Goal: Task Accomplishment & Management: Use online tool/utility

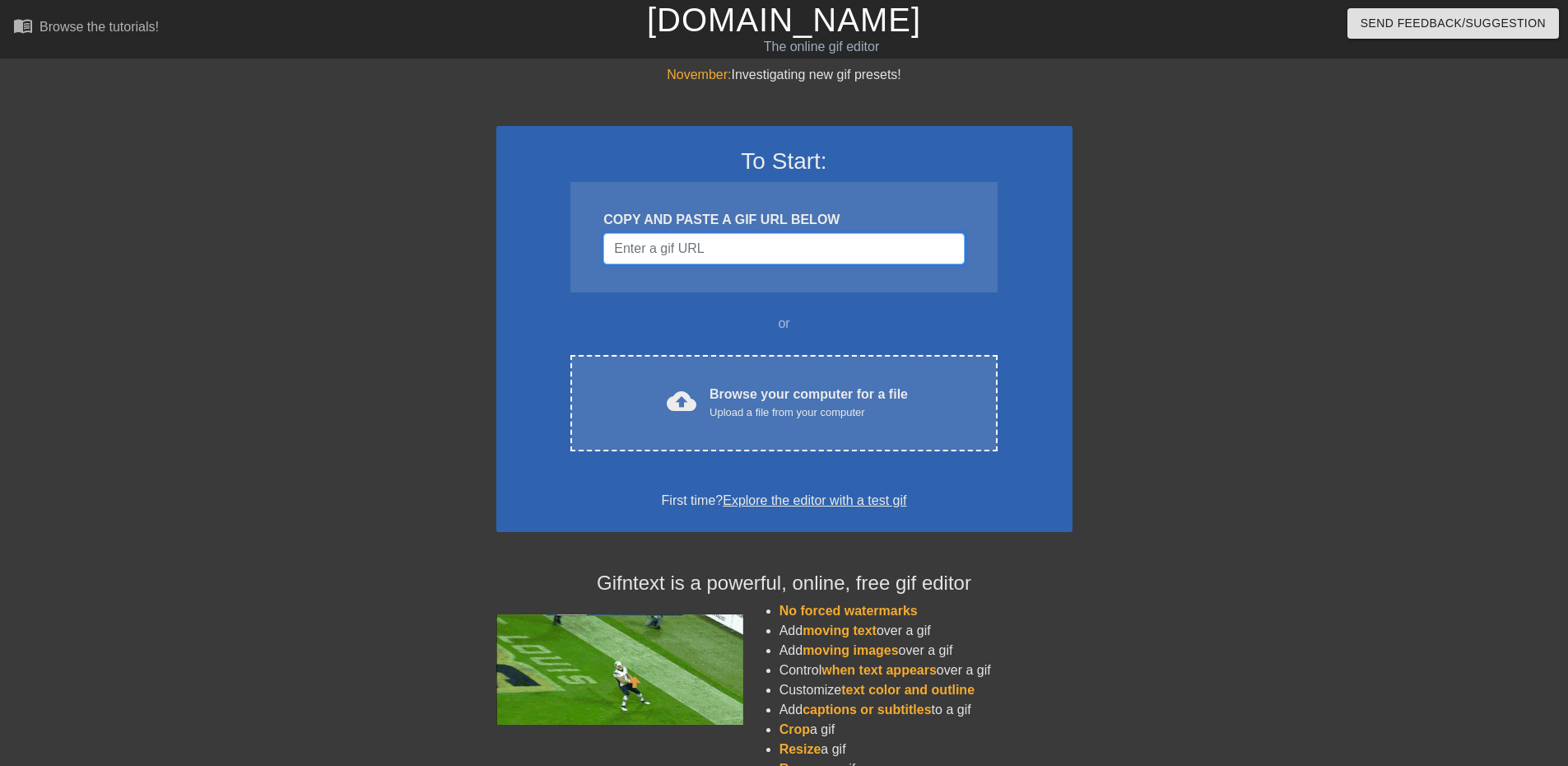
click at [663, 254] on input "Username" at bounding box center [784, 248] width 361 height 31
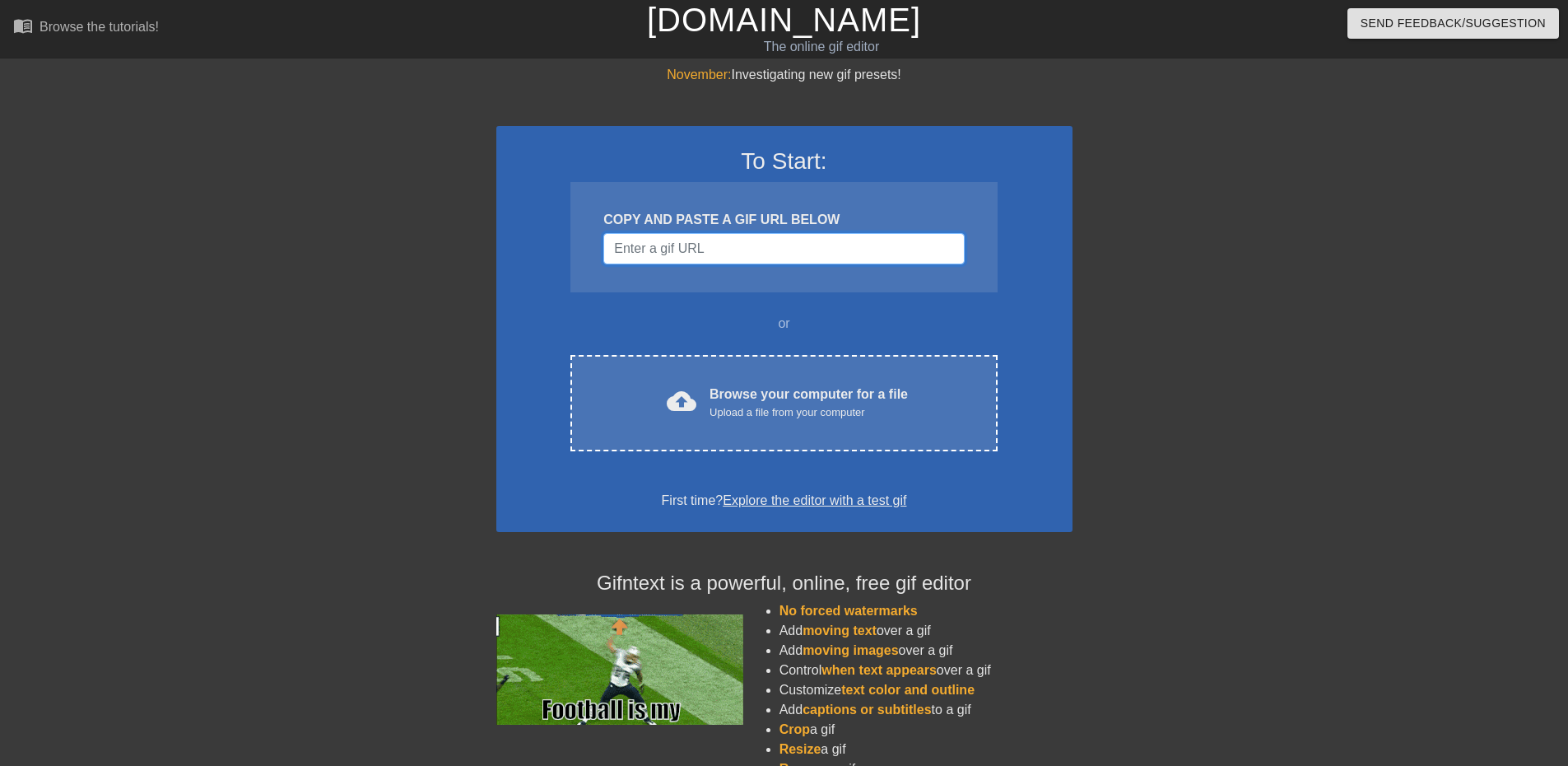
paste input "[URL][DOMAIN_NAME]"
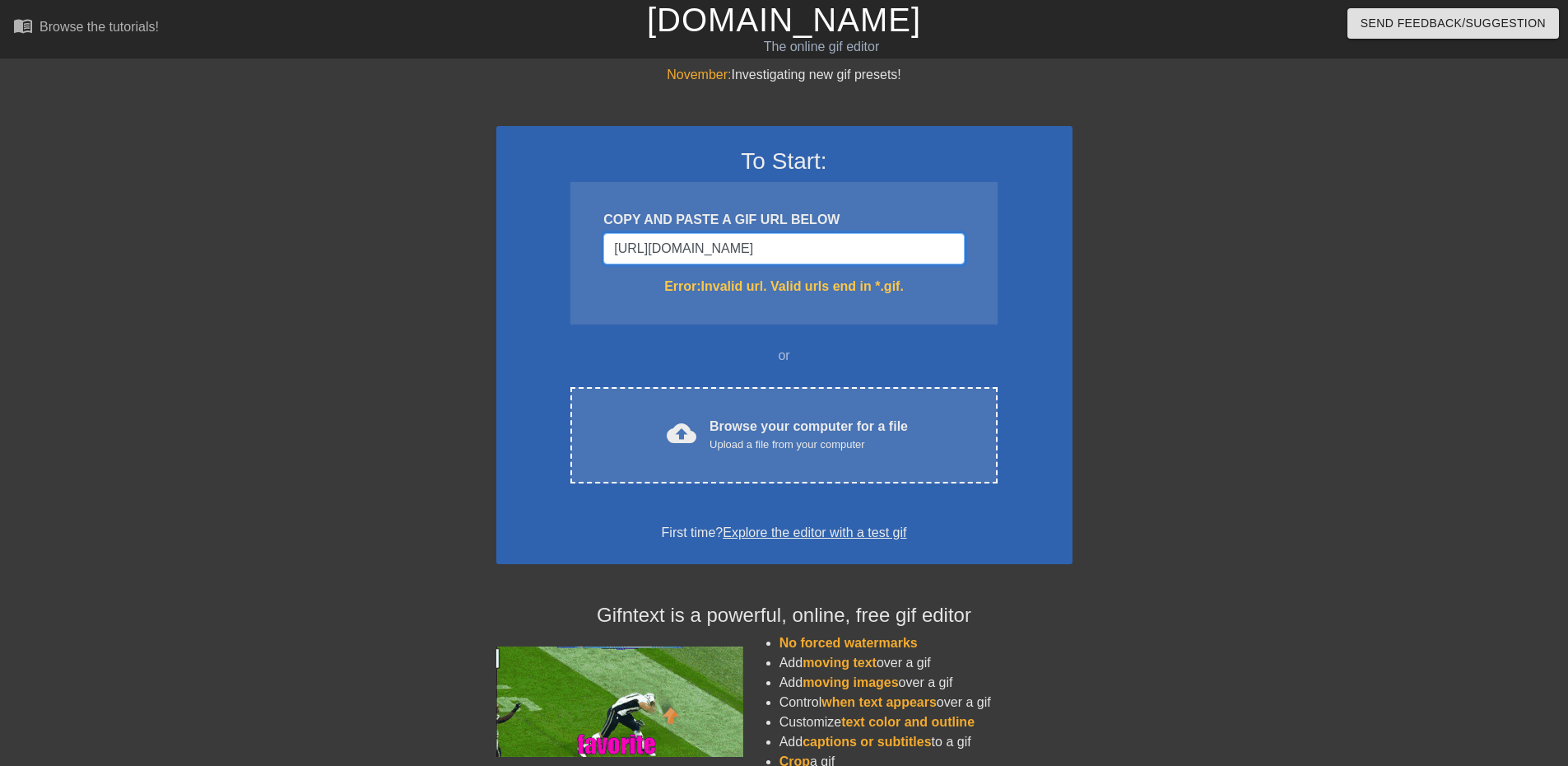
drag, startPoint x: 956, startPoint y: 256, endPoint x: 372, endPoint y: 259, distance: 584.0
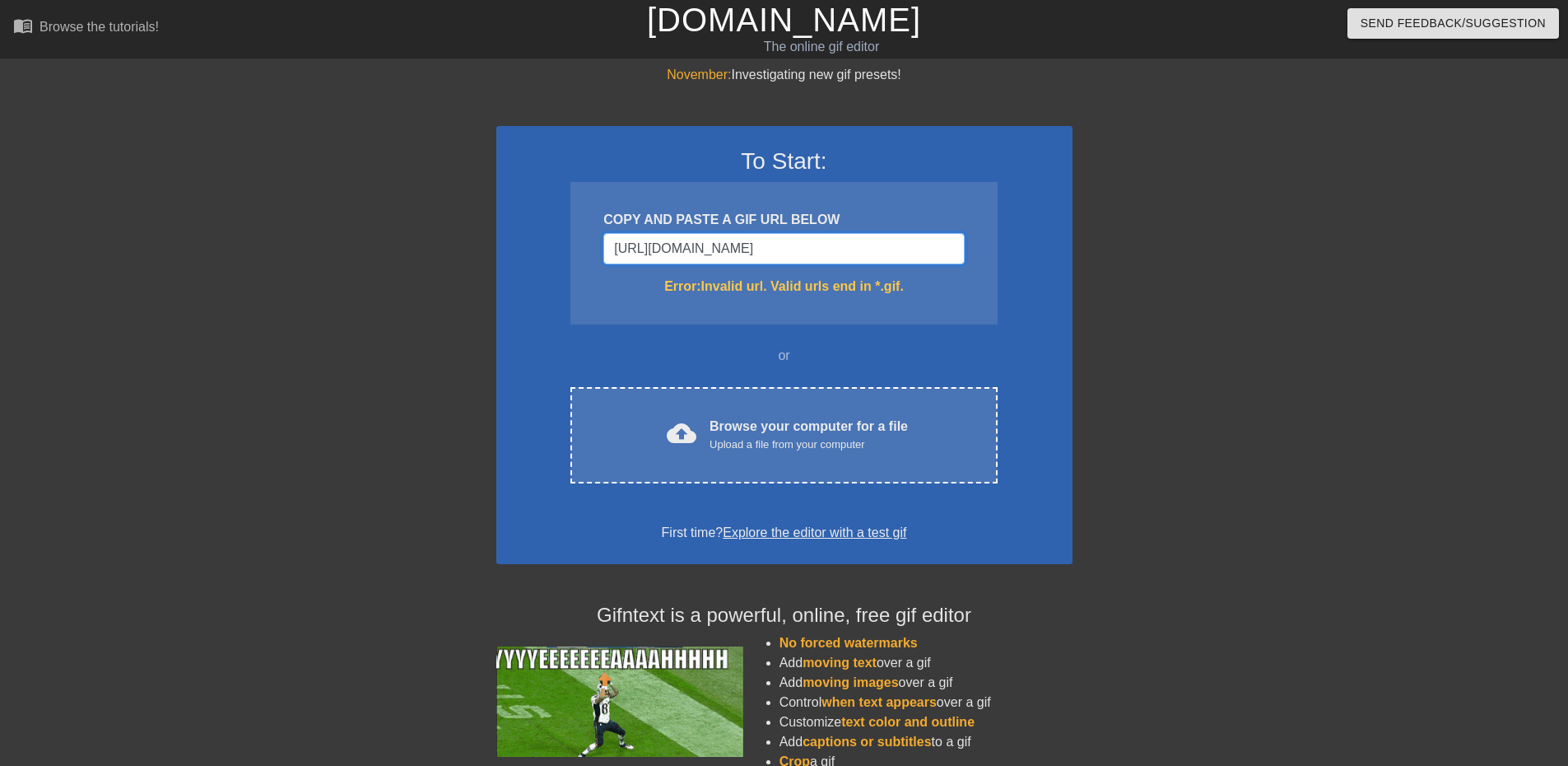
click at [372, 259] on div "November: Investigating new gif presets! To Start: COPY AND PASTE A GIF URL BEL…" at bounding box center [784, 484] width 1568 height 839
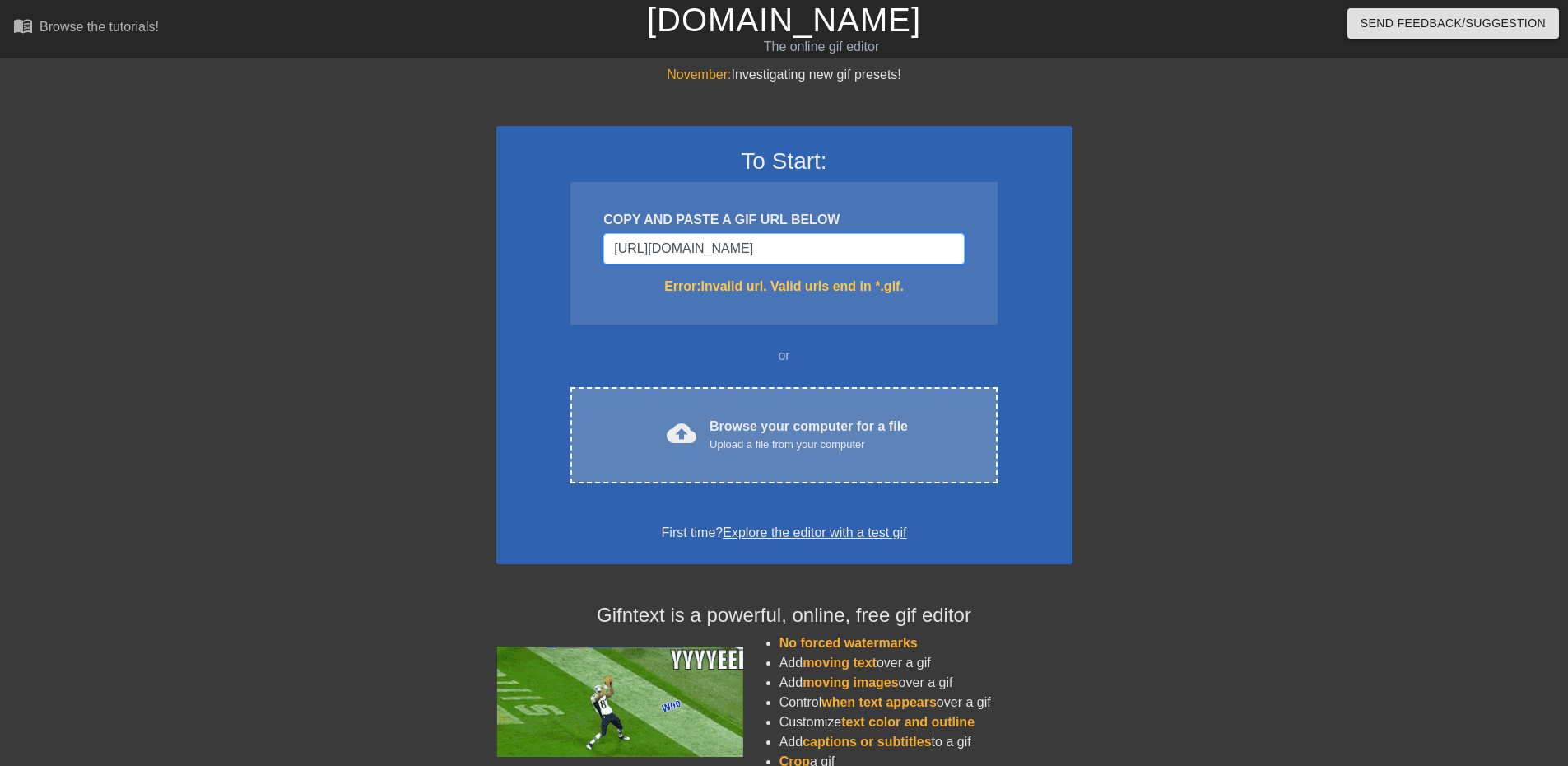
type input "[URL][DOMAIN_NAME]"
click at [737, 398] on div "cloud_upload Browse your computer for a file Upload a file from your computer C…" at bounding box center [783, 434] width 427 height 96
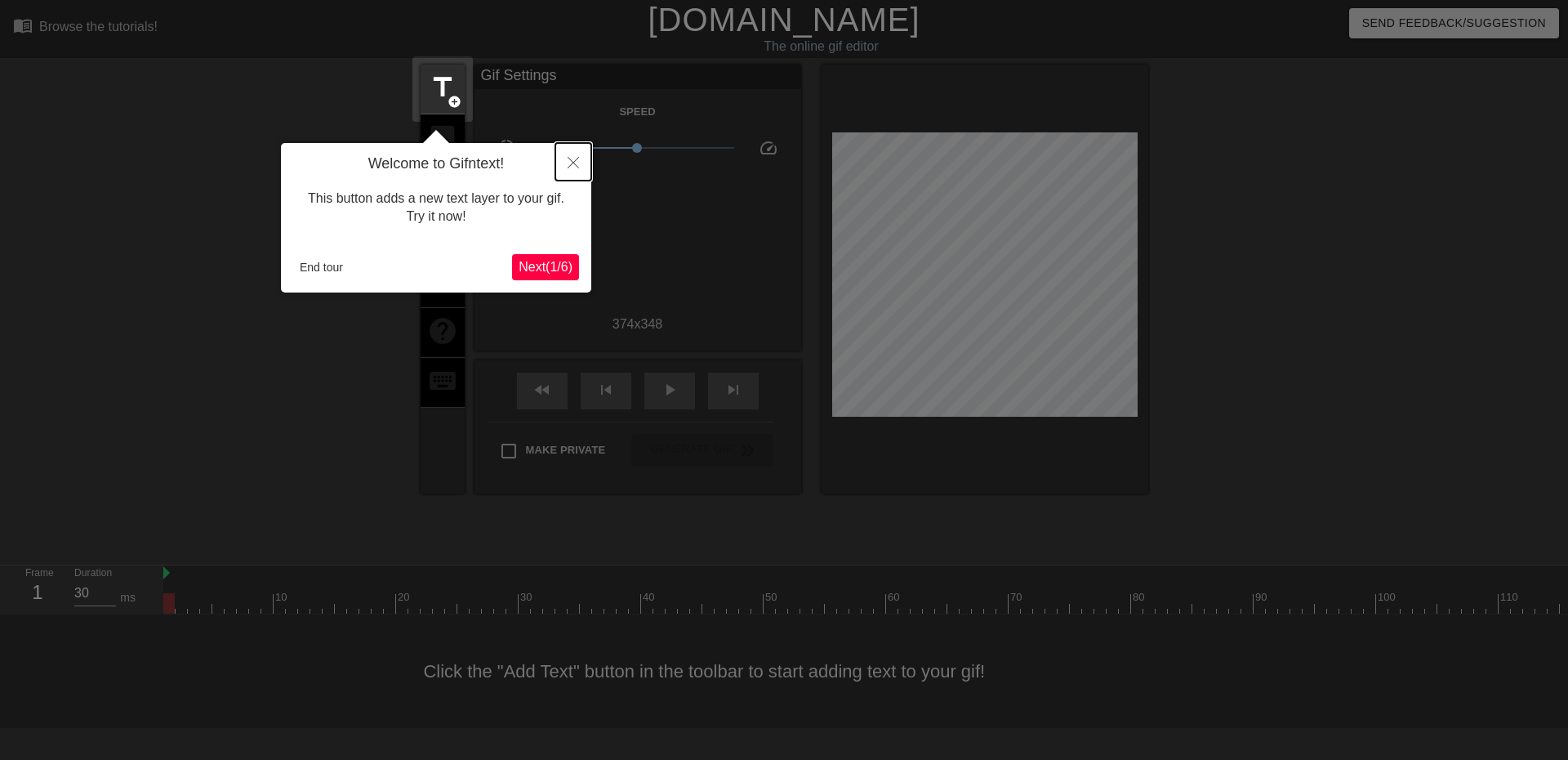
click at [580, 162] on button "Close" at bounding box center [573, 162] width 36 height 37
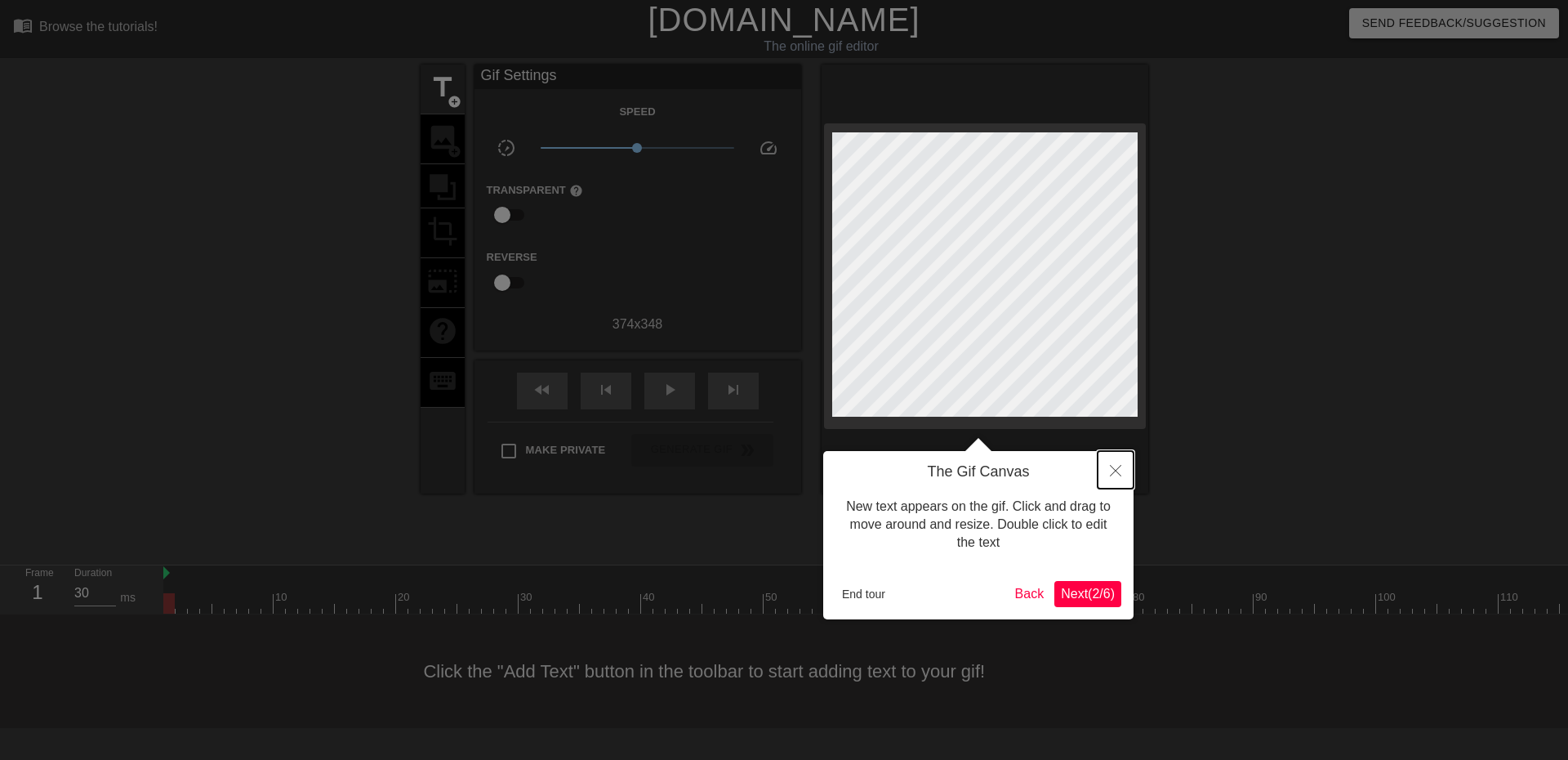
click at [1112, 469] on icon "Close" at bounding box center [1116, 471] width 12 height 12
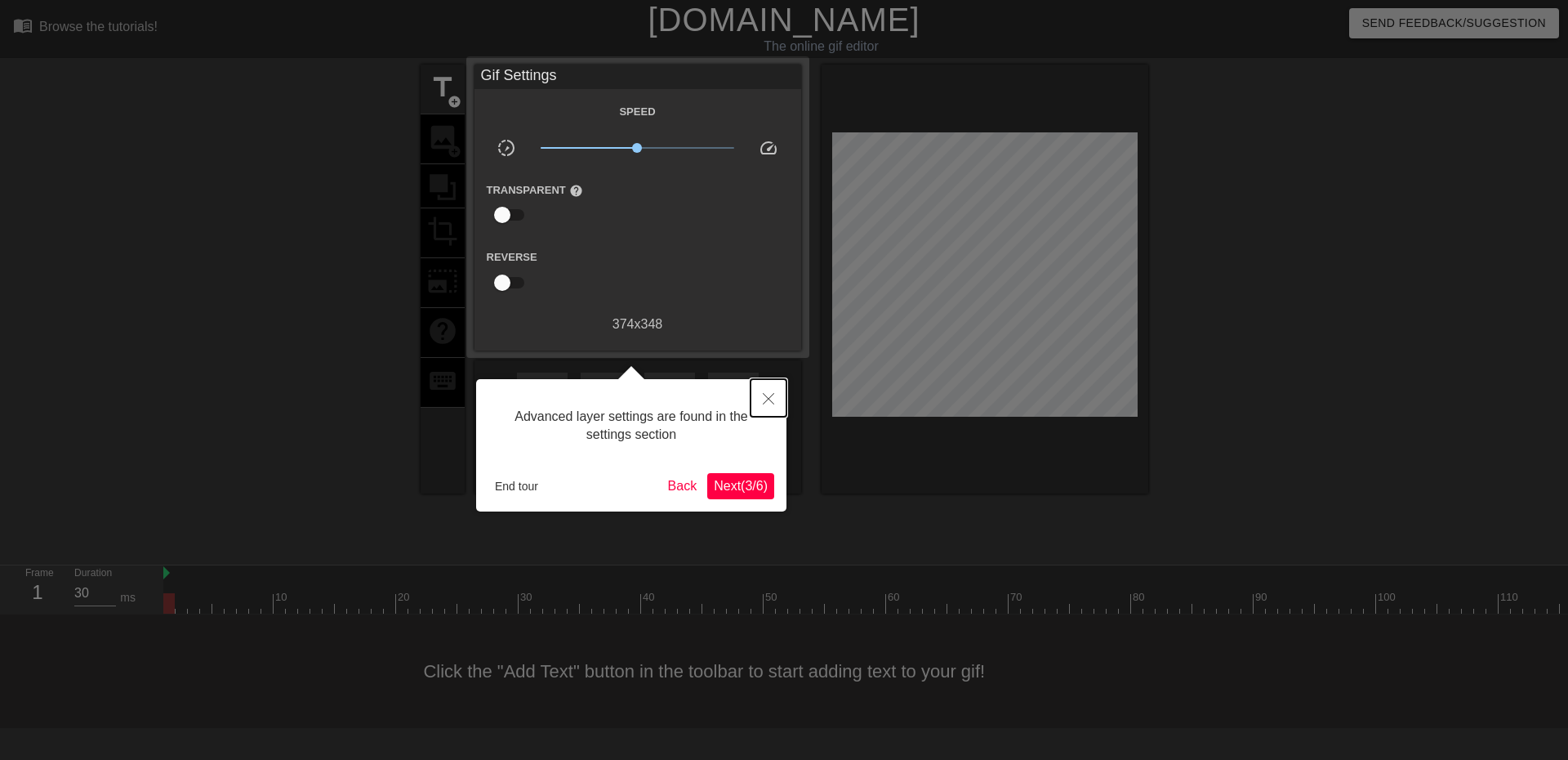
click at [770, 390] on button "Close" at bounding box center [768, 398] width 36 height 37
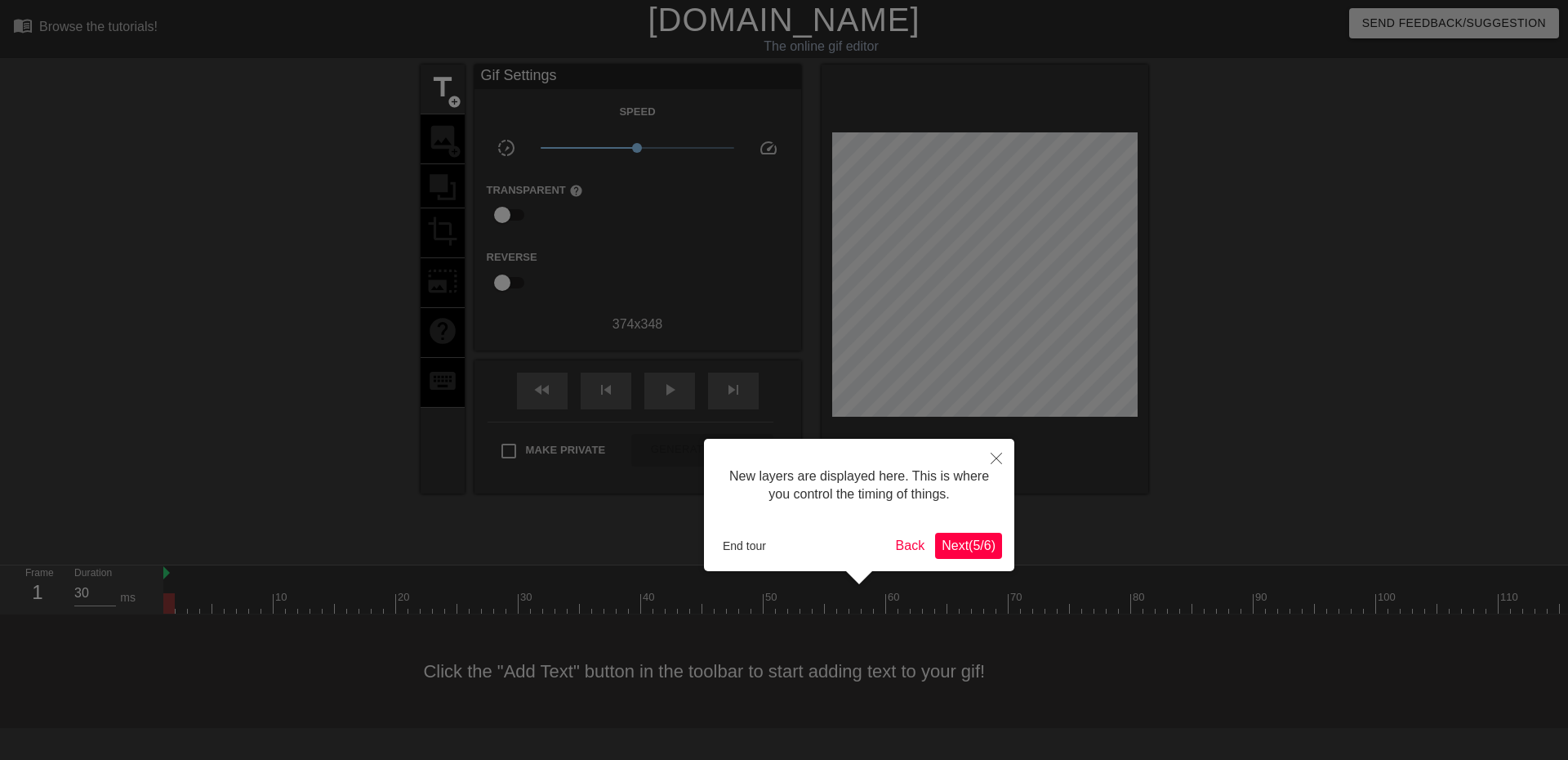
scroll to position [14, 0]
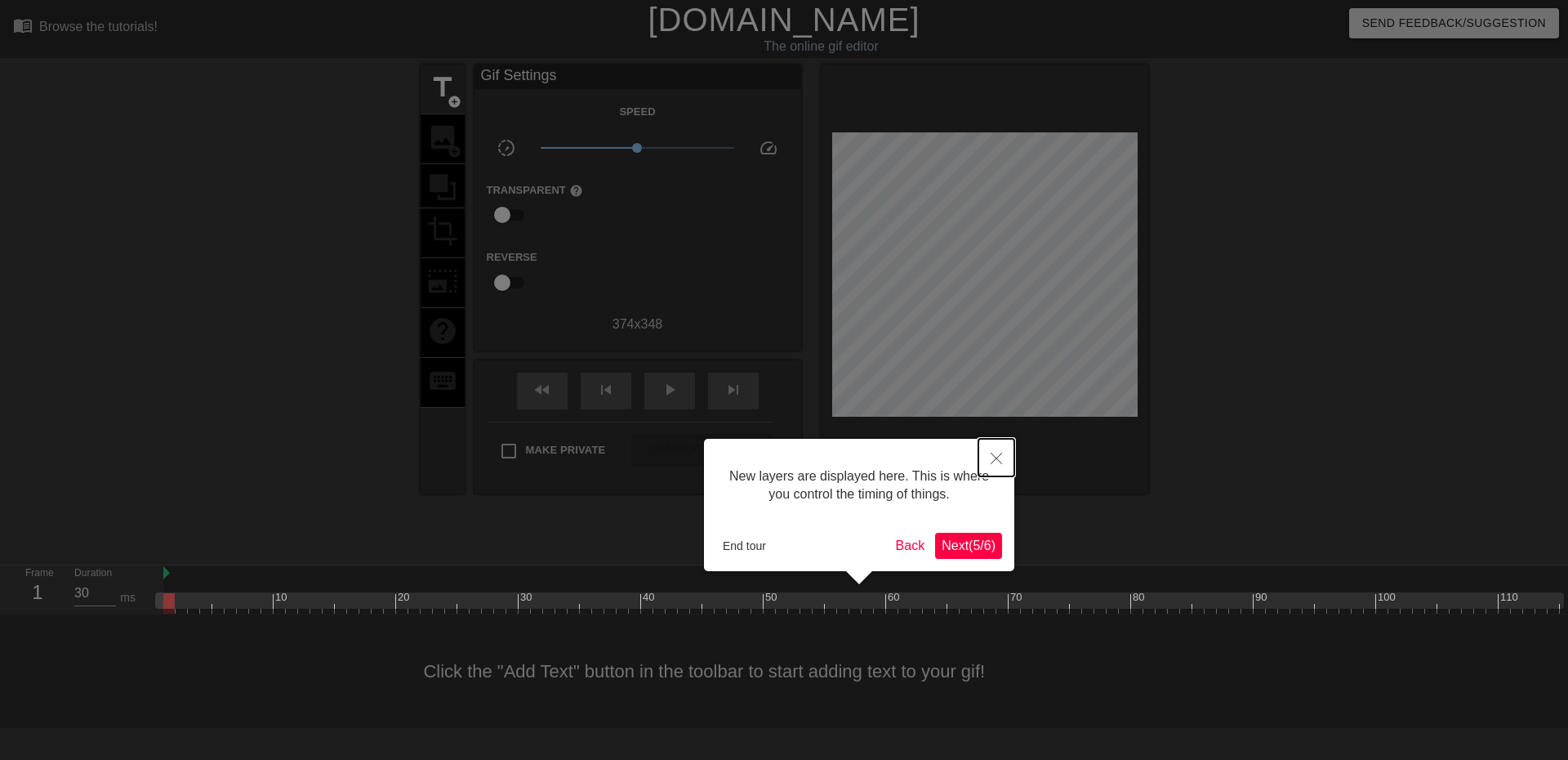
click at [996, 461] on icon "Close" at bounding box center [996, 458] width 12 height 12
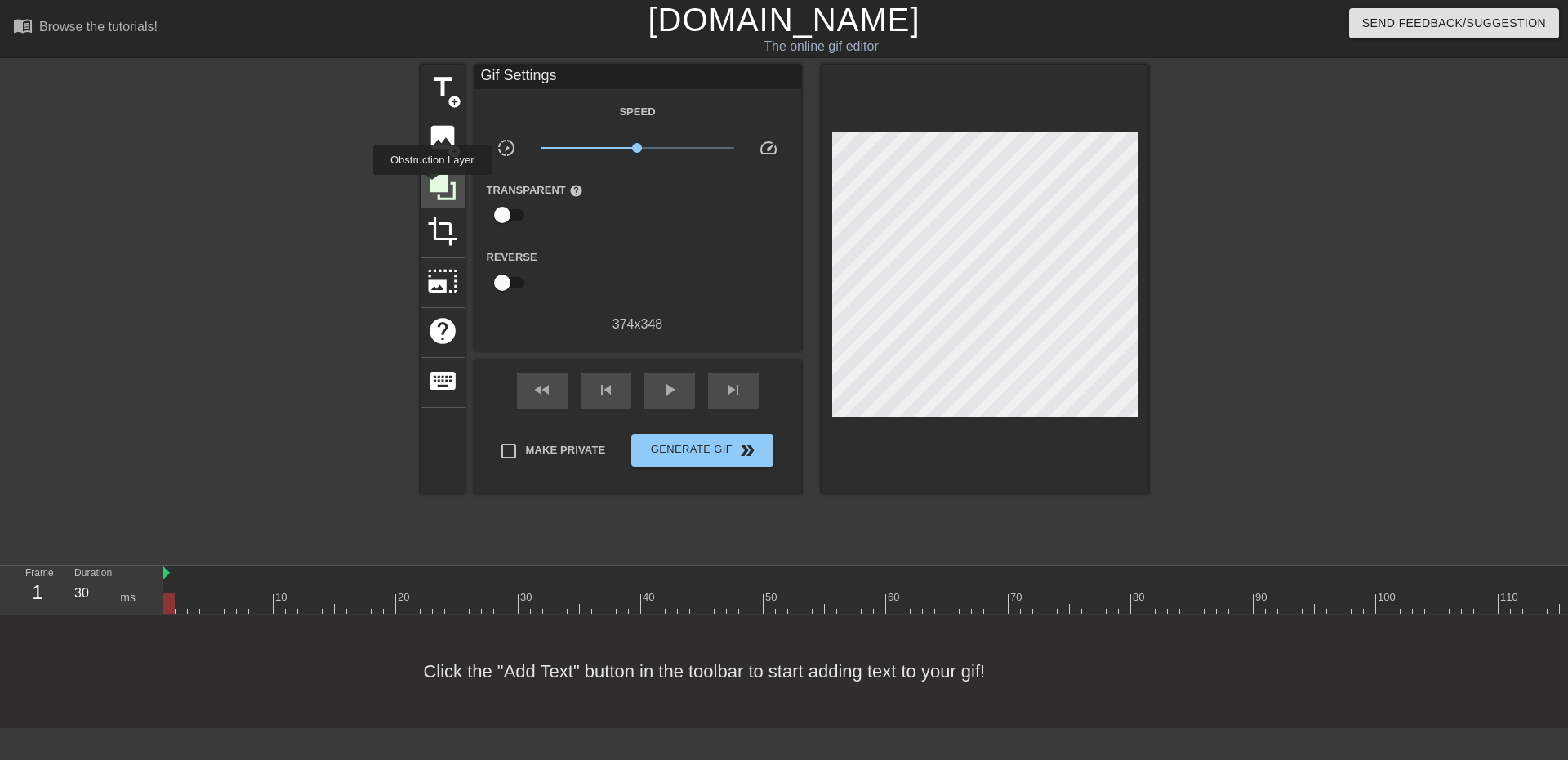
click at [432, 186] on icon at bounding box center [443, 187] width 27 height 27
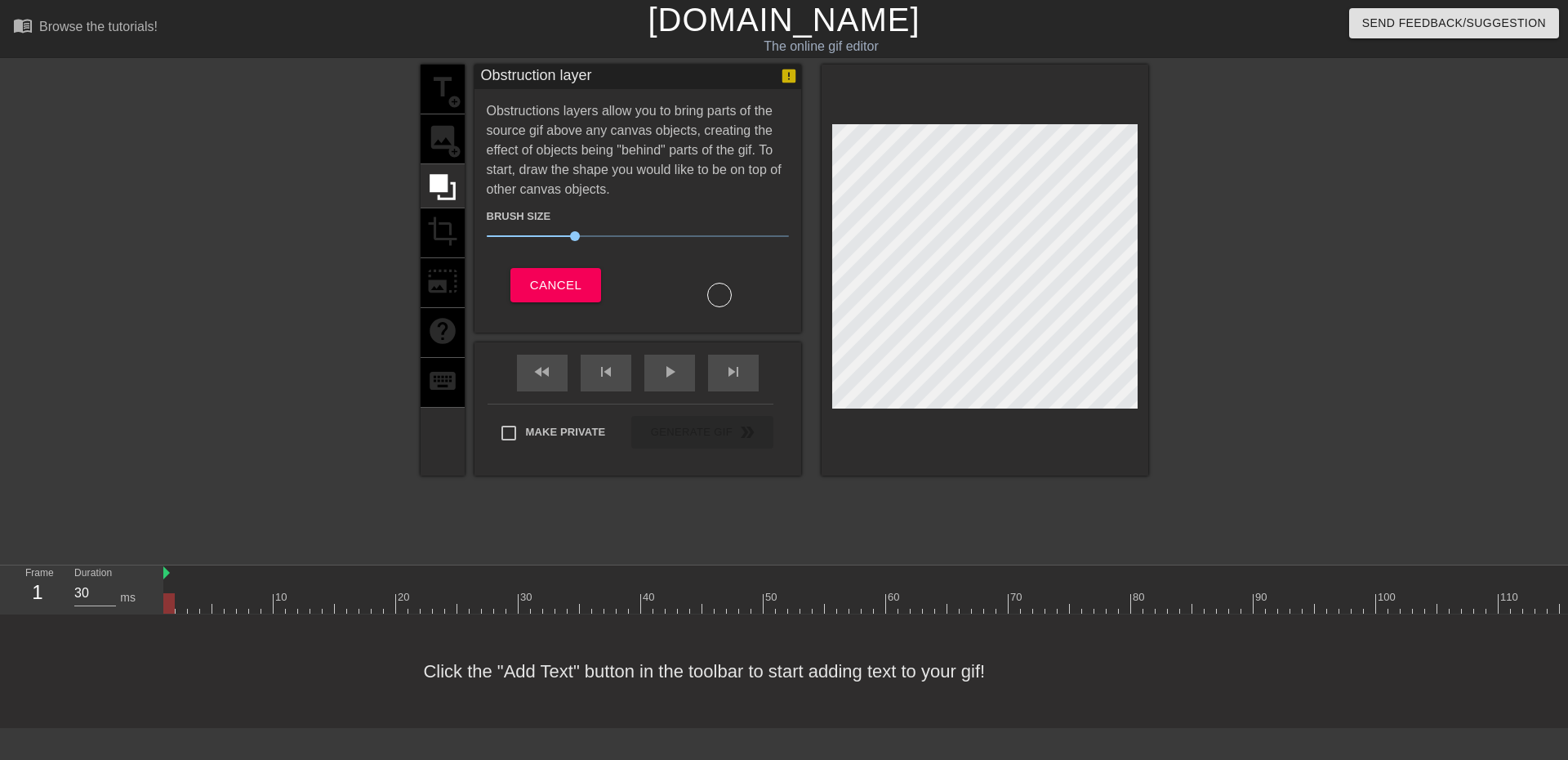
click at [1151, 134] on div "title add_circle image add_circle crop photo_size_select_large help keyboard Ob…" at bounding box center [784, 310] width 1568 height 491
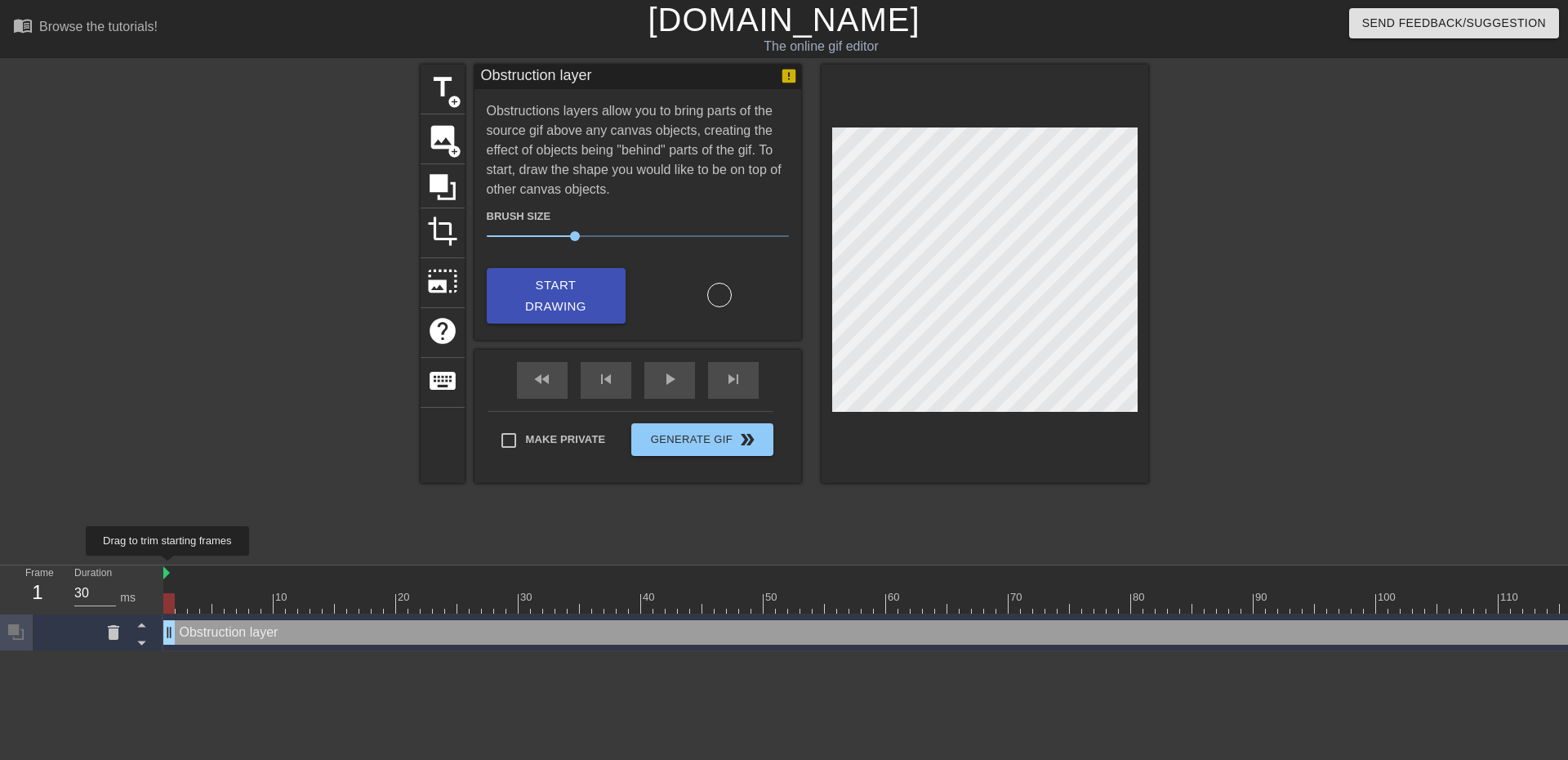
click at [167, 567] on img at bounding box center [166, 573] width 7 height 13
click at [653, 382] on div "play_arrow" at bounding box center [669, 380] width 51 height 36
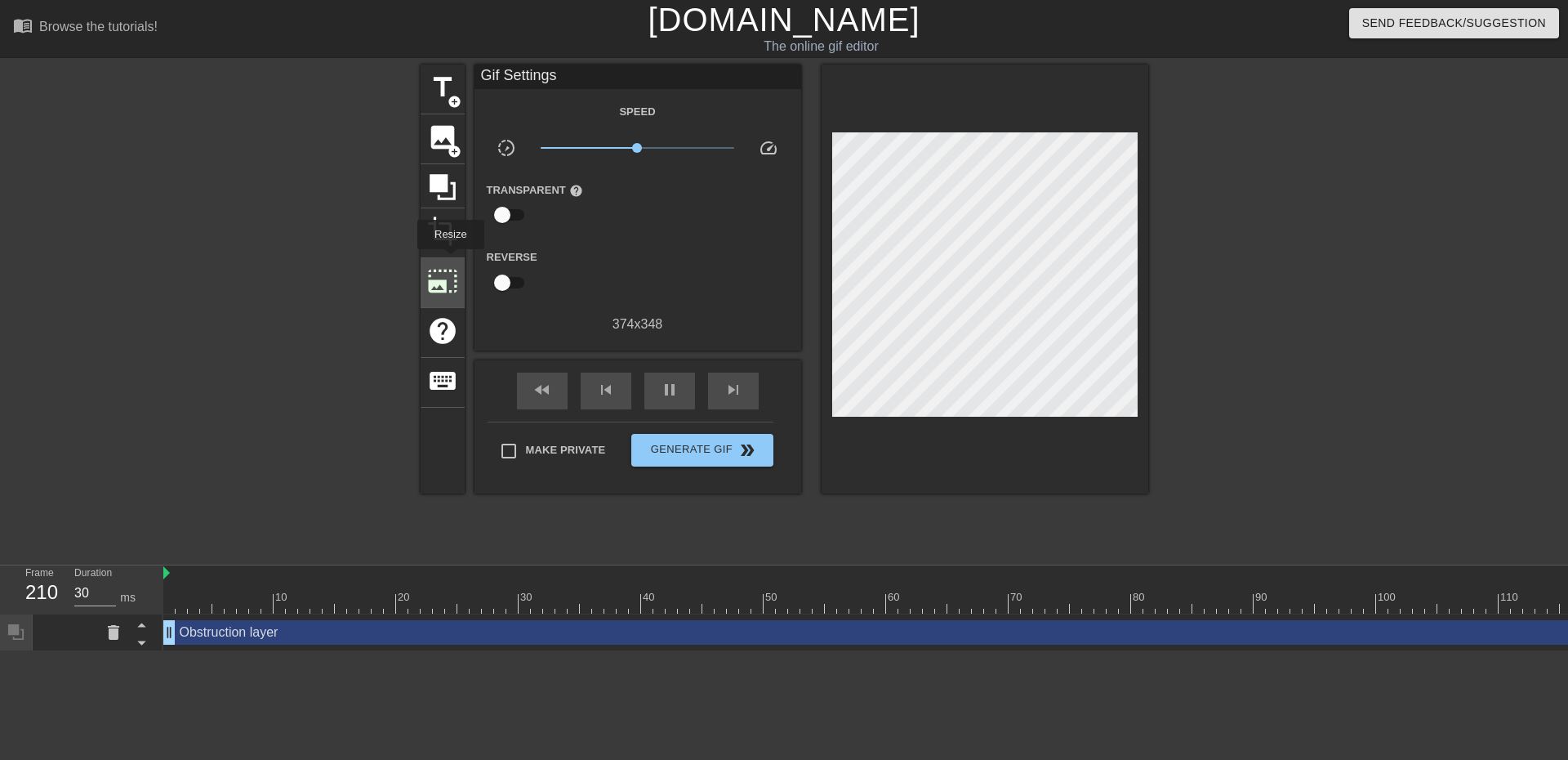
click at [449, 261] on div "photo_size_select_large" at bounding box center [442, 283] width 44 height 50
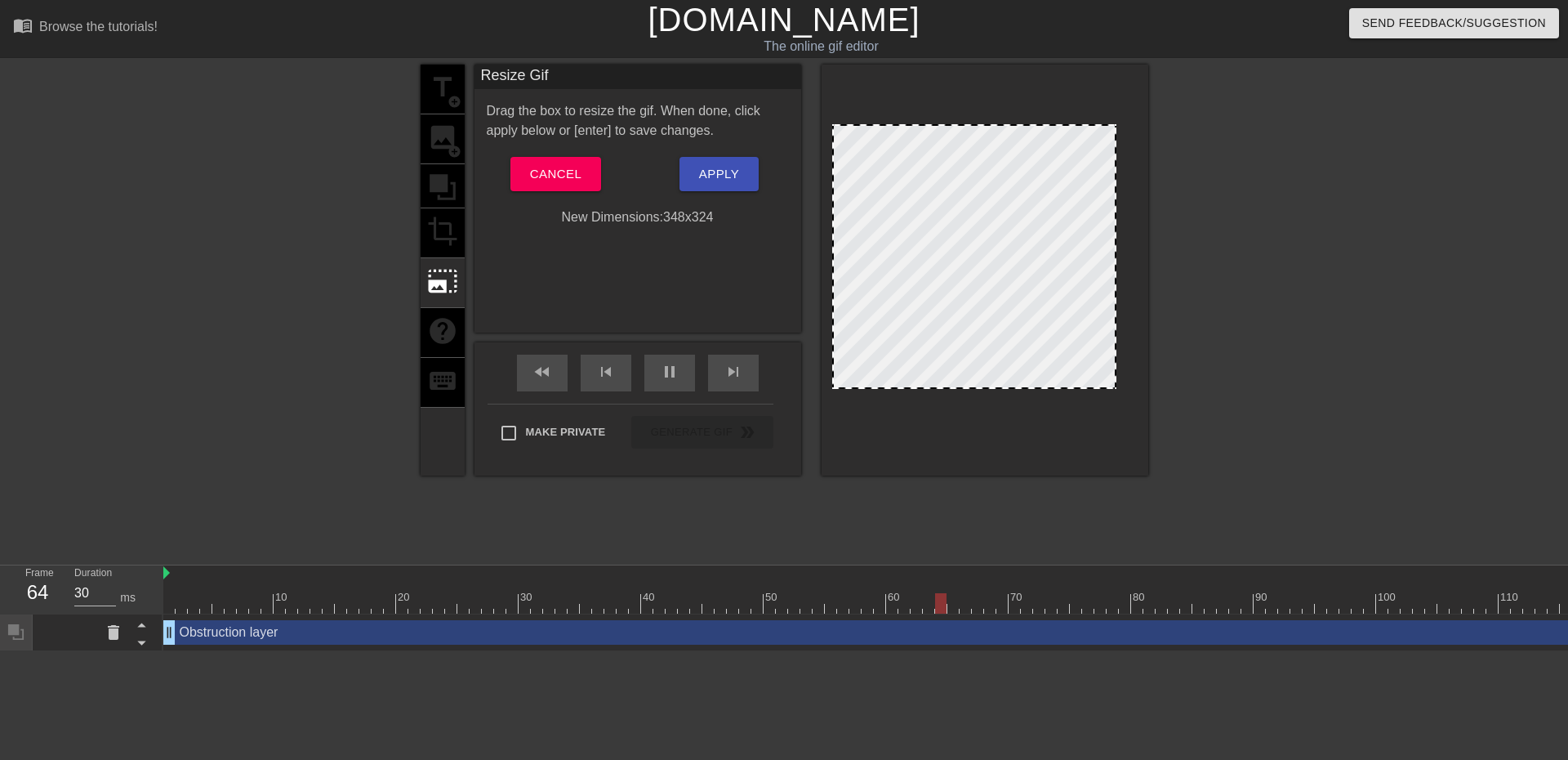
drag, startPoint x: 1136, startPoint y: 128, endPoint x: 1115, endPoint y: 157, distance: 35.8
click at [1115, 157] on div at bounding box center [1115, 257] width 8 height 262
click at [549, 178] on span "Cancel" at bounding box center [556, 174] width 51 height 22
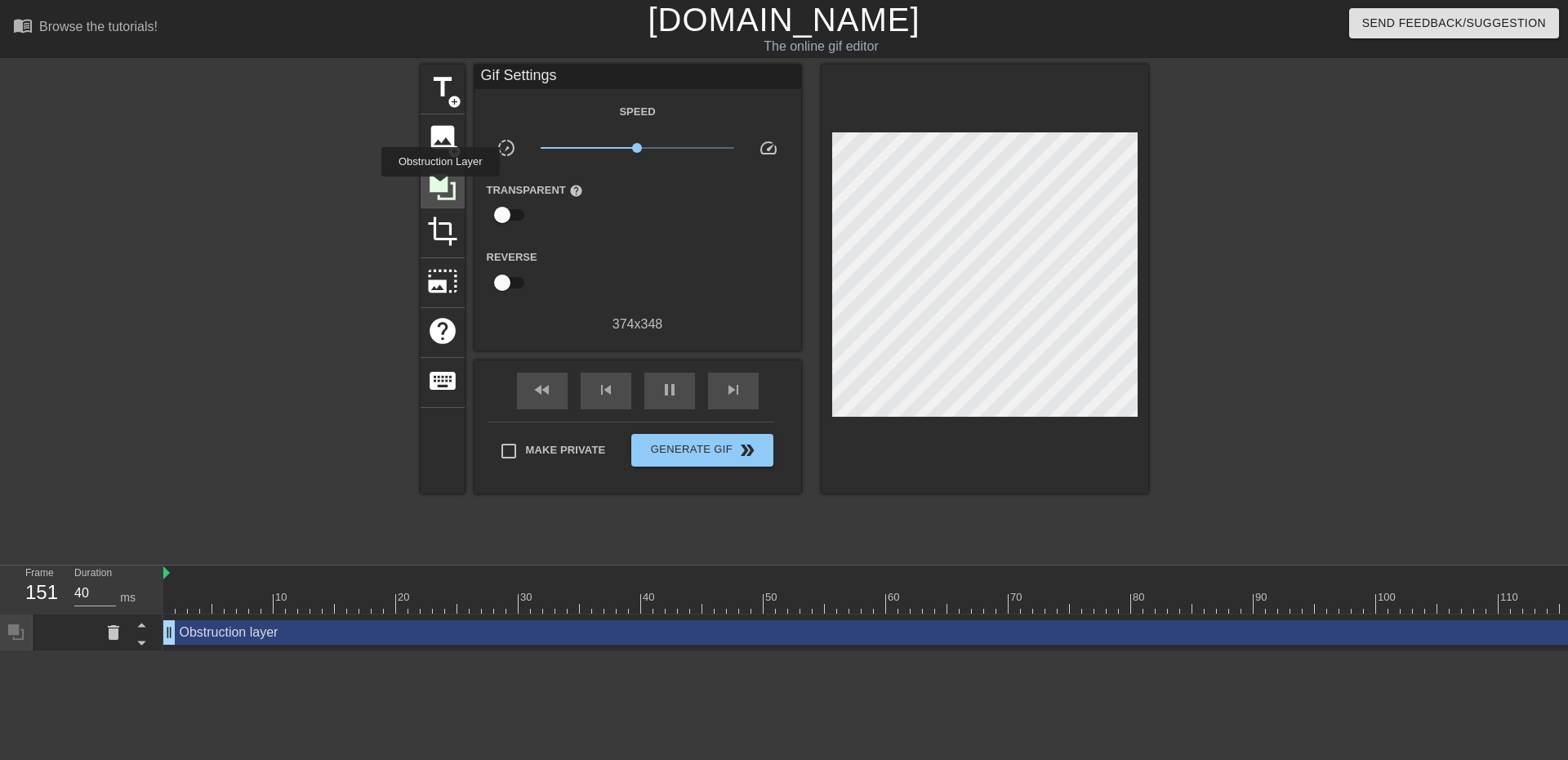
click at [440, 188] on icon at bounding box center [443, 187] width 27 height 27
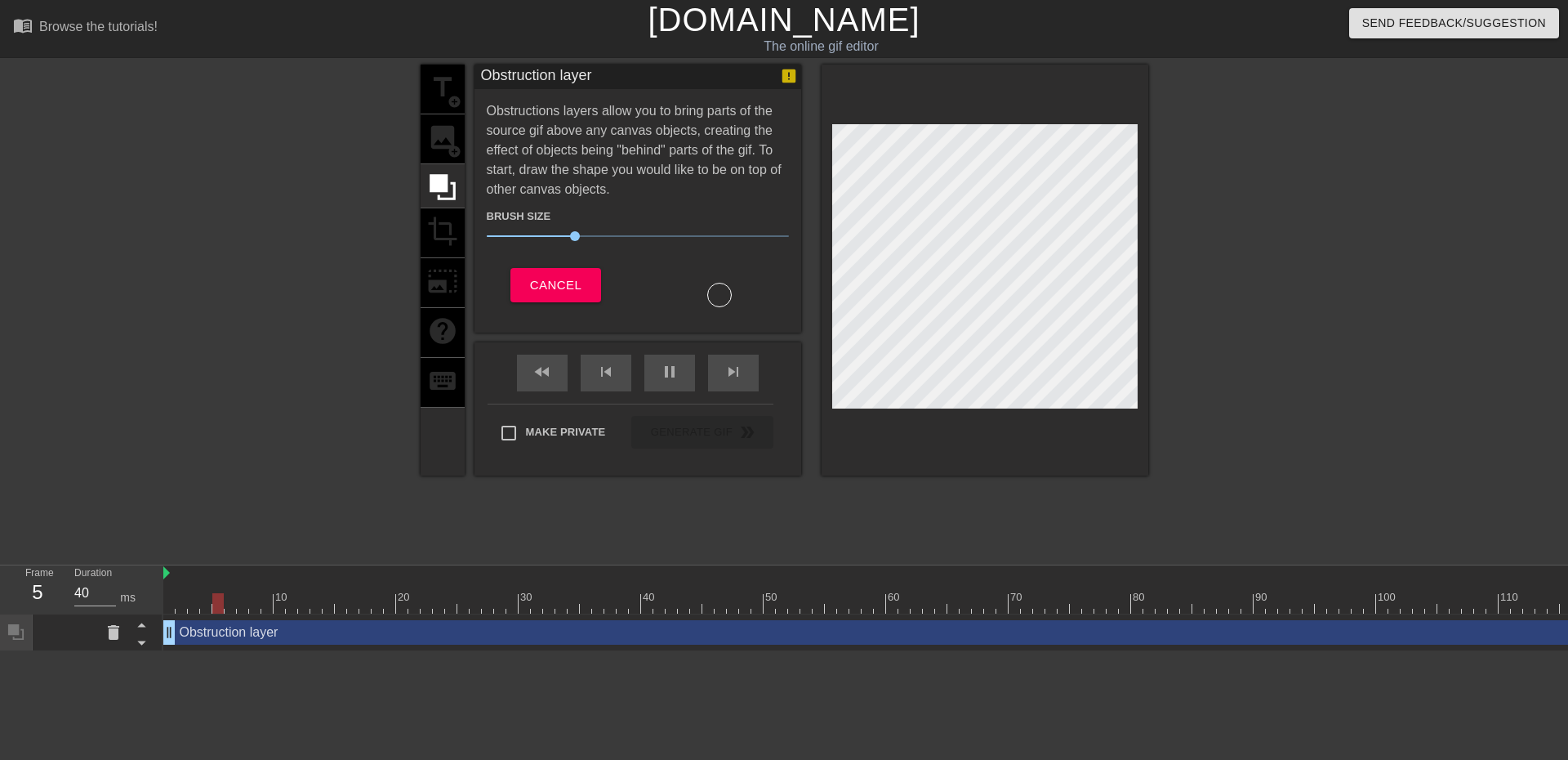
click at [451, 285] on div "title add_circle image add_circle crop photo_size_select_large help keyboard" at bounding box center [442, 270] width 44 height 411
click at [447, 238] on div "title add_circle image add_circle crop photo_size_select_large help keyboard" at bounding box center [442, 270] width 44 height 411
click at [447, 249] on div "title add_circle image add_circle crop photo_size_select_large help keyboard" at bounding box center [442, 270] width 44 height 411
click at [520, 268] on button "Cancel" at bounding box center [555, 284] width 90 height 34
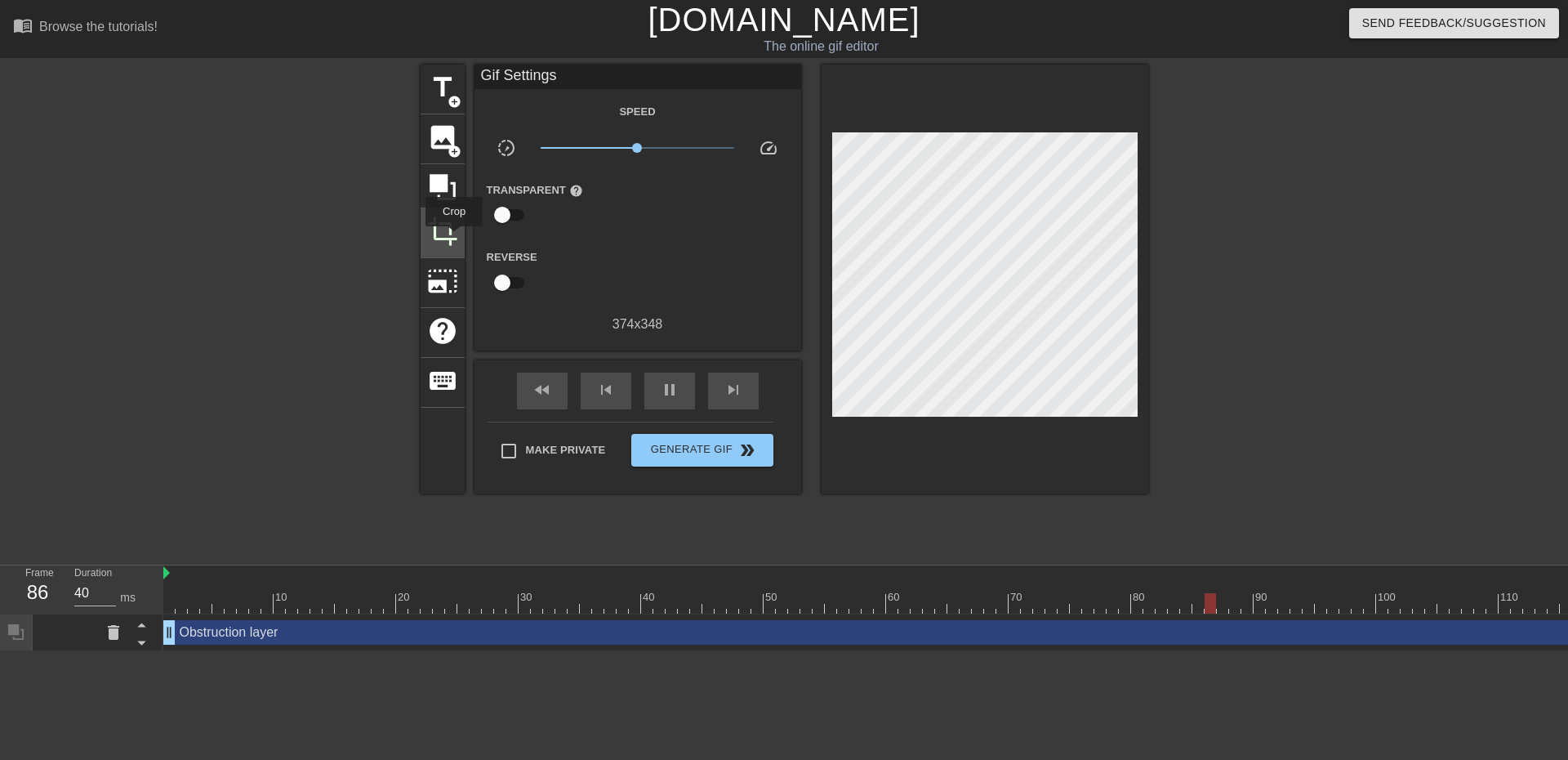
click at [454, 238] on span "crop" at bounding box center [442, 230] width 31 height 31
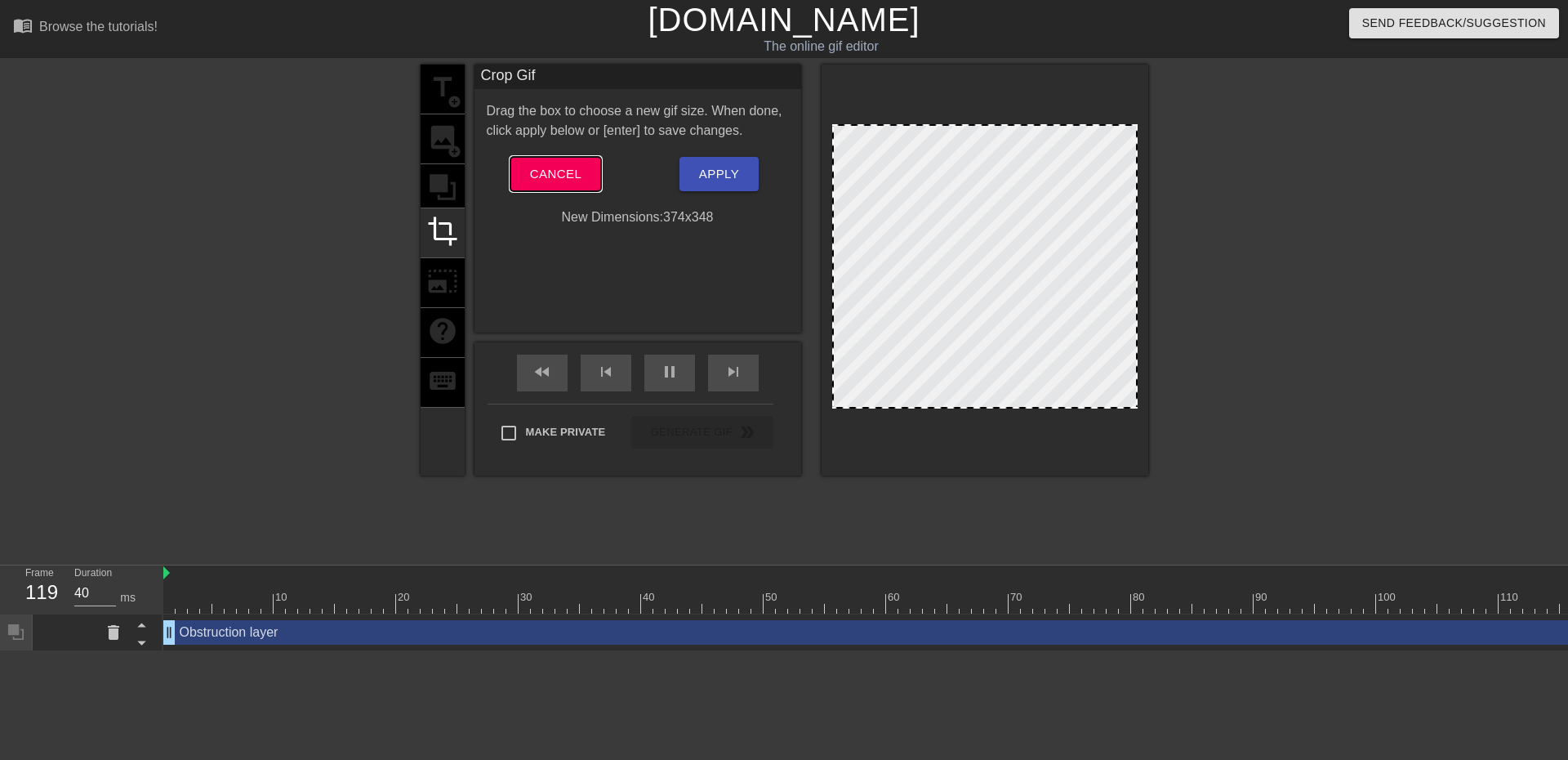
click at [531, 170] on span "Cancel" at bounding box center [556, 174] width 51 height 22
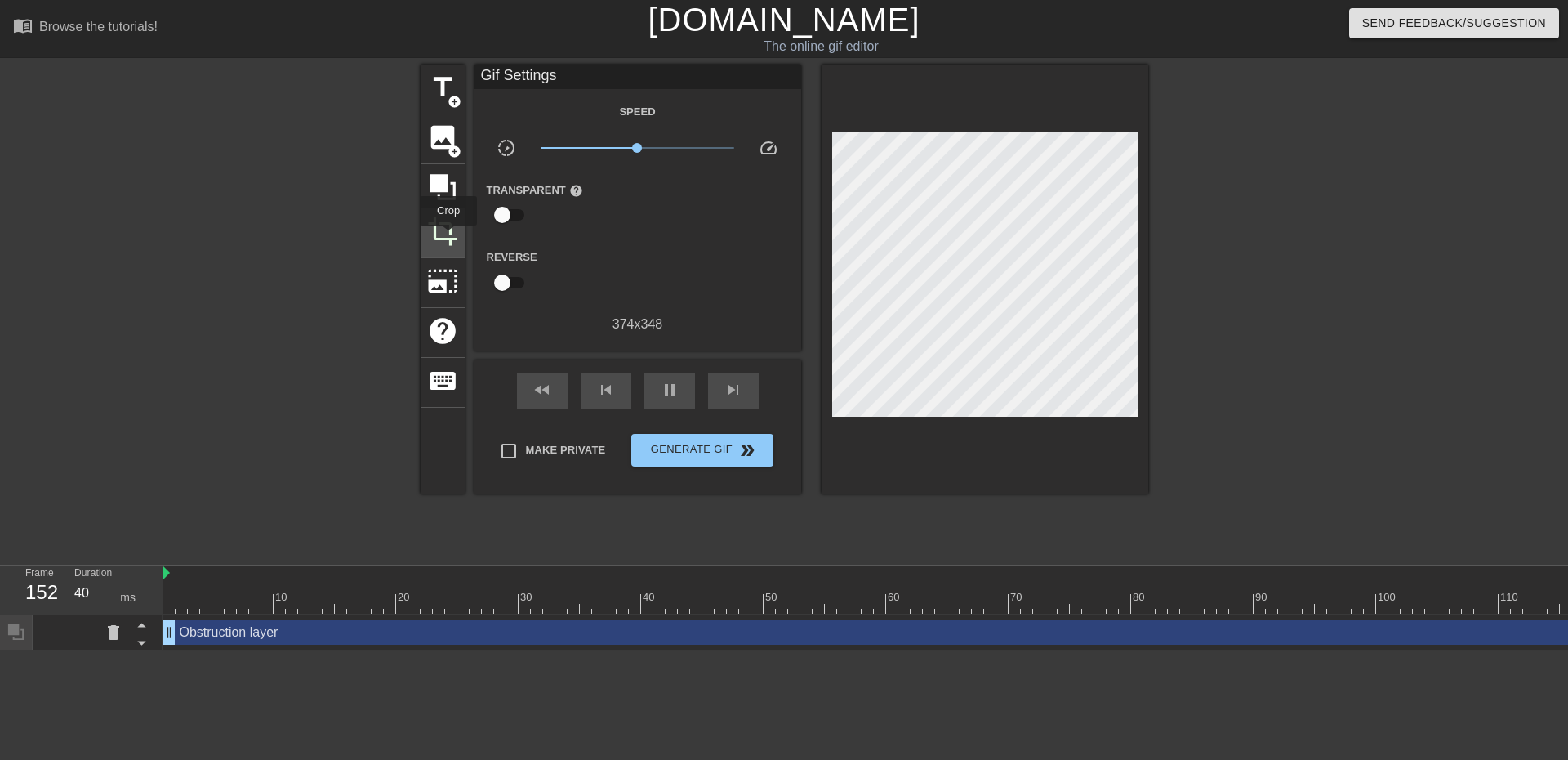
click at [448, 237] on span "crop" at bounding box center [442, 230] width 31 height 31
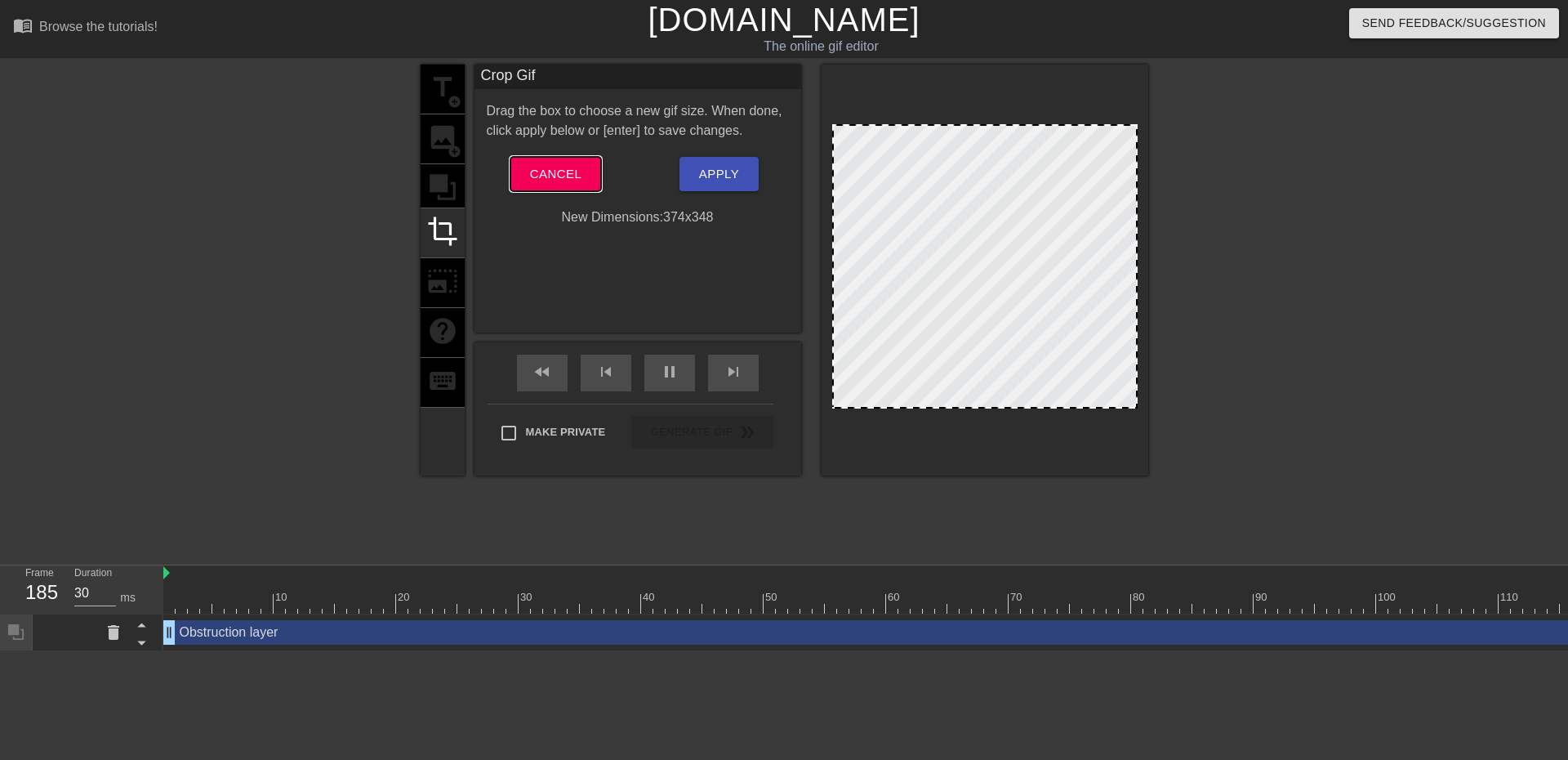
click at [582, 165] on button "Cancel" at bounding box center [555, 173] width 90 height 34
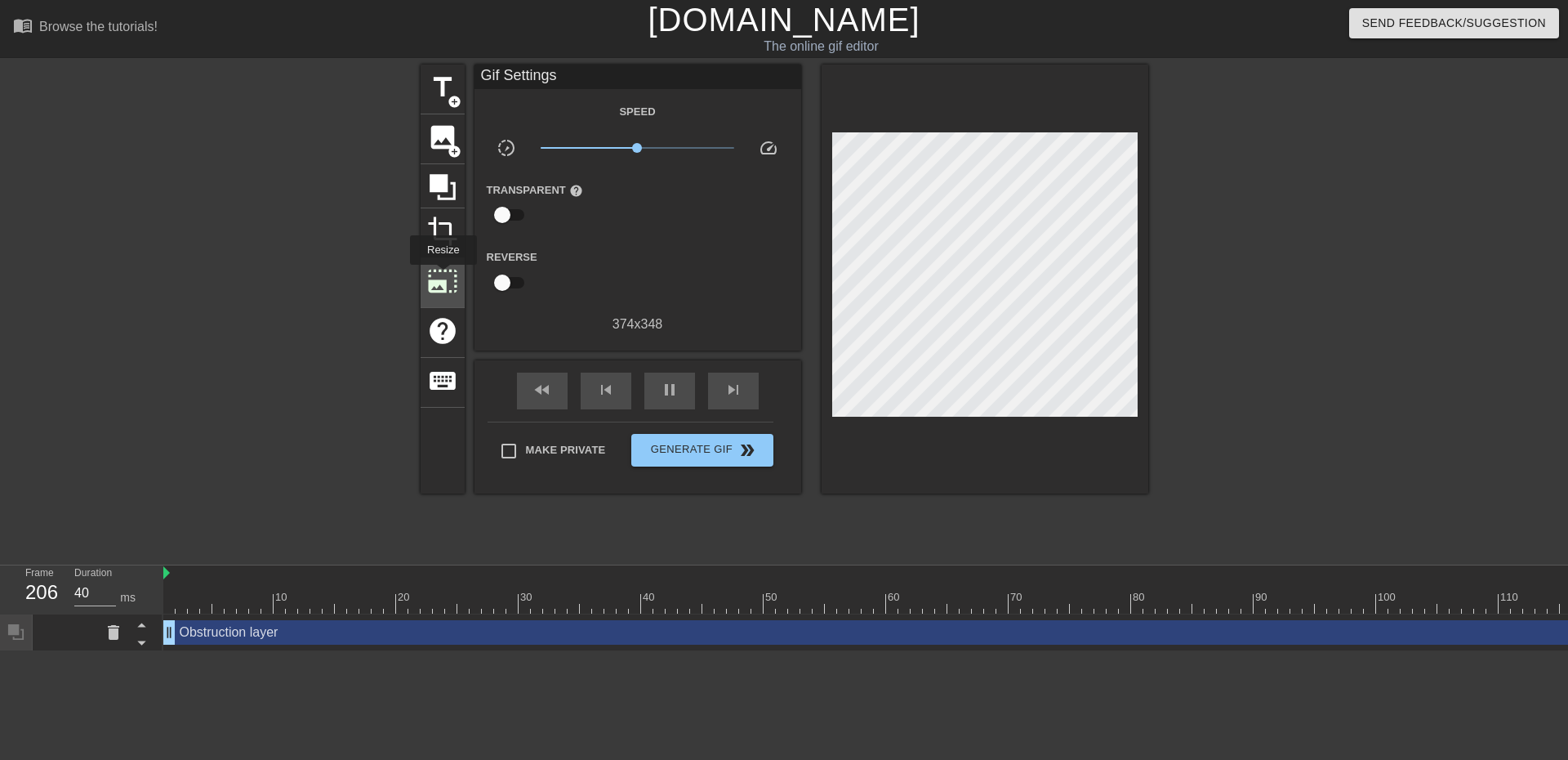
click at [441, 276] on span "photo_size_select_large" at bounding box center [442, 280] width 31 height 31
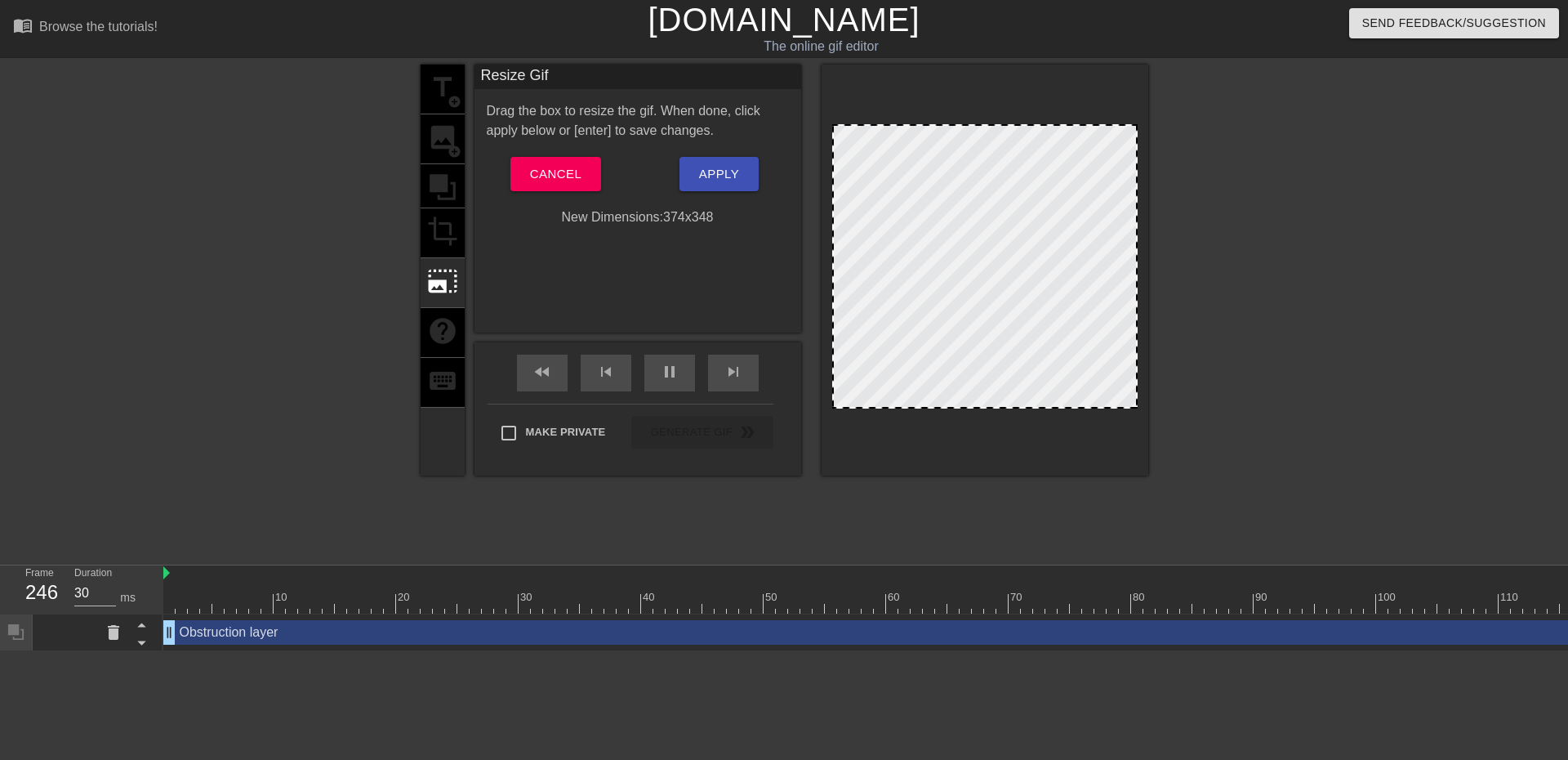
click at [440, 235] on div "title add_circle image add_circle crop photo_size_select_large help keyboard" at bounding box center [442, 270] width 44 height 411
click at [534, 170] on span "Cancel" at bounding box center [556, 174] width 51 height 22
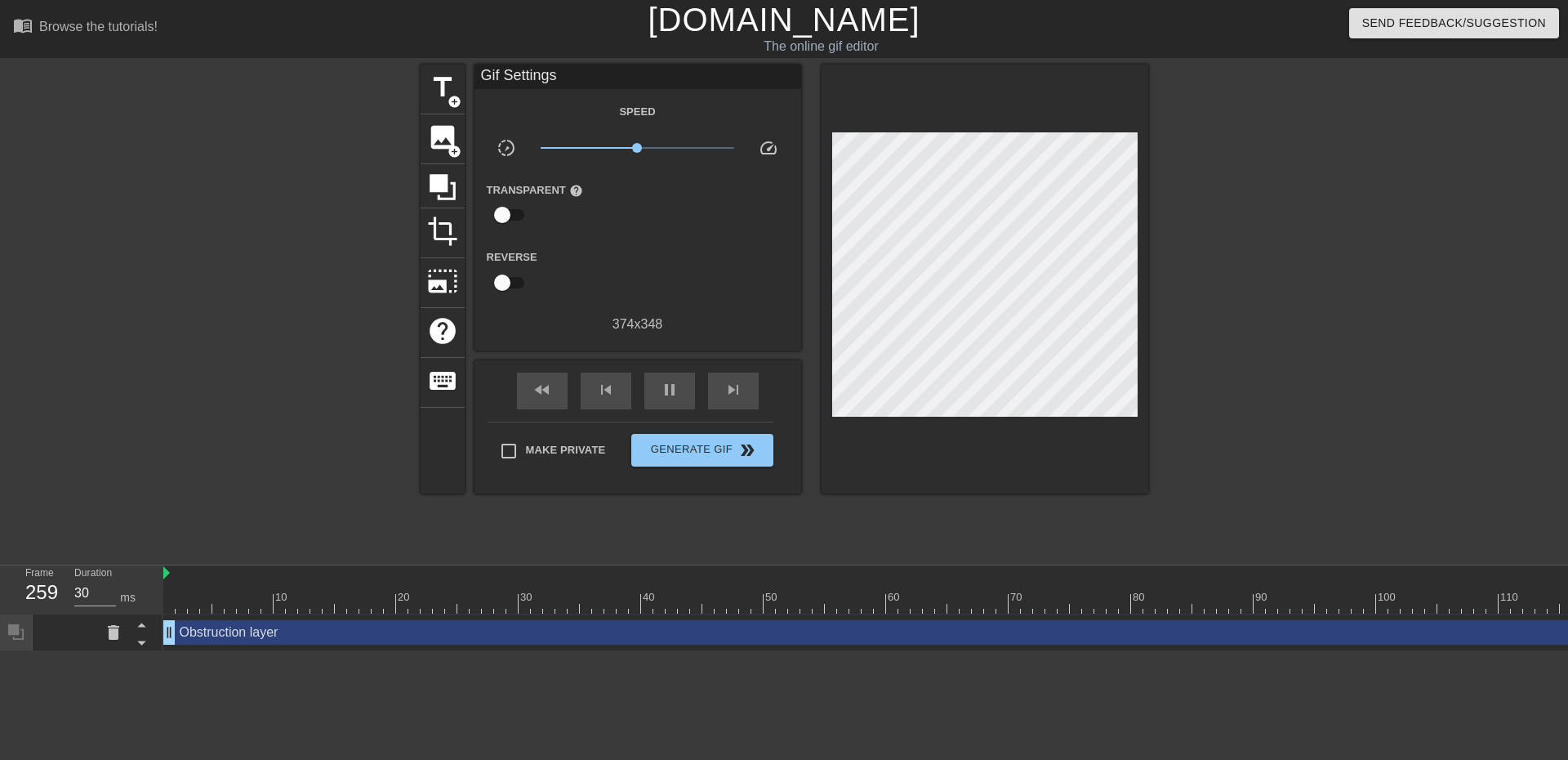
click at [469, 211] on div "title add_circle image add_circle crop photo_size_select_large help keyboard Gi…" at bounding box center [784, 279] width 728 height 429
click at [442, 227] on span "crop" at bounding box center [442, 230] width 31 height 31
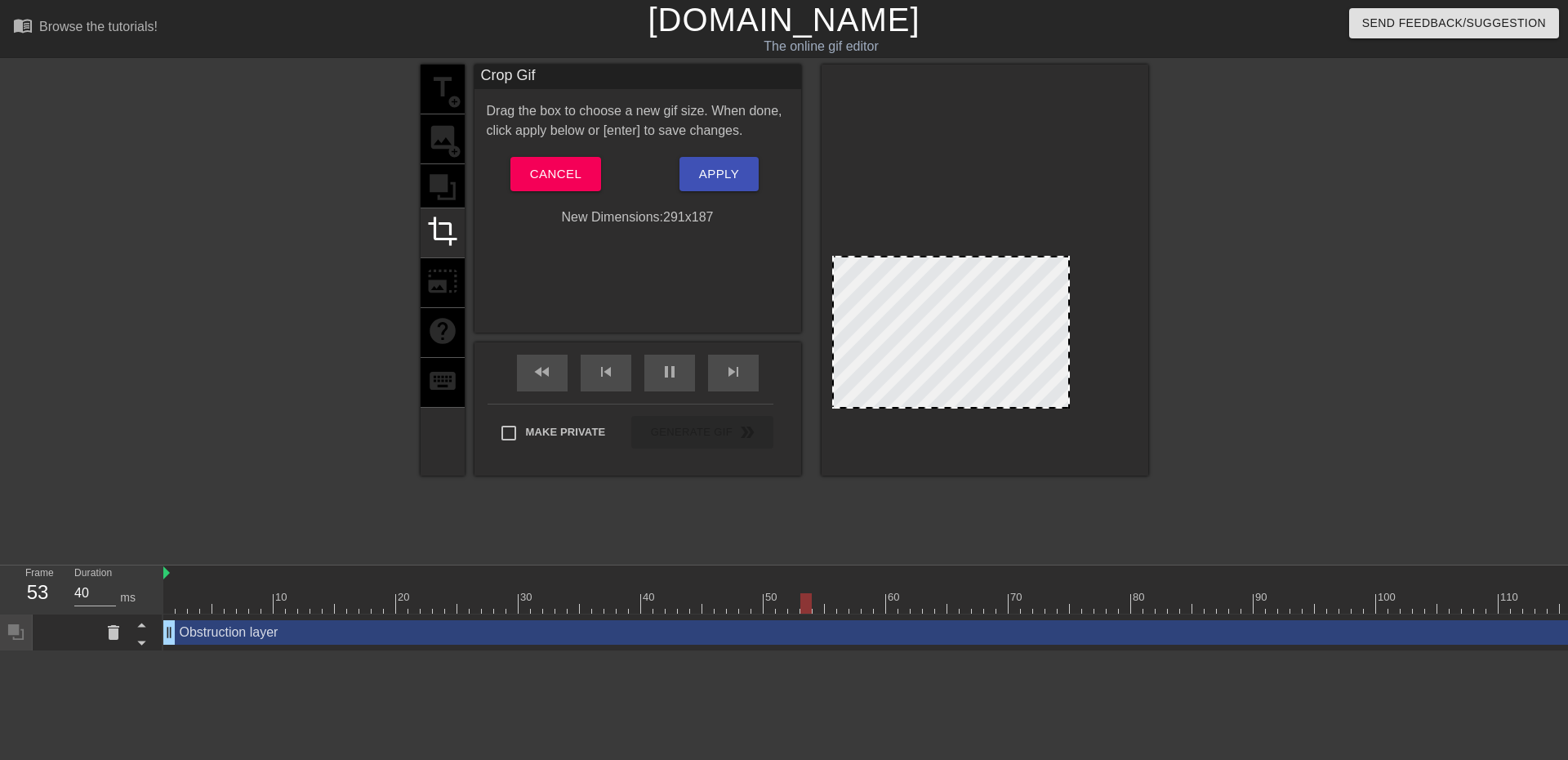
drag, startPoint x: 1136, startPoint y: 126, endPoint x: 1068, endPoint y: 258, distance: 148.5
click at [537, 185] on span "Cancel" at bounding box center [556, 174] width 51 height 22
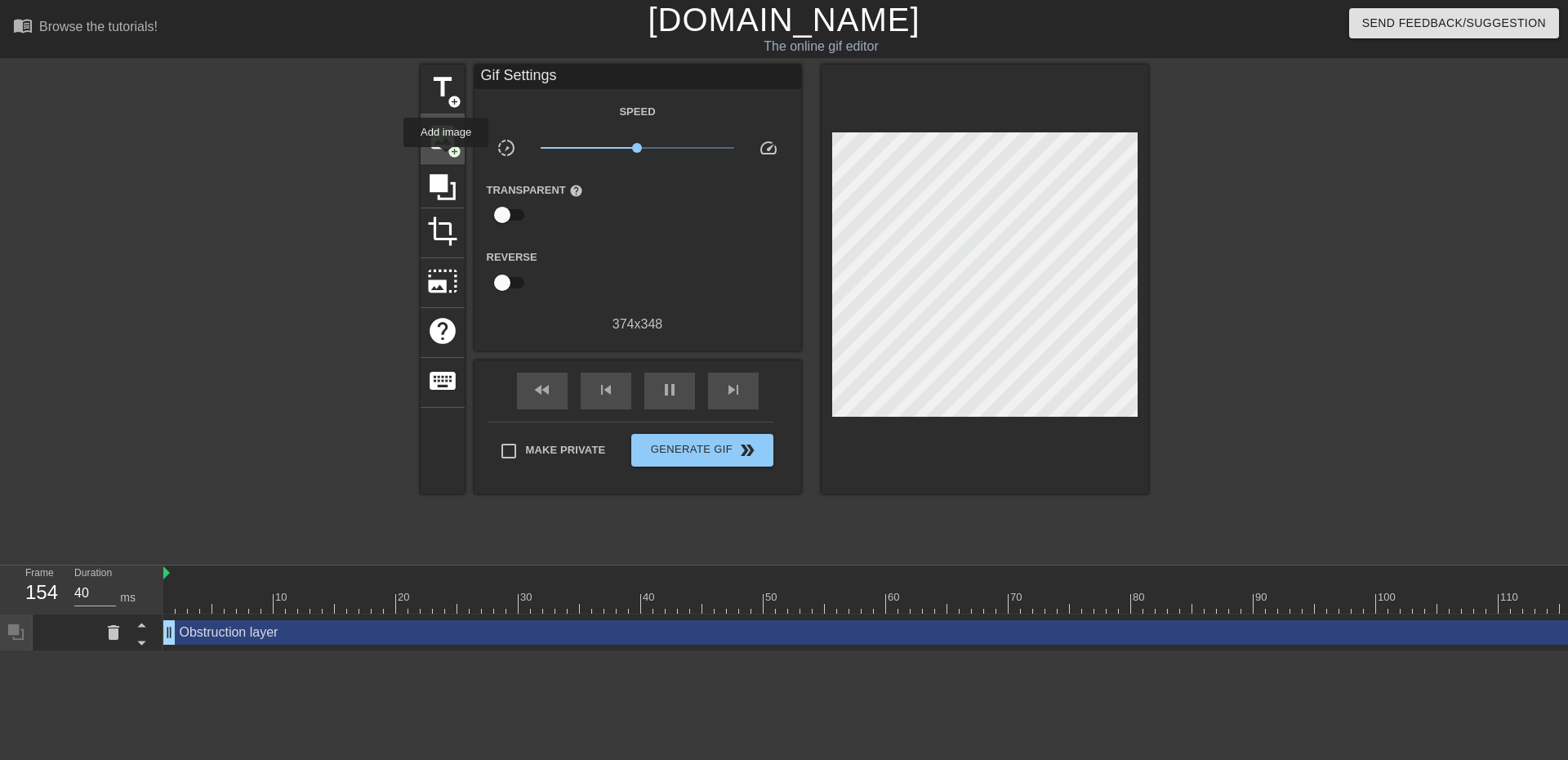
click at [446, 158] on div "image add_circle" at bounding box center [442, 139] width 44 height 50
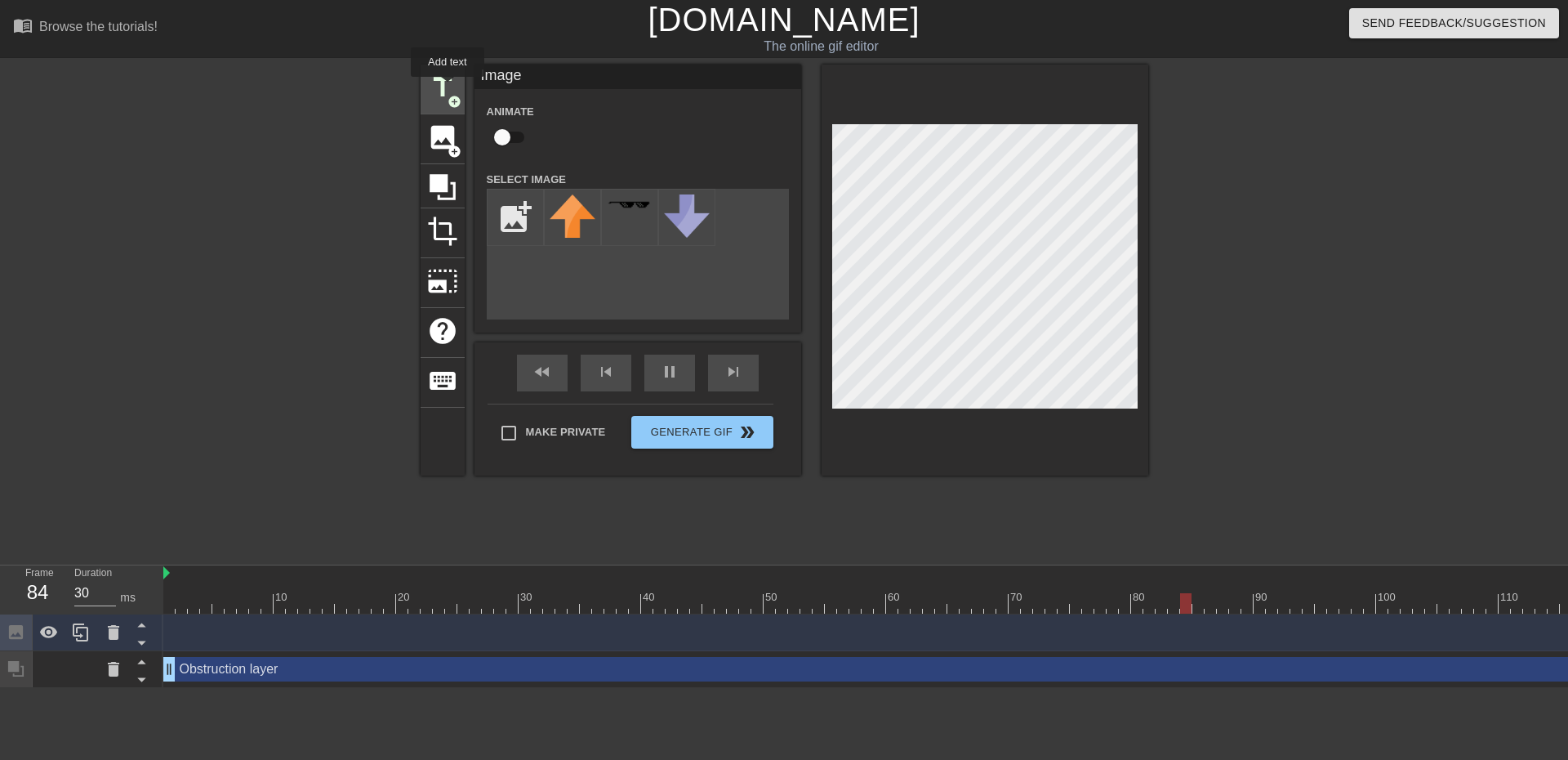
click at [447, 88] on span "title" at bounding box center [442, 87] width 31 height 31
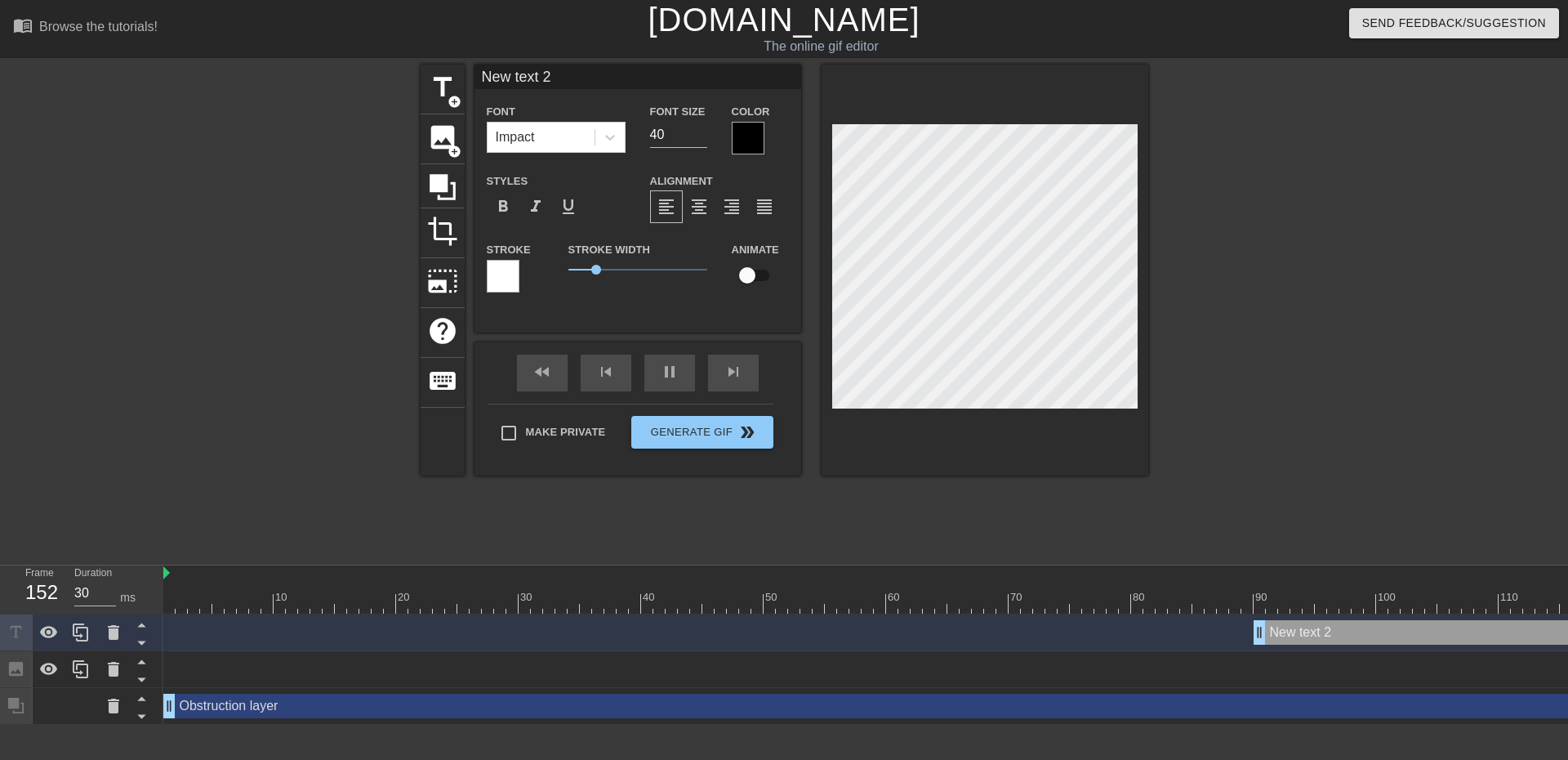
scroll to position [2, 2]
type input "30"
type input "C"
type textarea "C"
type input "30"
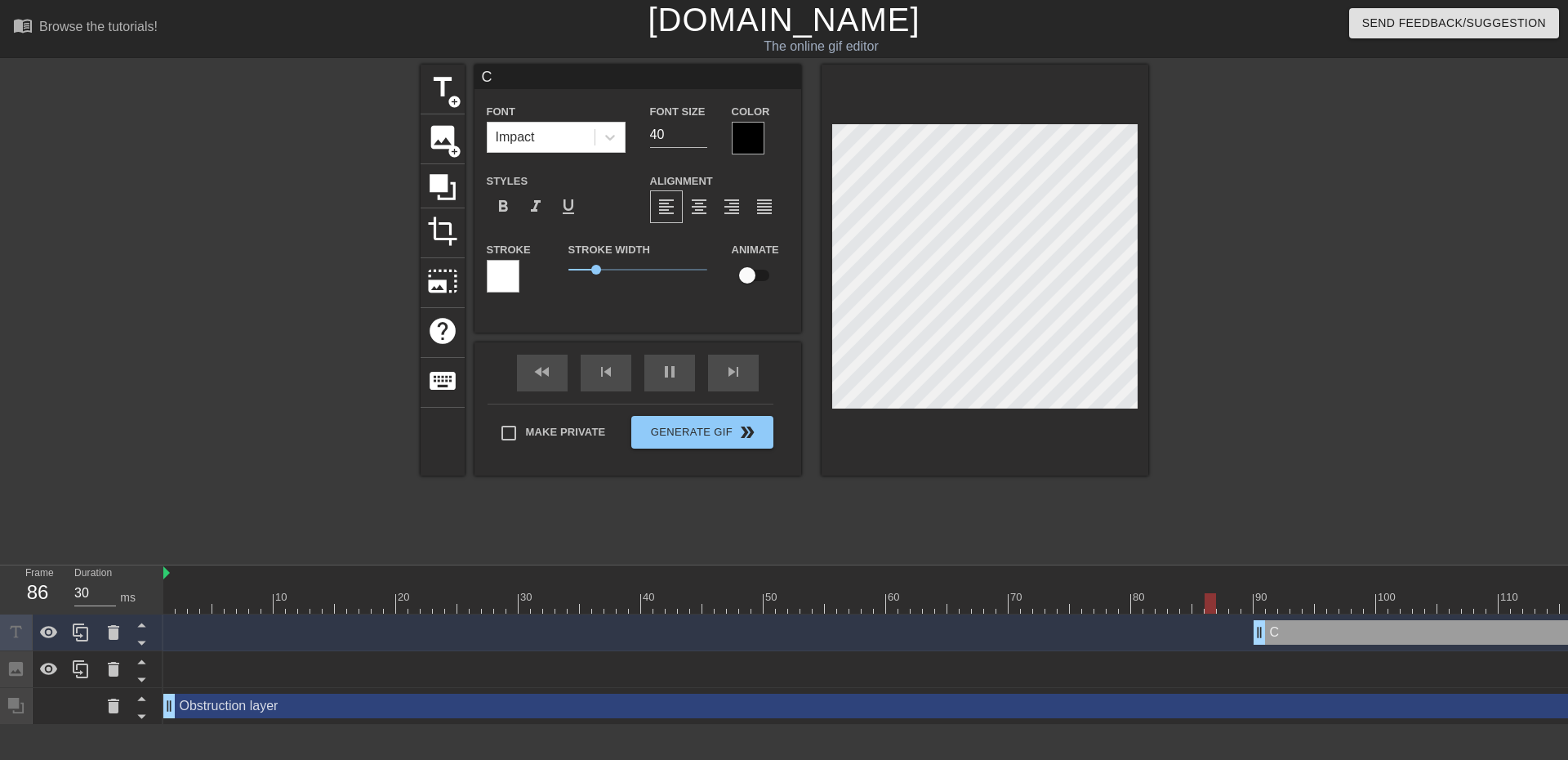
type input "Ch"
type textarea "Ch"
type input "30"
type input "Che"
type textarea "Che"
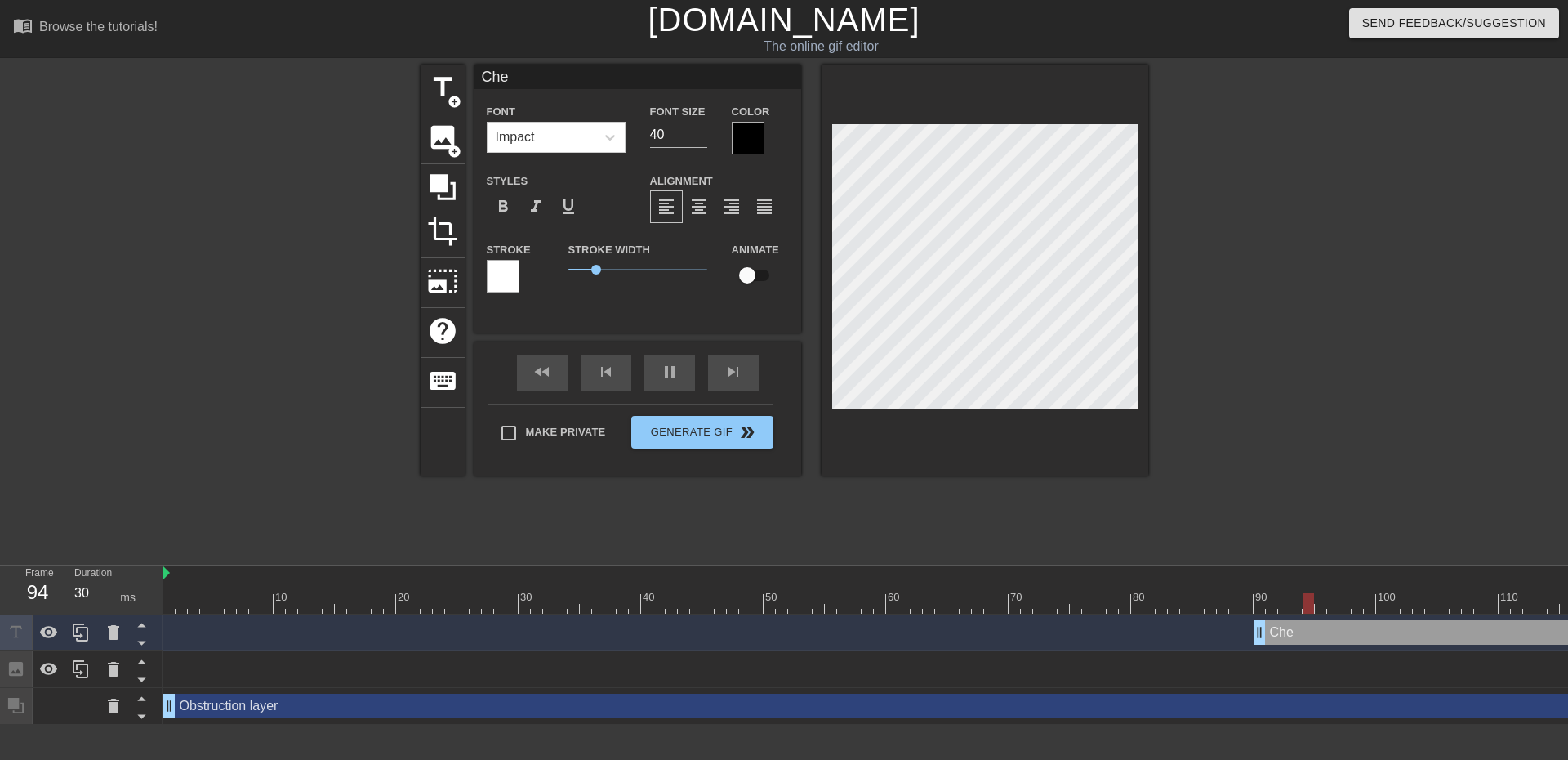
type input "40"
type input "Chec"
type textarea "Chec"
type input "40"
type input "Check"
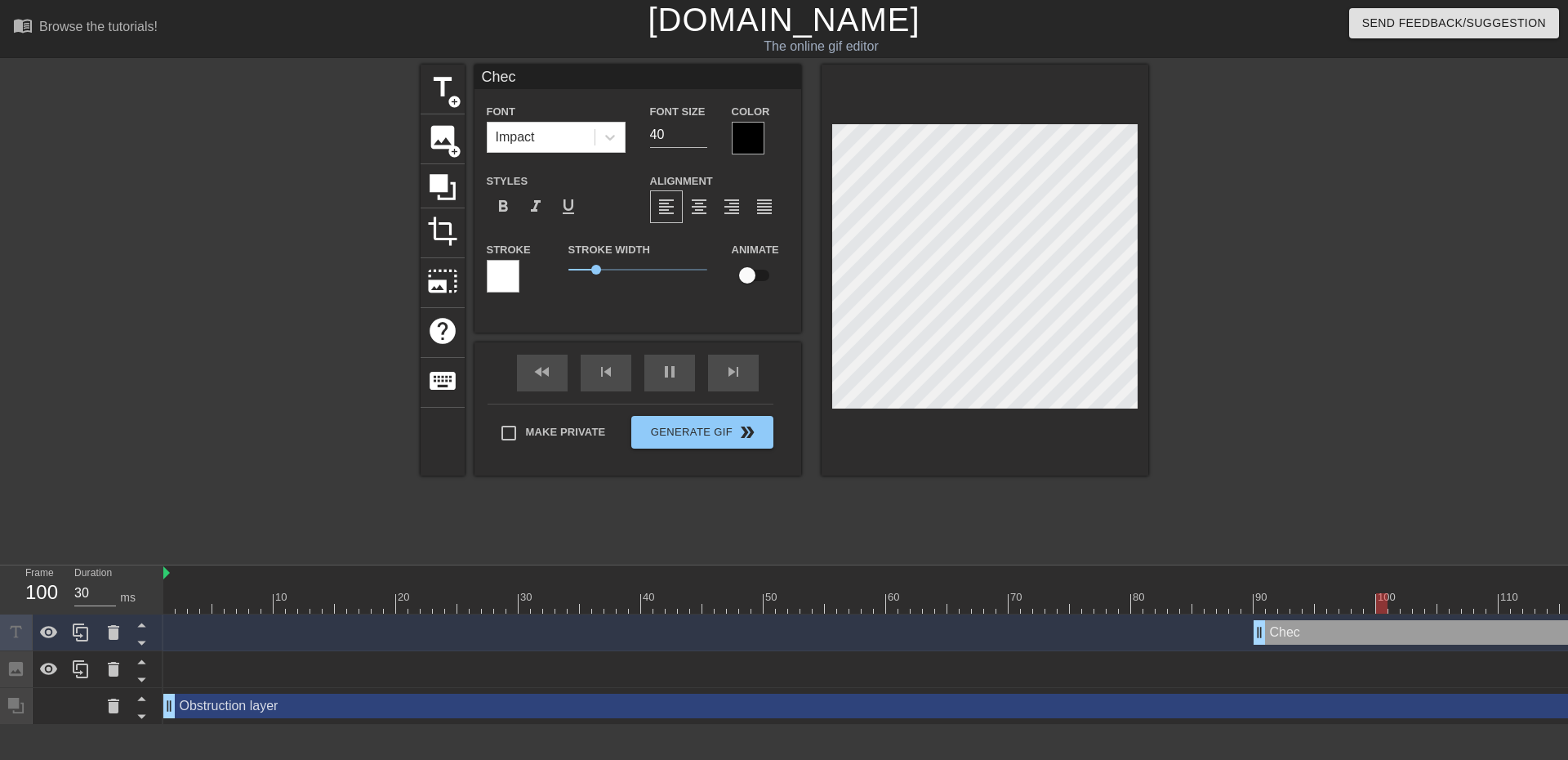
type textarea "Check"
type input "30"
type input "[PERSON_NAME]"
type textarea "[PERSON_NAME]"
type input "30"
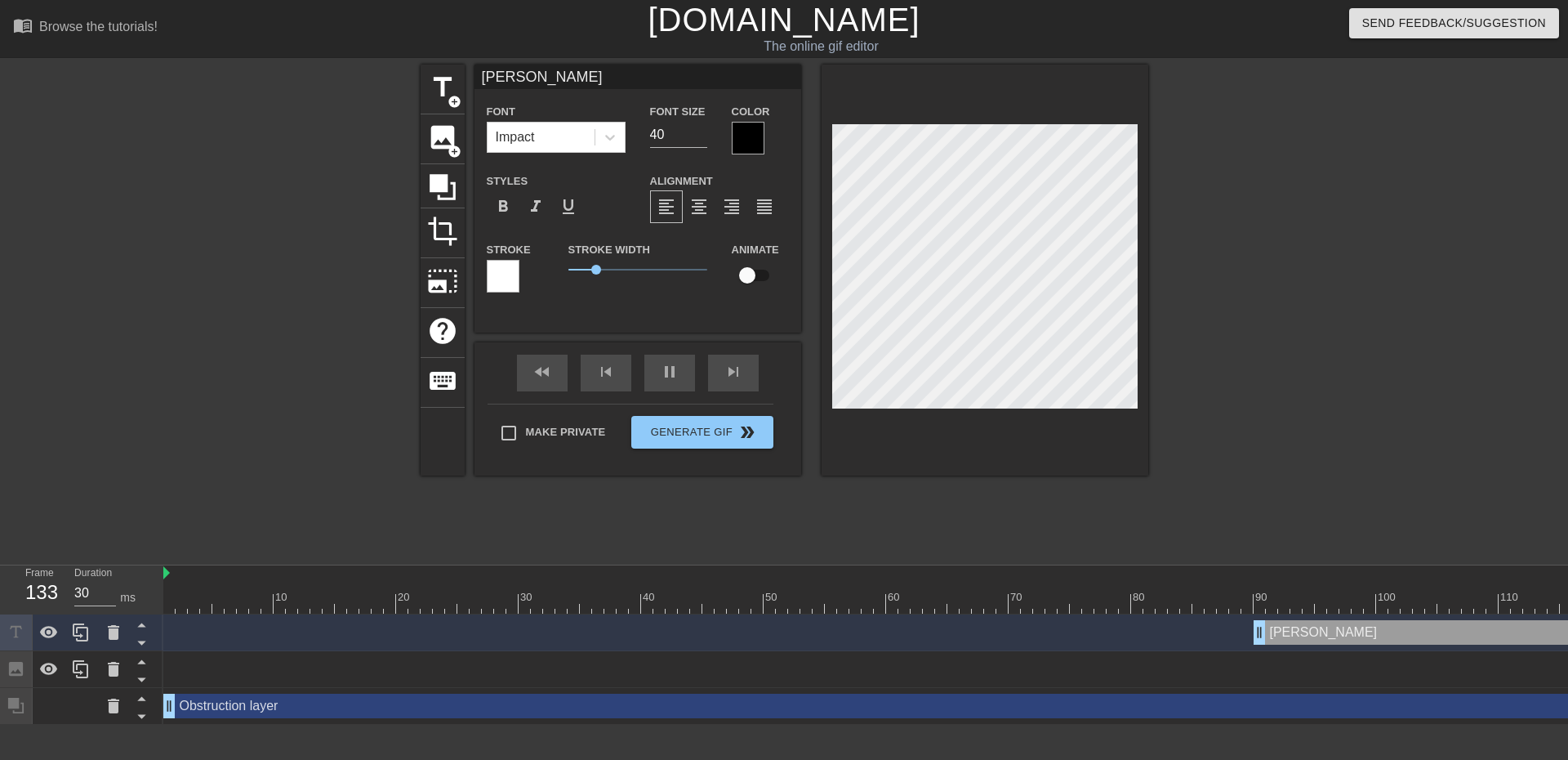
type input "Checkin"
type textarea "Checkin"
type input "Checking"
type textarea "Checking"
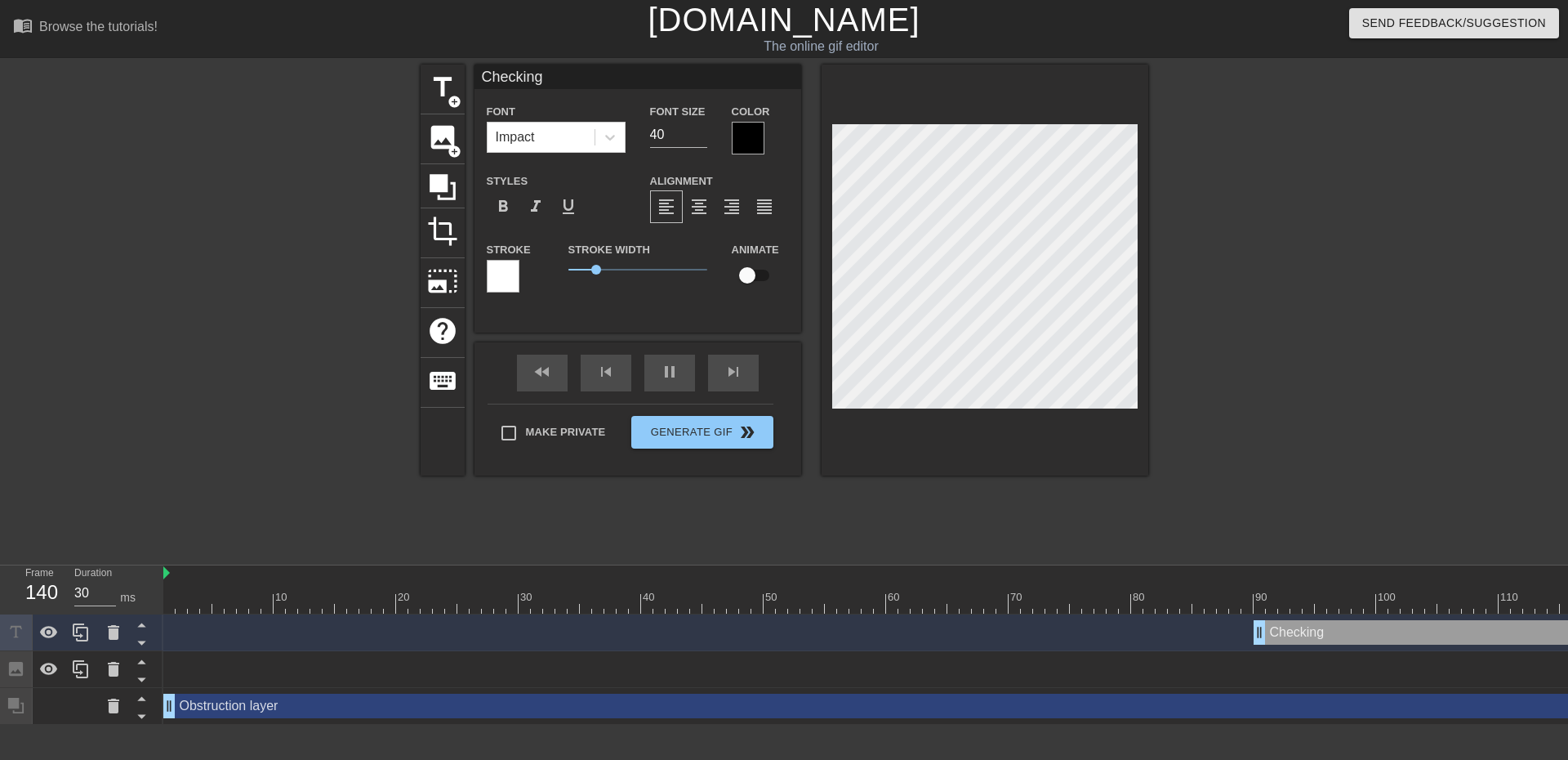
type input "40"
type input "Checking"
type textarea "Checking"
type input "30"
type input "Checking n"
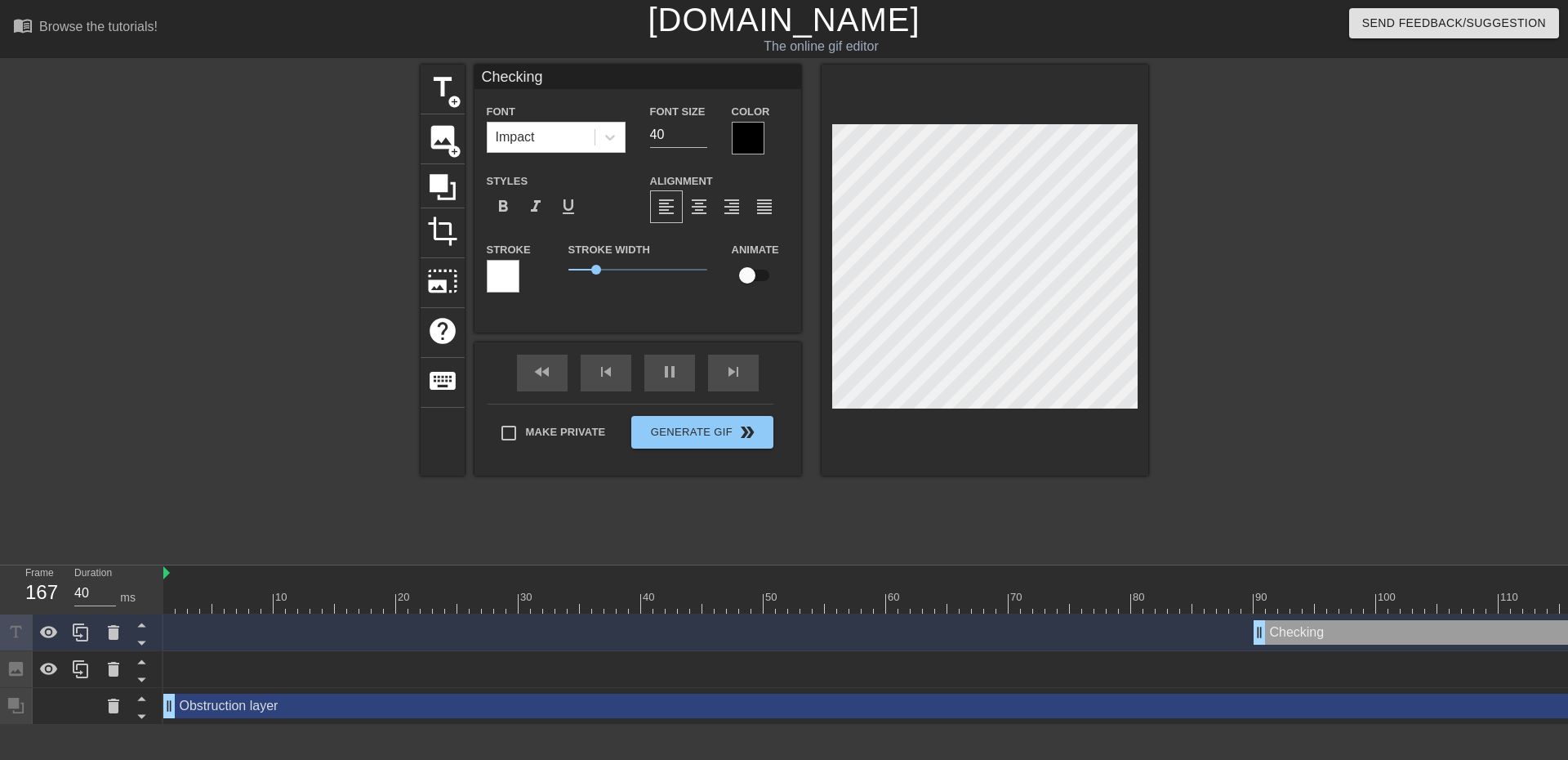
type textarea "Checking n"
type input "30"
type input "Checking"
type textarea "Checking"
type input "30"
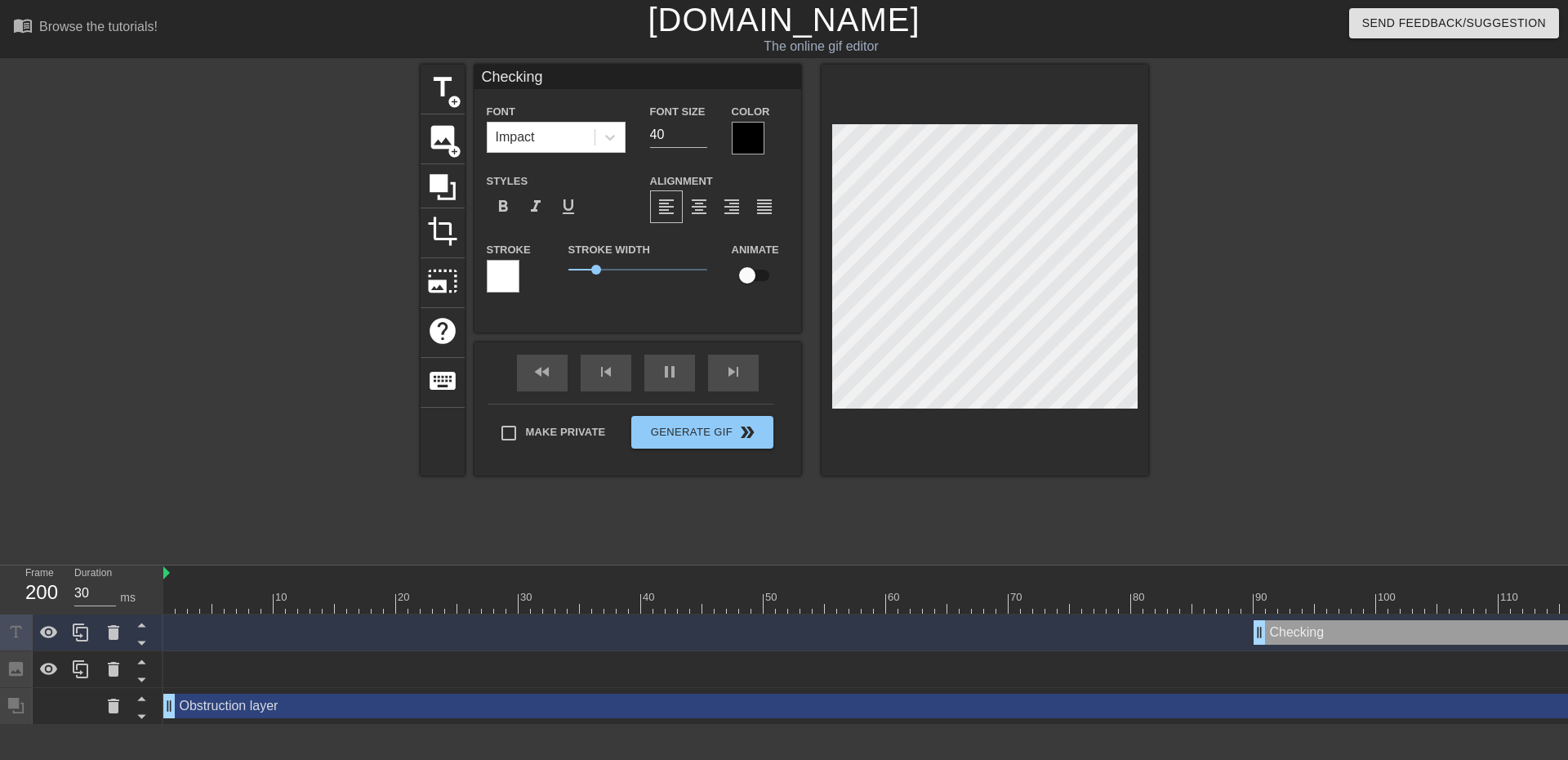
type input "Checking m"
type textarea "Checking m"
type input "30"
type input "Checking my"
type textarea "Checking my"
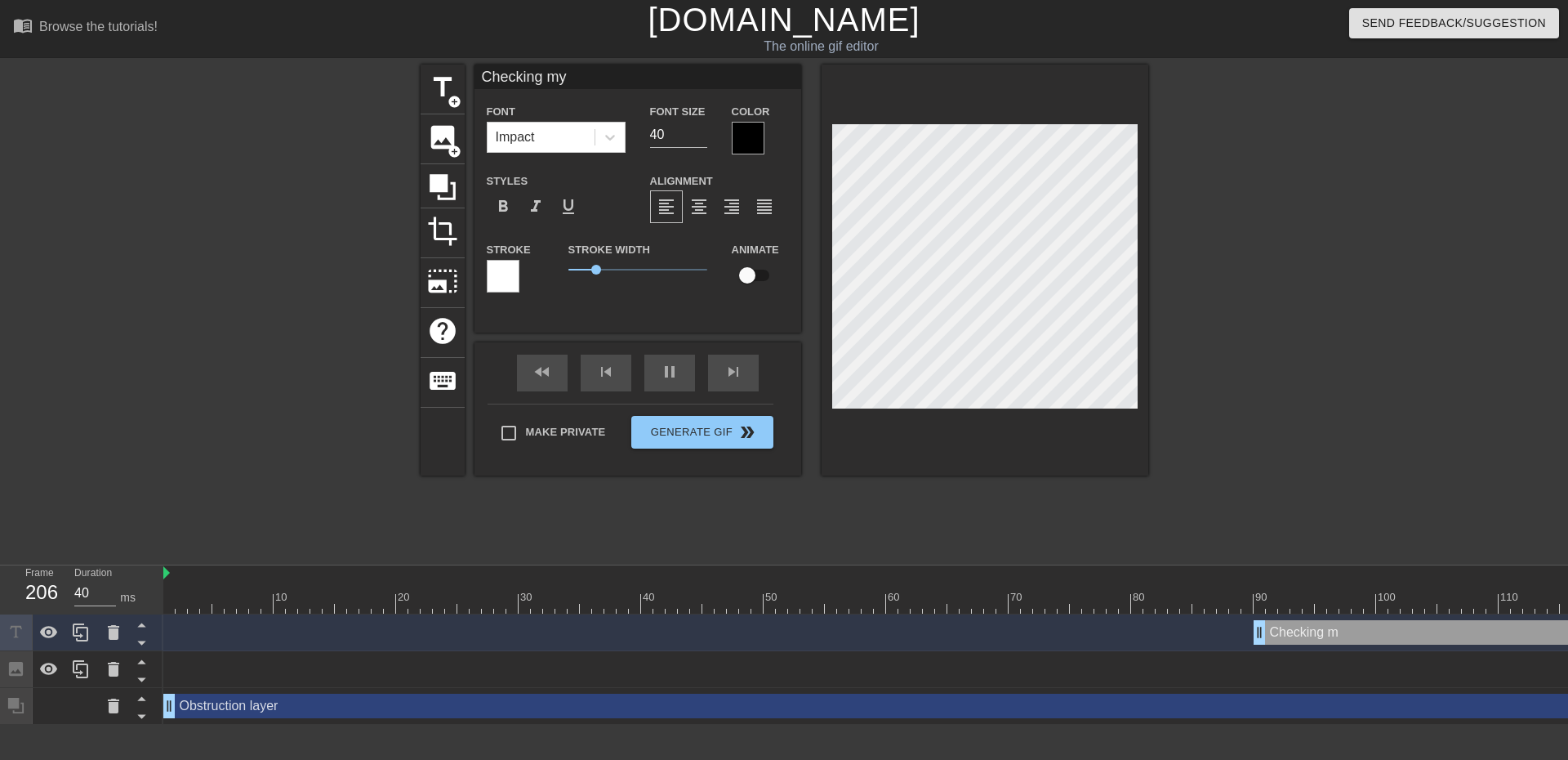
type input "30"
type input "Checking my"
type textarea "Checking my"
type input "30"
type input "Checking my e"
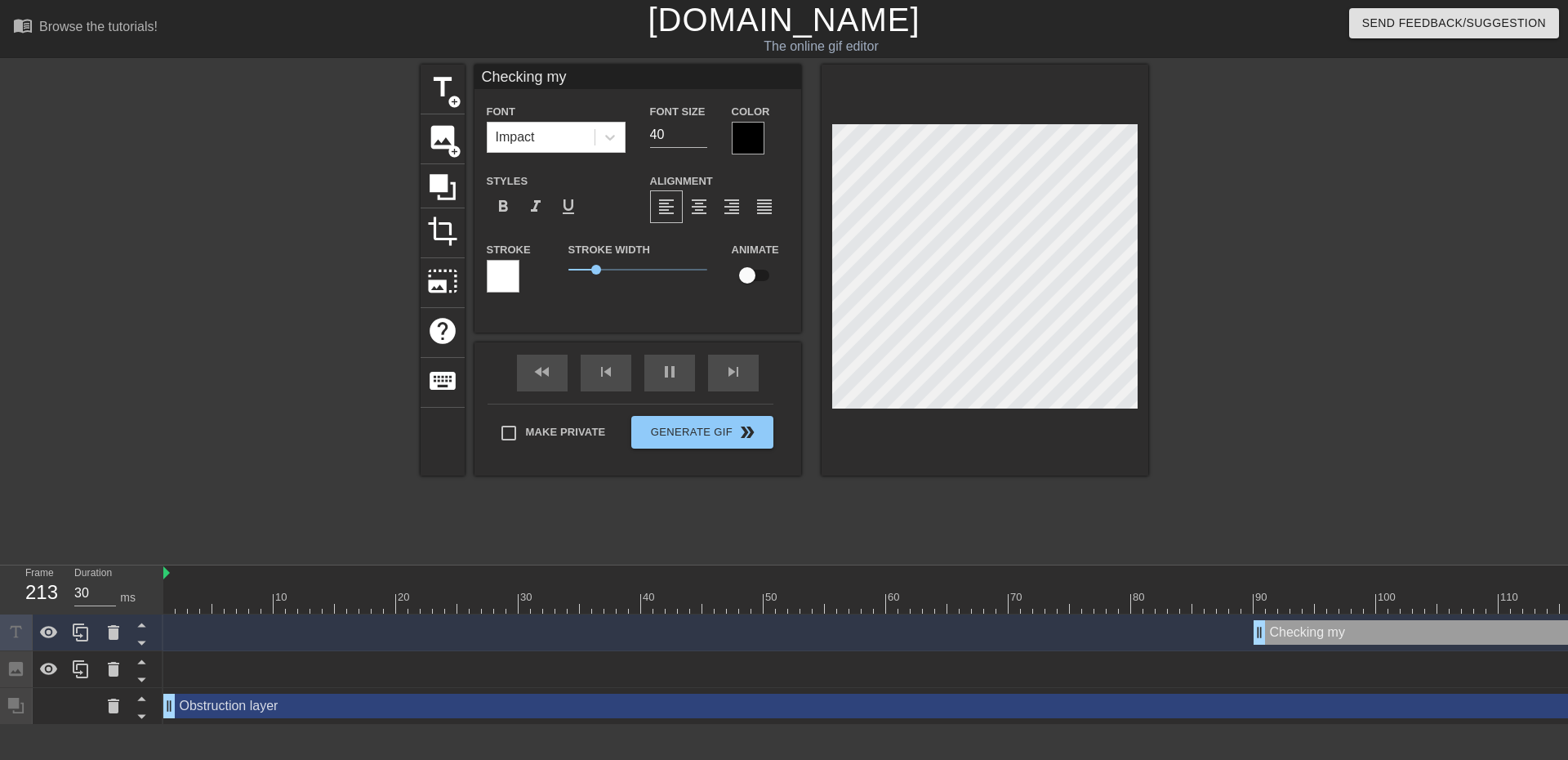
type textarea "Checking my e"
type input "30"
type input "Checking my em"
type textarea "Checking my em"
type input "30"
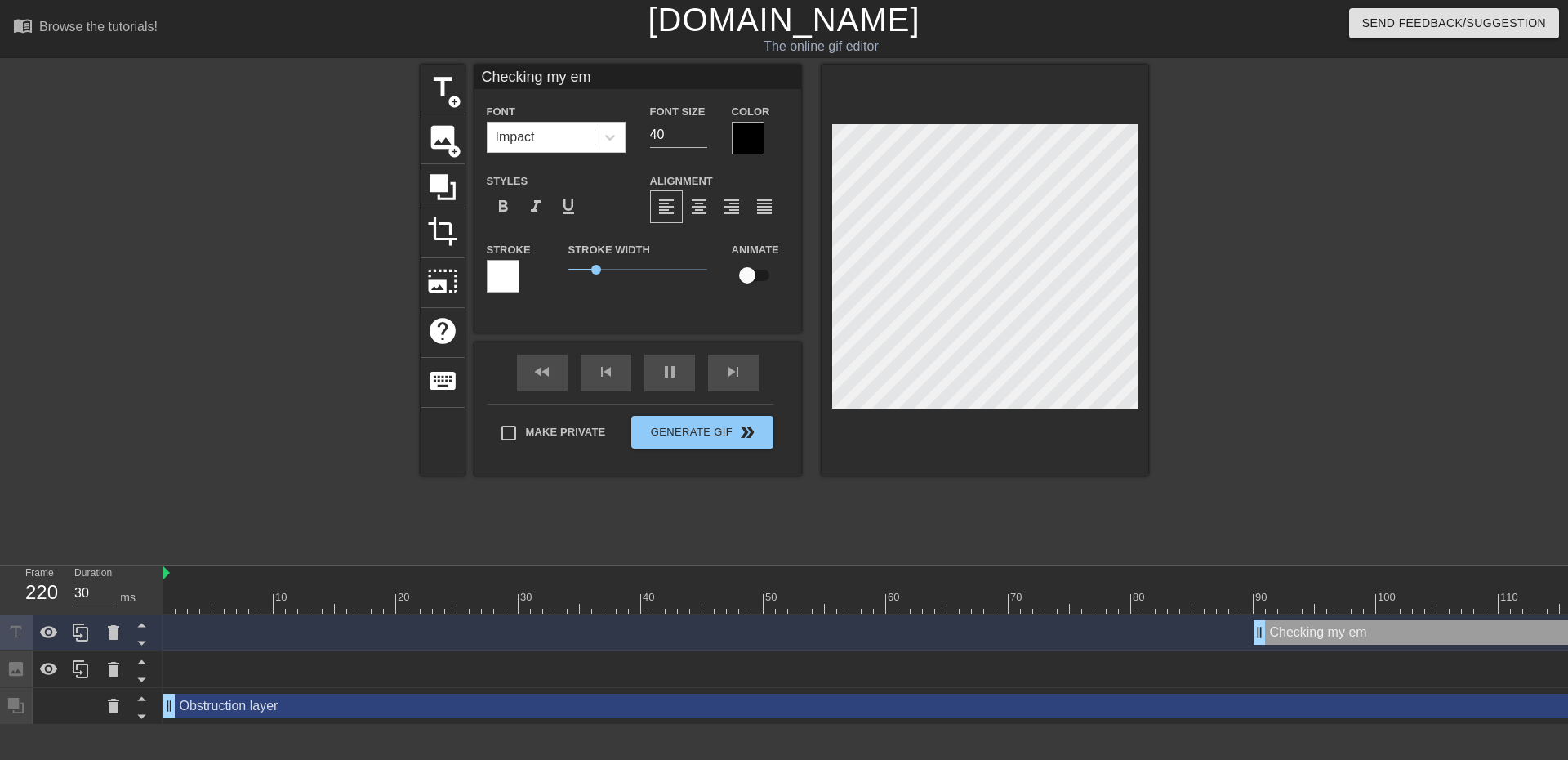
type input "Checking my ema"
type textarea "Checking my ema"
type input "40"
type input "Checking my emai"
type textarea "Checking my emai"
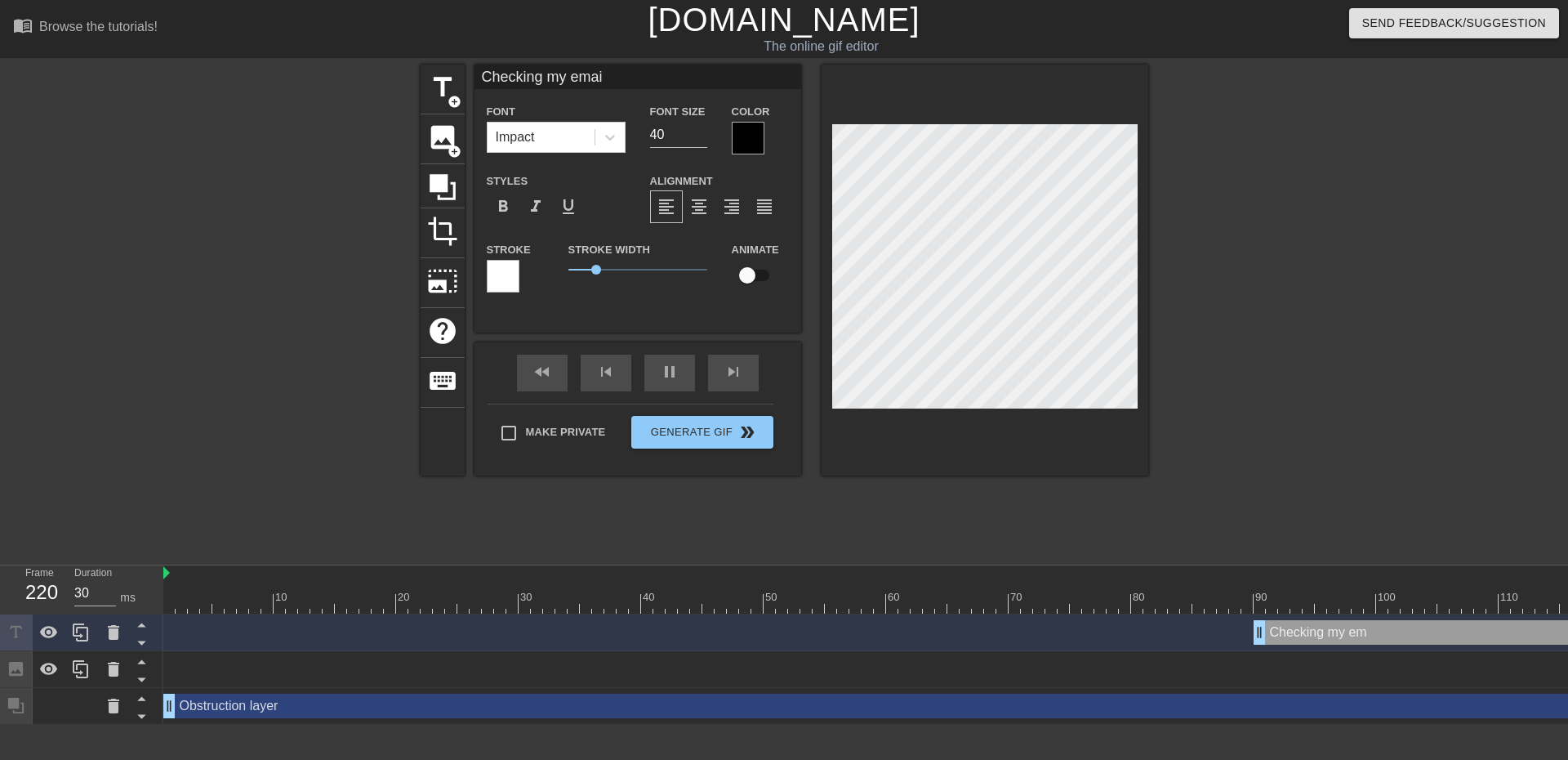
scroll to position [2, 7]
type input "40"
type input "Checking my email"
type textarea "Checking my email"
type input "40"
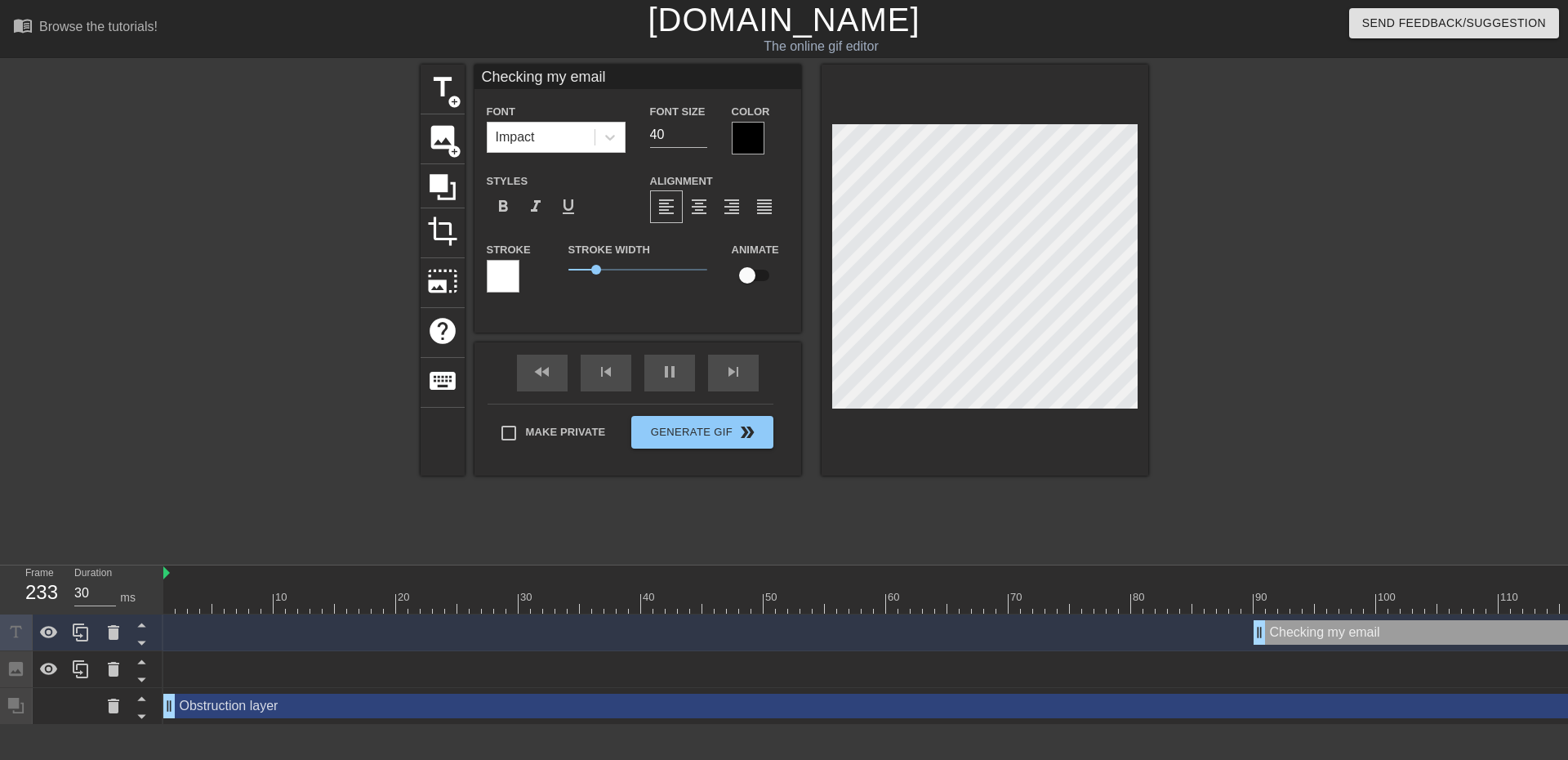
type input "Checking my email"
type textarea "Checking my email"
type input "40"
type input "Checking my email"
type textarea "Checking my email"
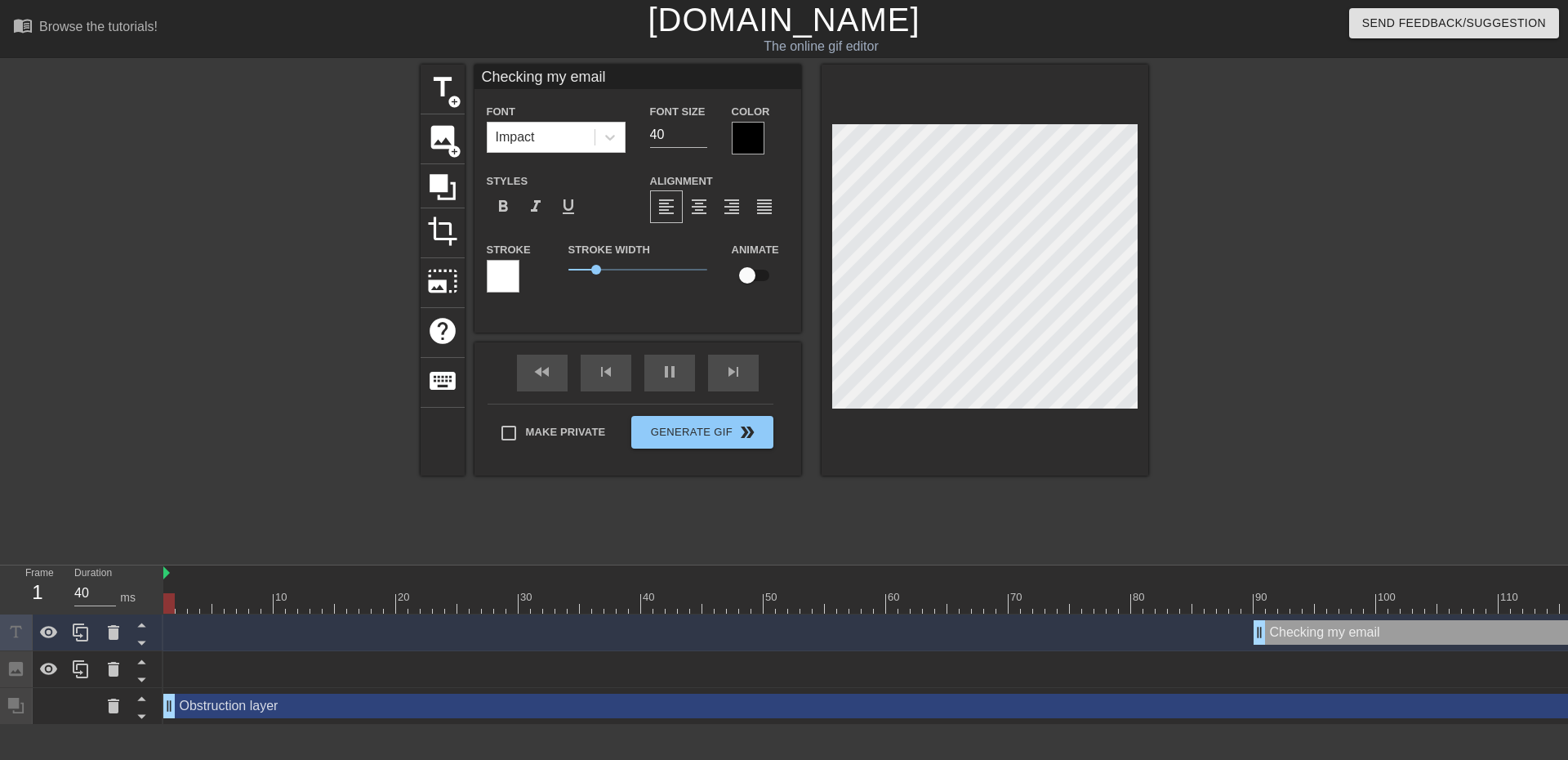
type input "30"
type input "Checking my email"
type textarea "Checking my email"
type input "30"
type input "Checking my email a"
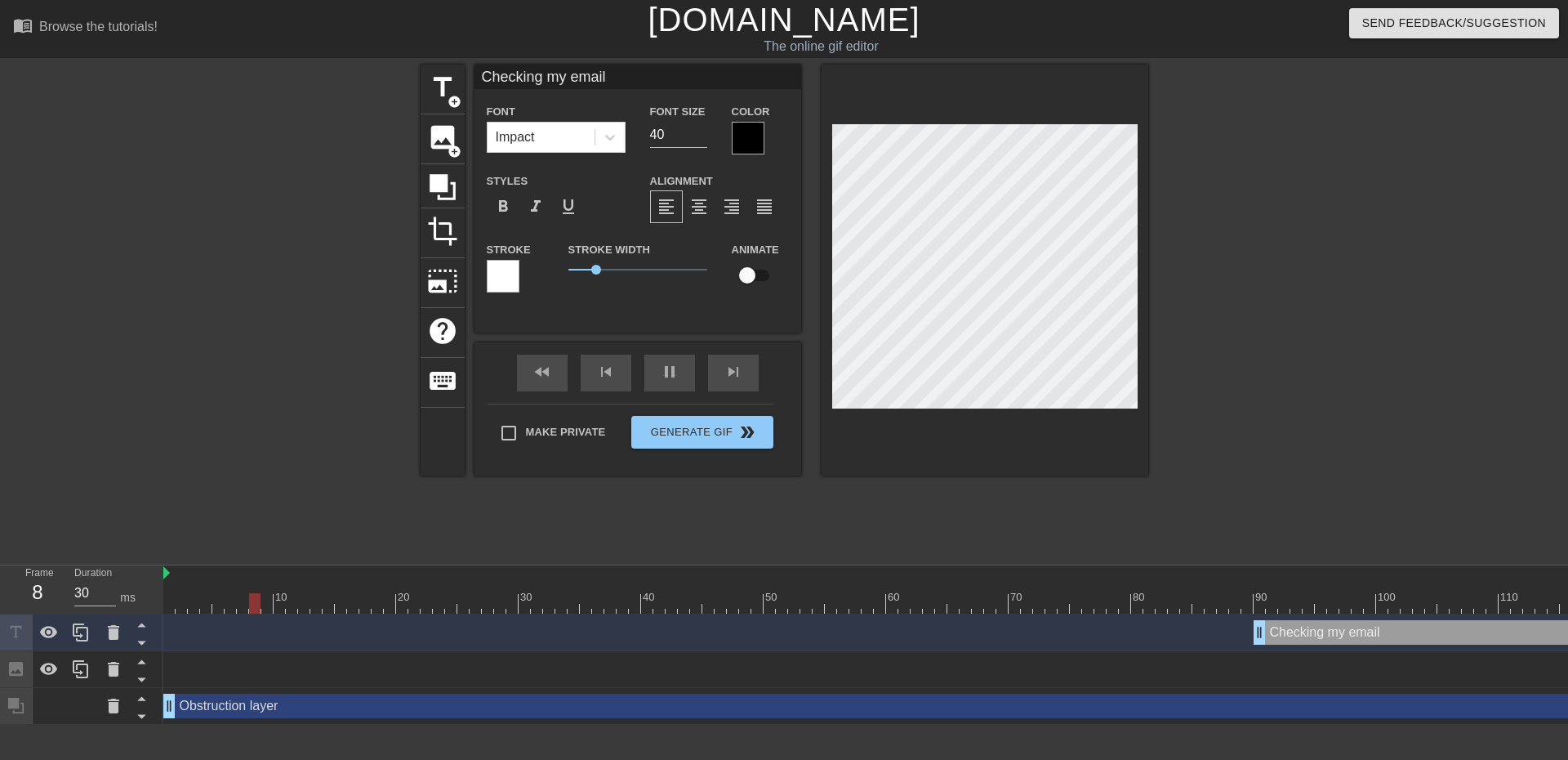
type textarea "Checking my email a"
type input "40"
type input "Checking my email"
type textarea "Checking my email"
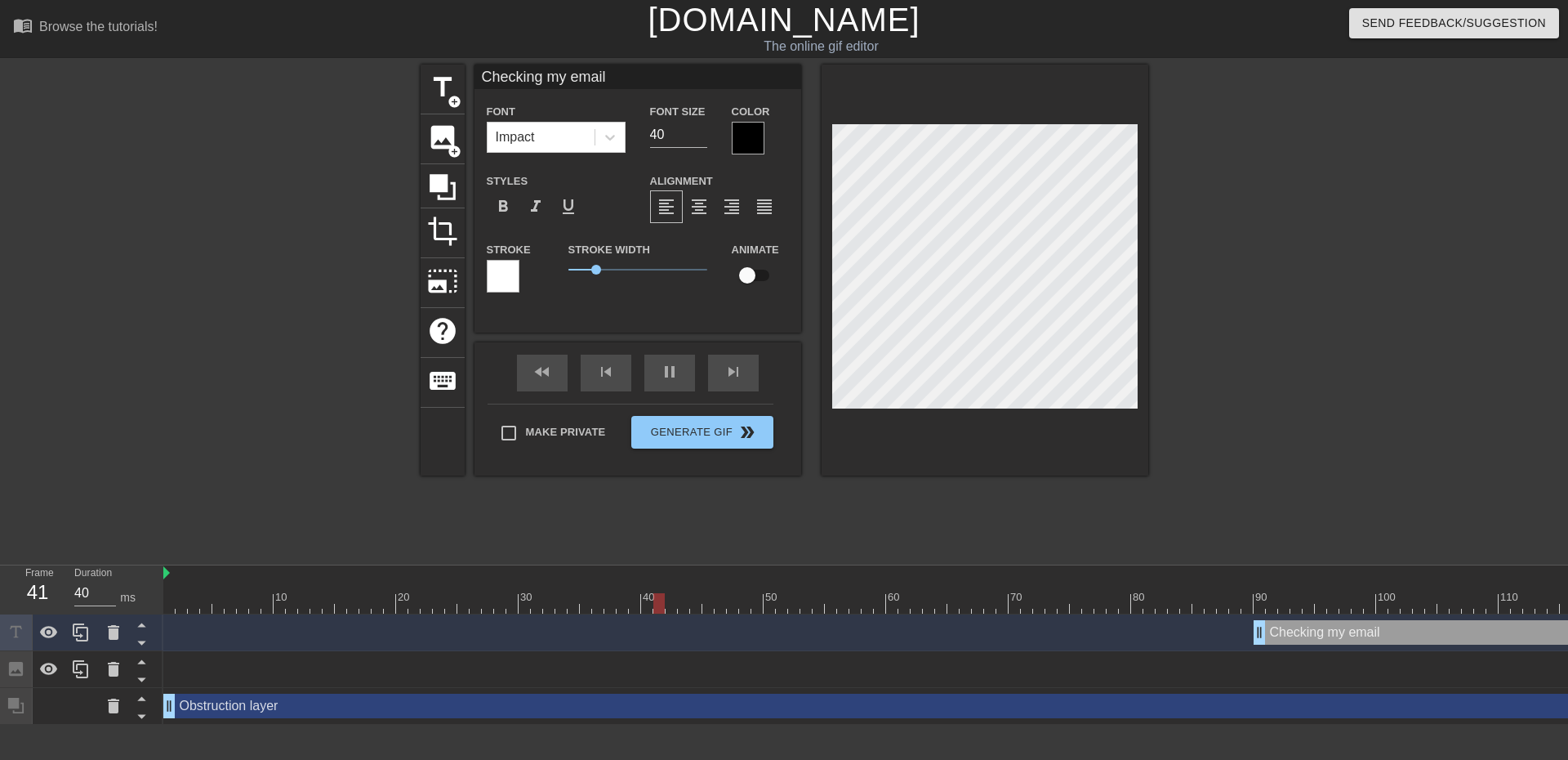
type input "30"
type input "Checking my email"
type textarea "Checking my email"
type input "40"
type input "Checking my emai"
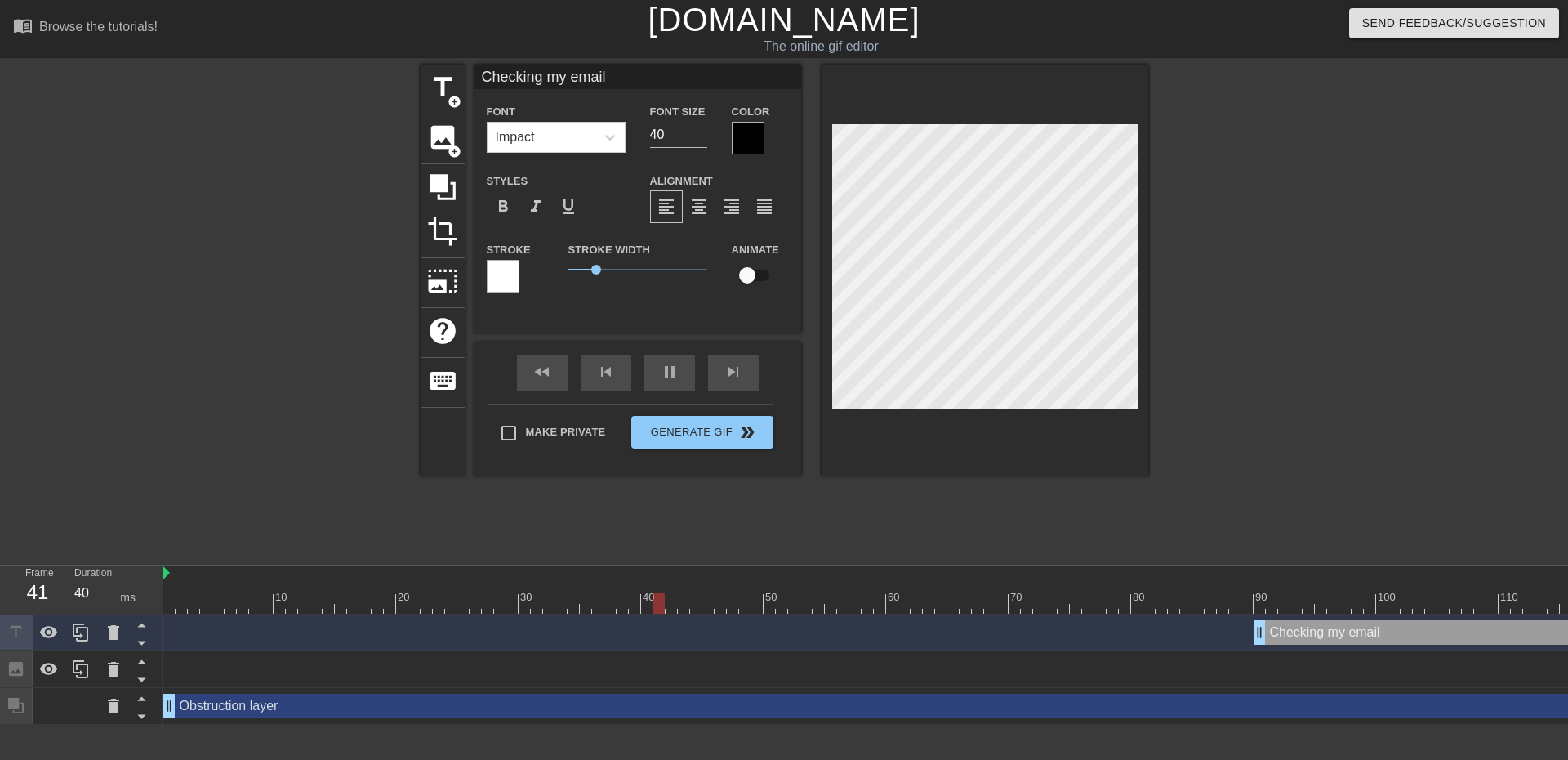
type textarea "Checking my emai"
type input "Checking my ema"
type textarea "Checking my ema"
type input "30"
type input "Checking my em"
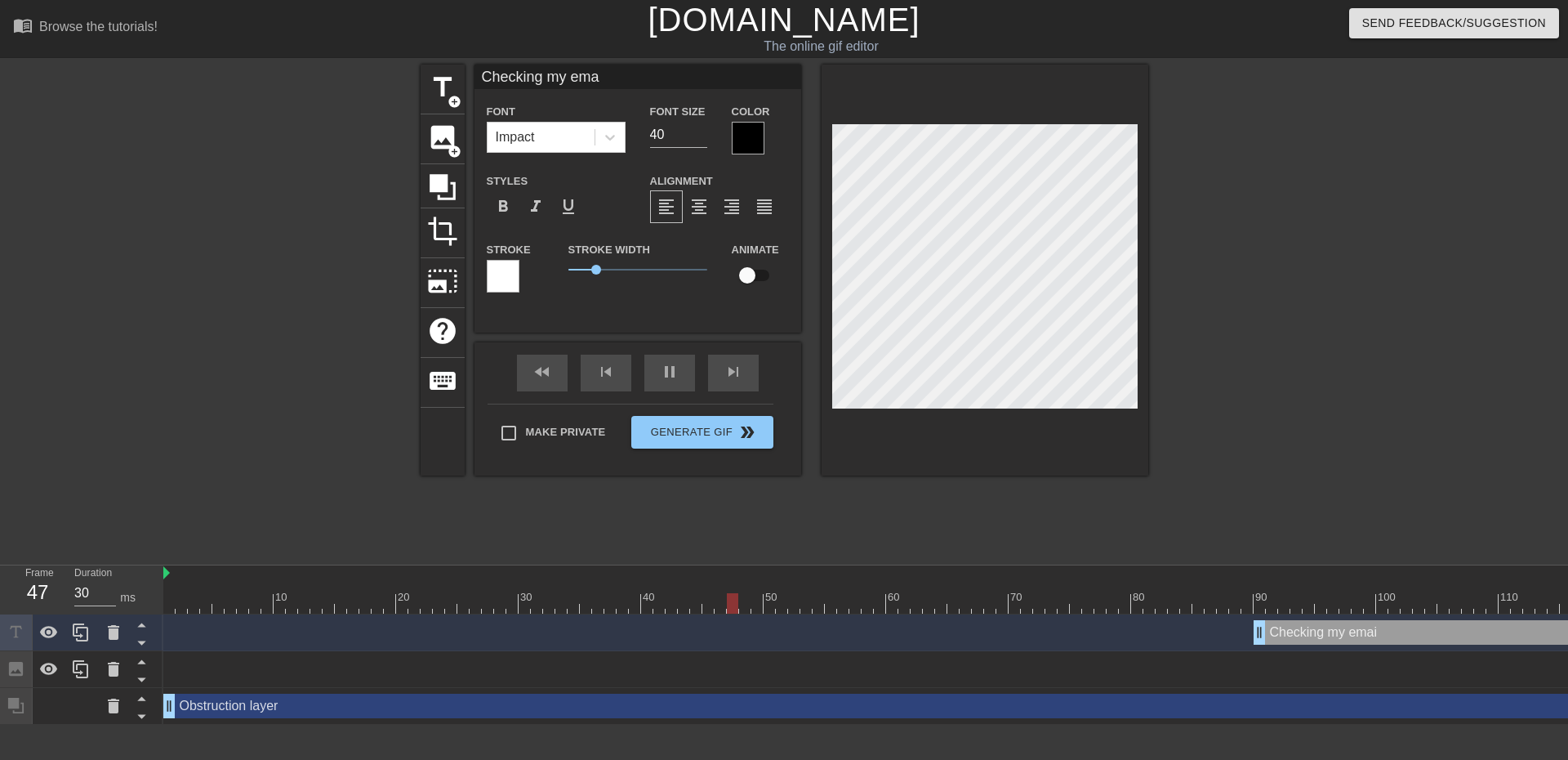
type textarea "Checking my em"
type input "Checking my e"
type textarea "Checking my e"
type input "40"
type input "Checking my"
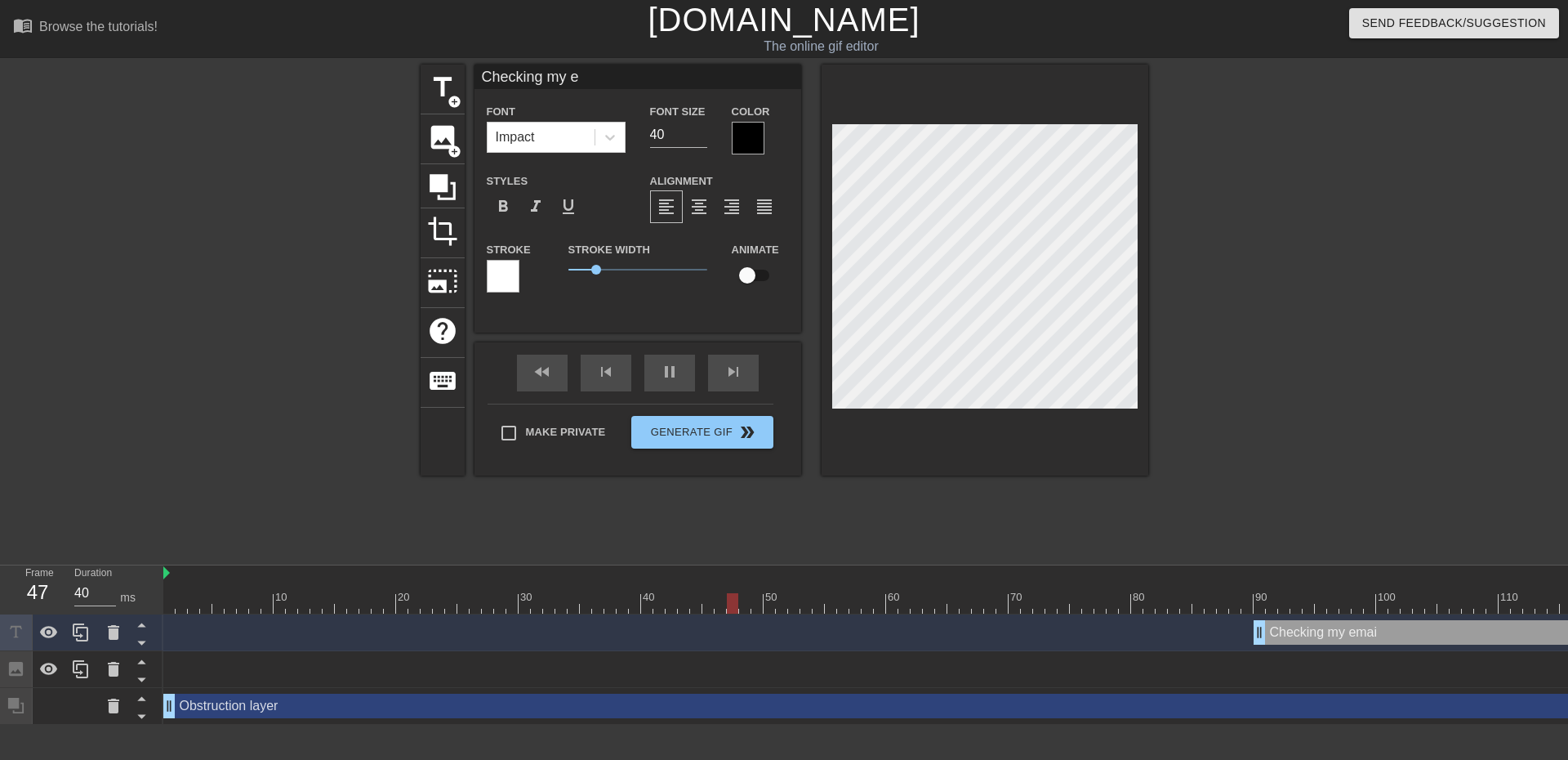
type textarea "Checking my"
type input "30"
type input "Checking my"
type textarea "Checking my"
type input "Checking m"
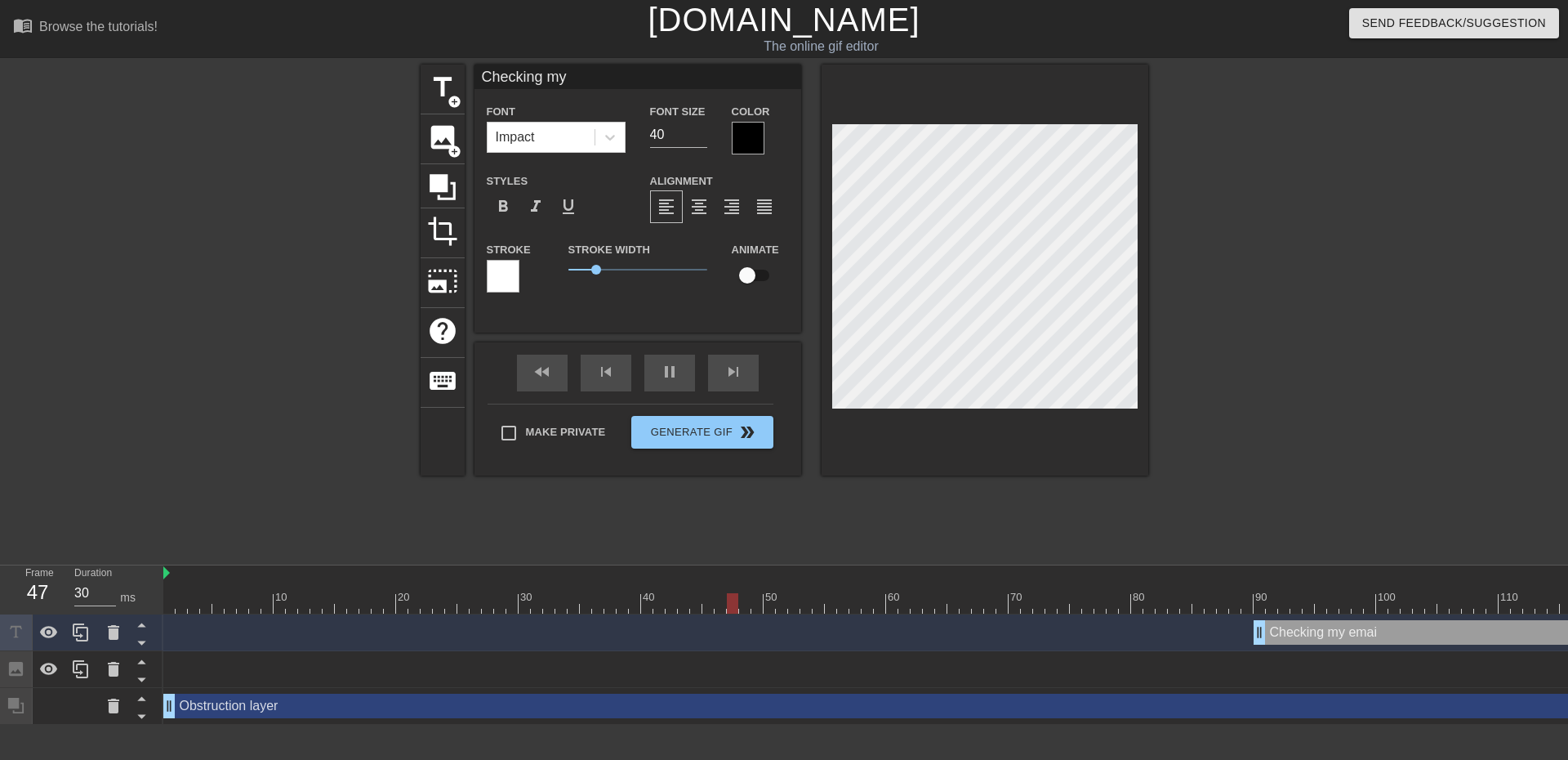
type textarea "Checking m"
type input "Checking"
type textarea "Checking"
type input "40"
type input "Checking"
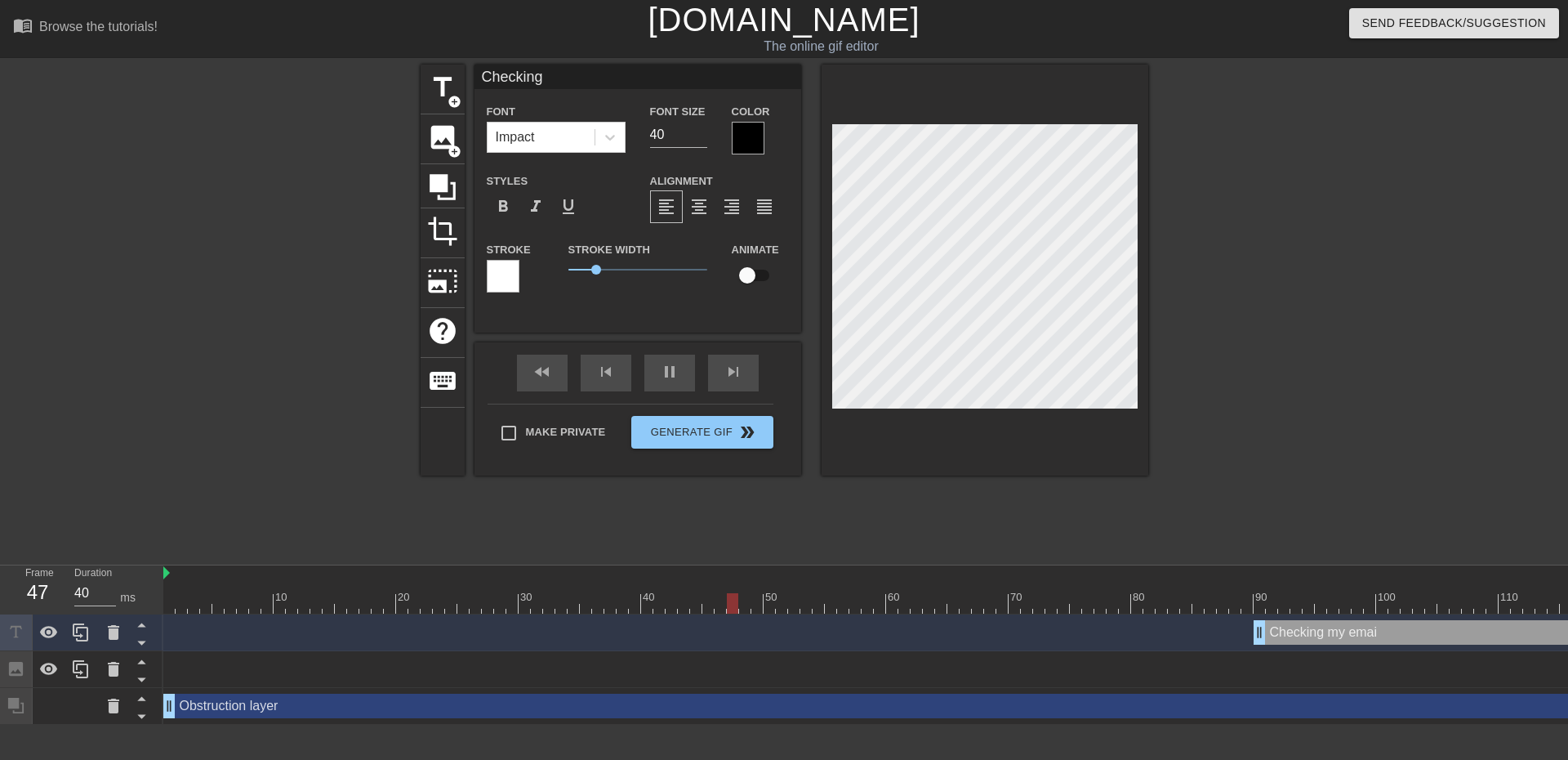
type textarea "Checking"
type input "30"
type input "Checkin"
type textarea "Checkin"
type input "[PERSON_NAME]"
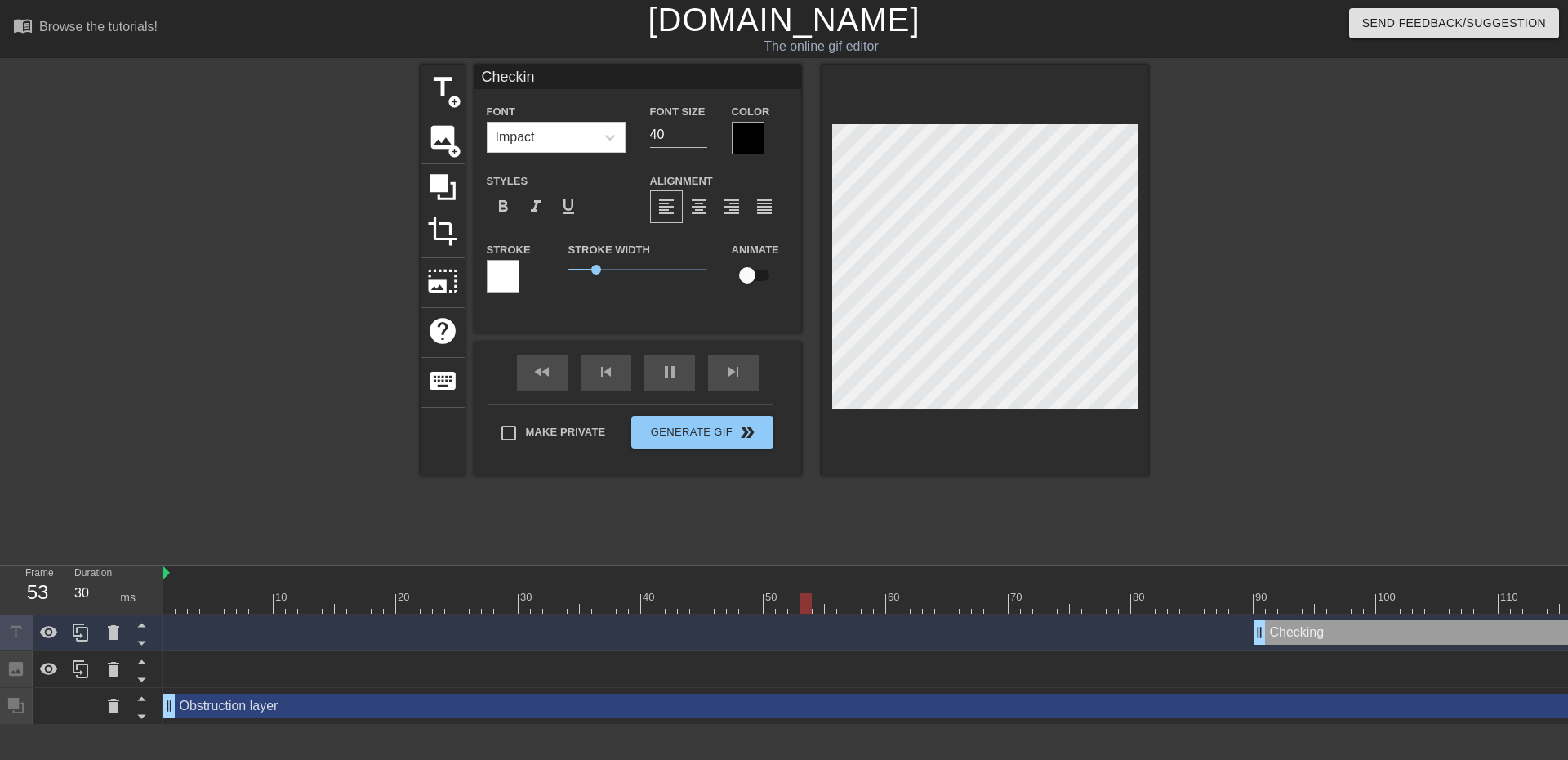
type textarea "[PERSON_NAME]"
type input "40"
type input "Check"
type textarea "Check"
type input "30"
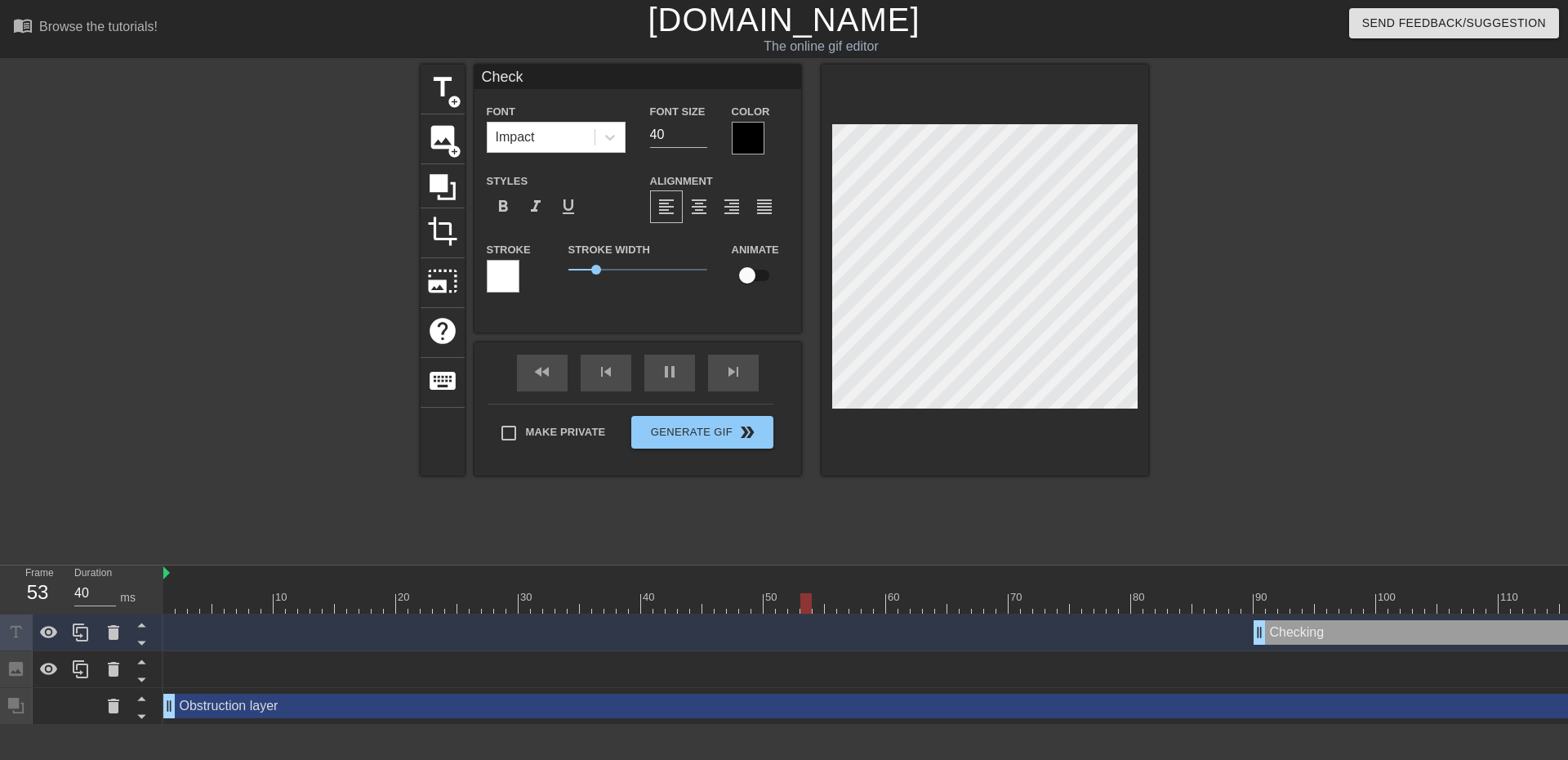
type input "Chec"
type textarea "Chec"
type input "Che"
type textarea "Che"
type input "Ch"
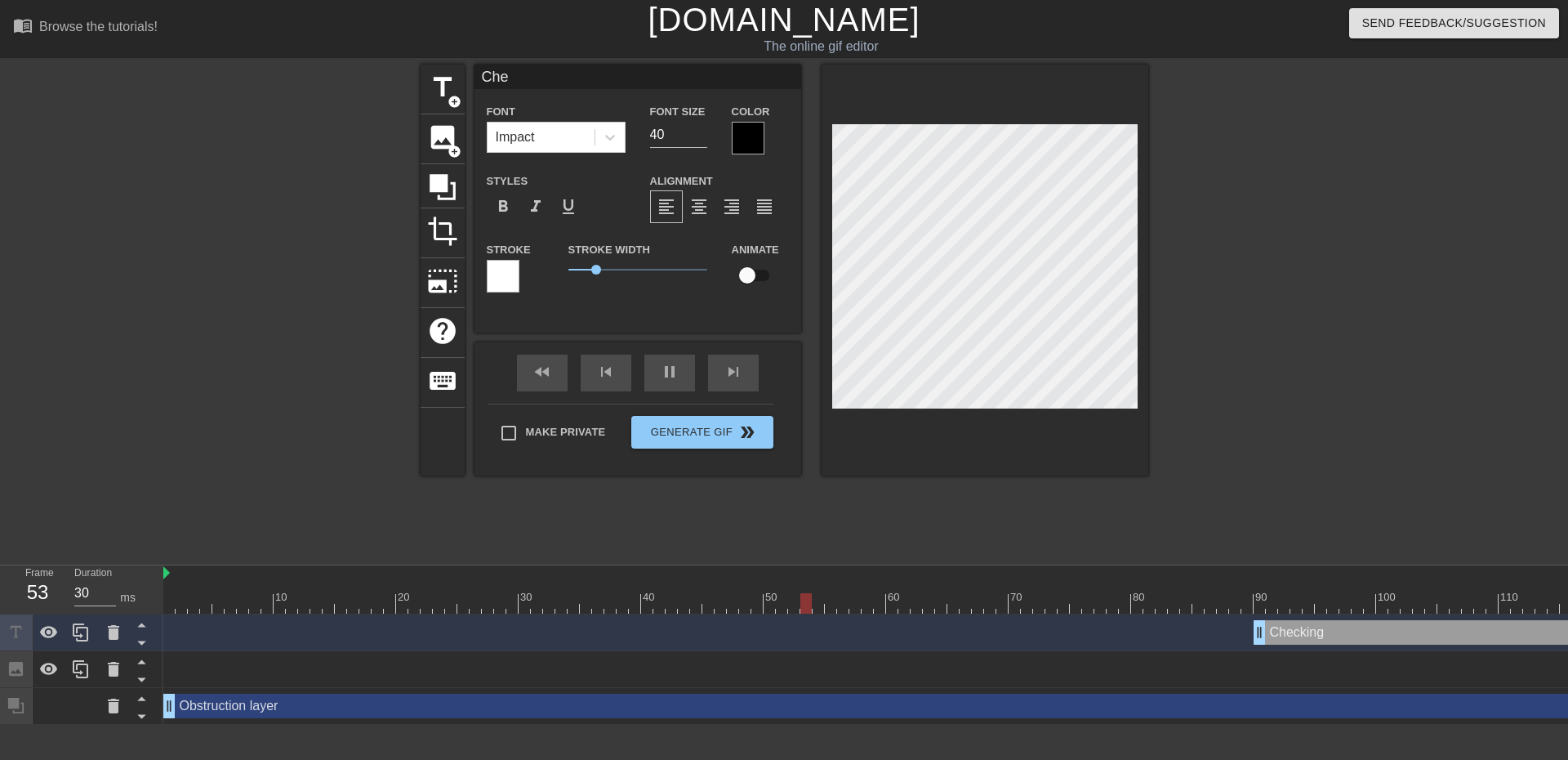
type textarea "Ch"
type input "40"
type input "C"
type textarea "C"
type input "30"
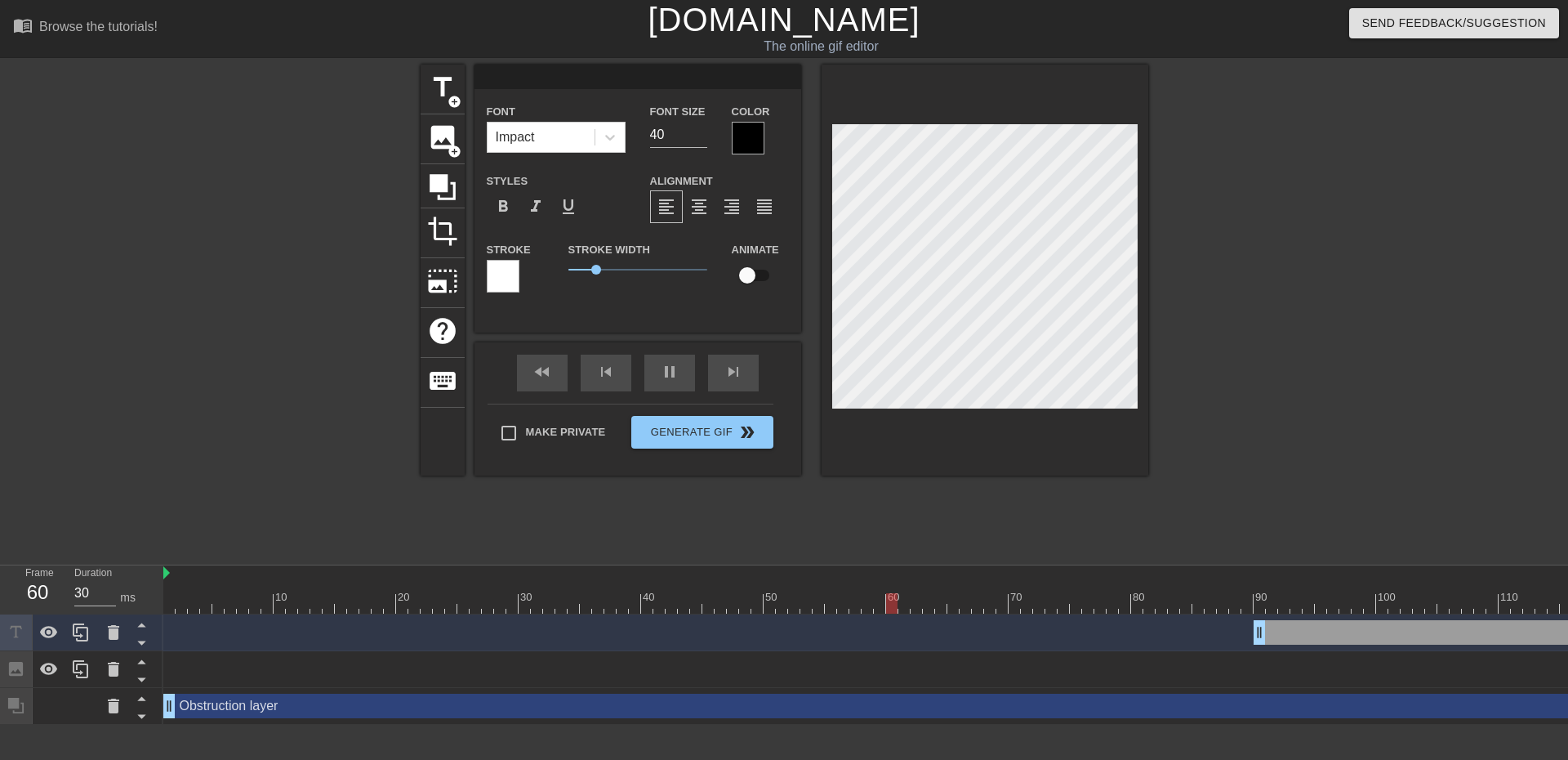
scroll to position [2, 2]
type input "40"
type input "R"
type textarea "R"
type input "30"
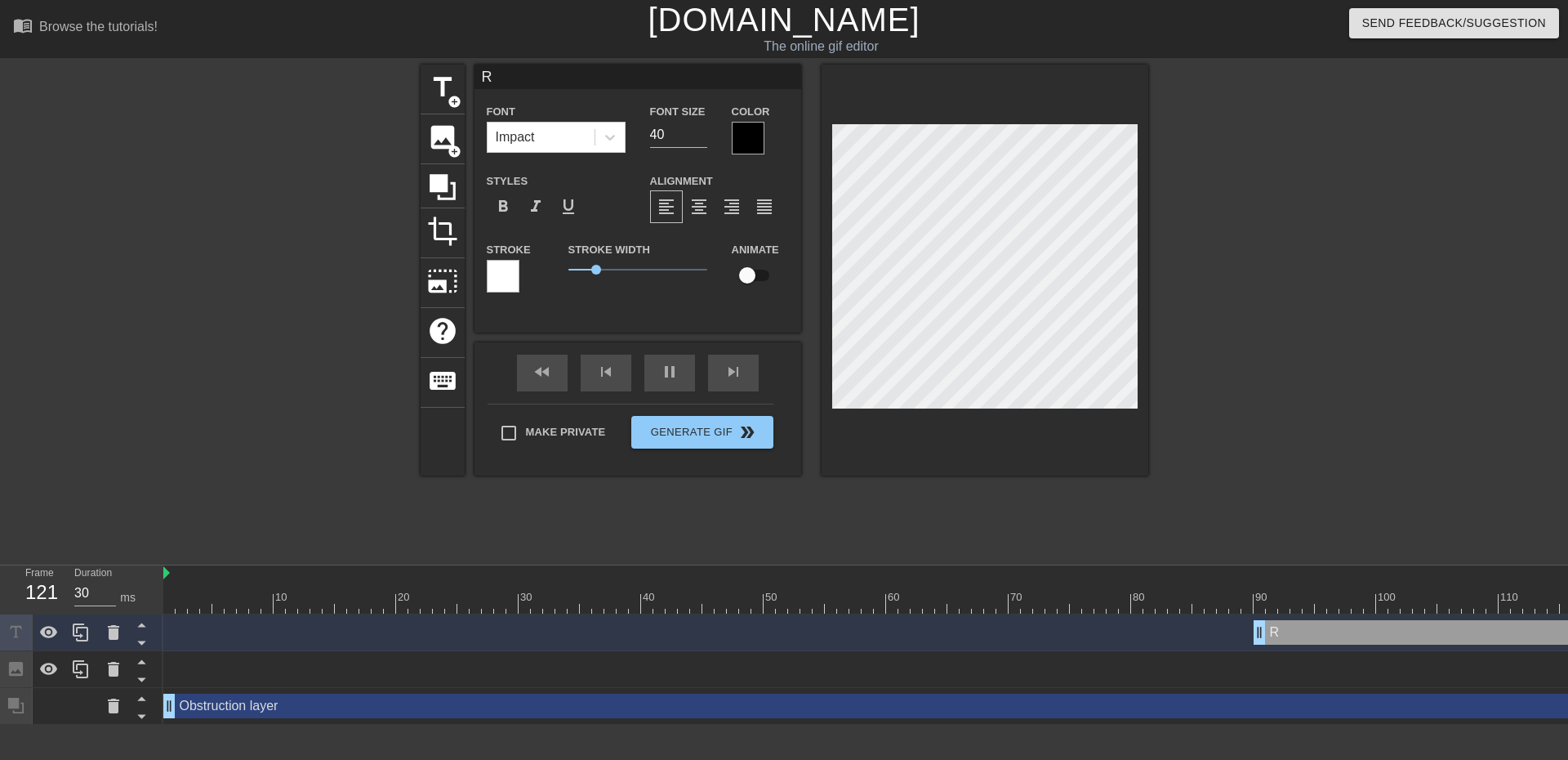
type input "Re"
type textarea "Re"
type input "40"
type input "Rea"
type textarea "Rea"
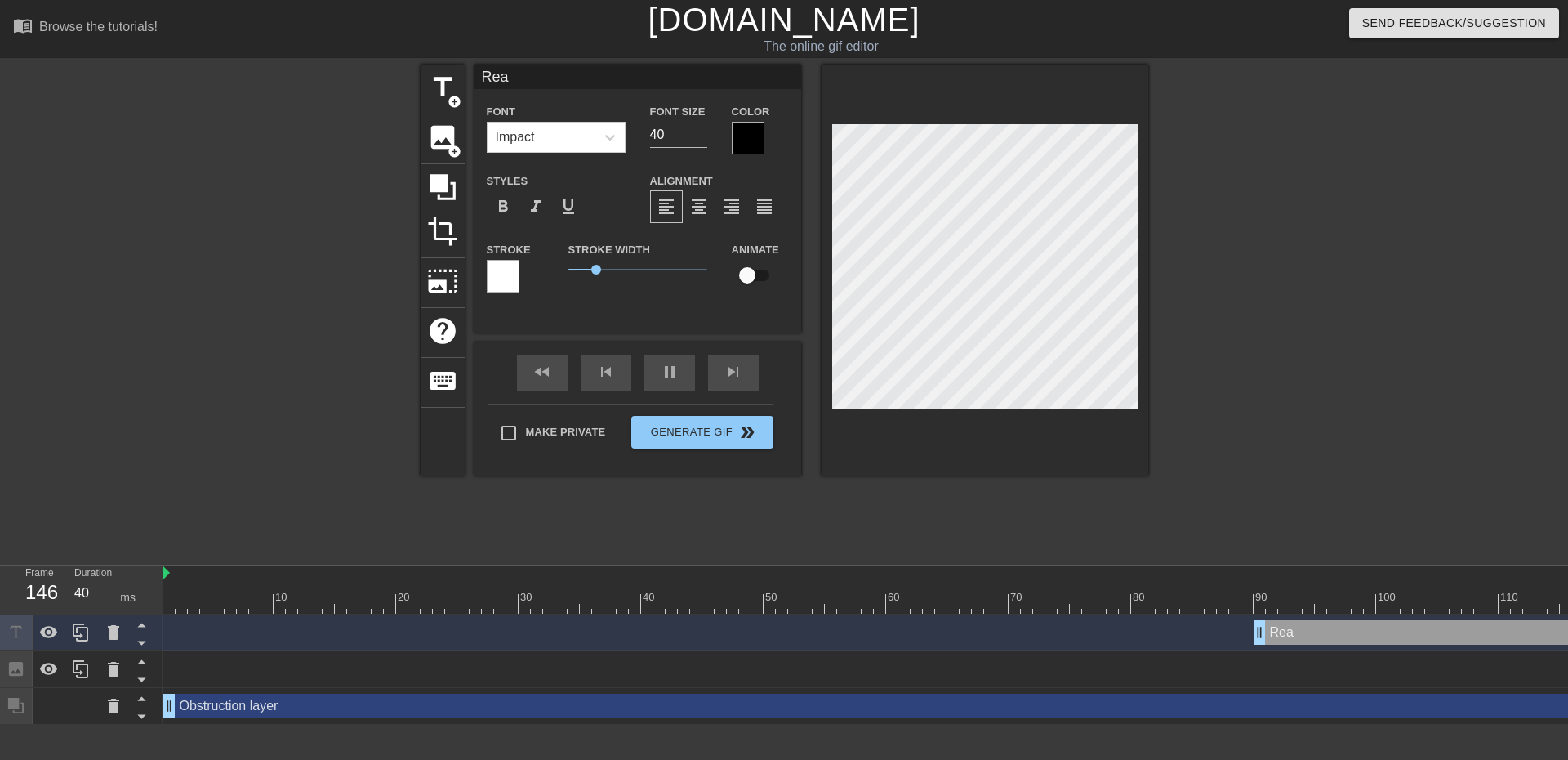
type input "30"
type input "Re"
type textarea "Re"
type input "40"
type input "R"
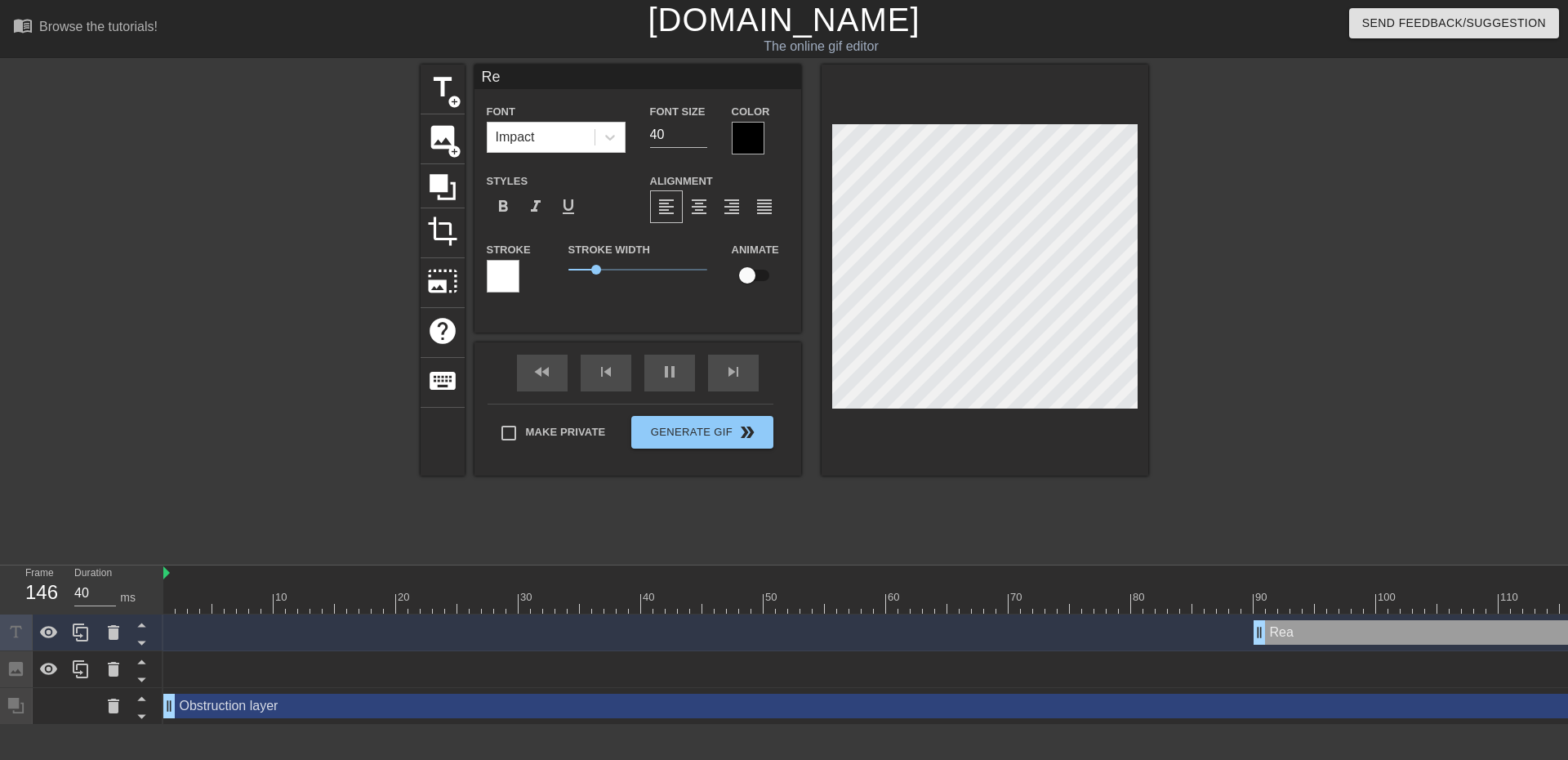
type textarea "R"
type input "30"
type input "40"
type input "R"
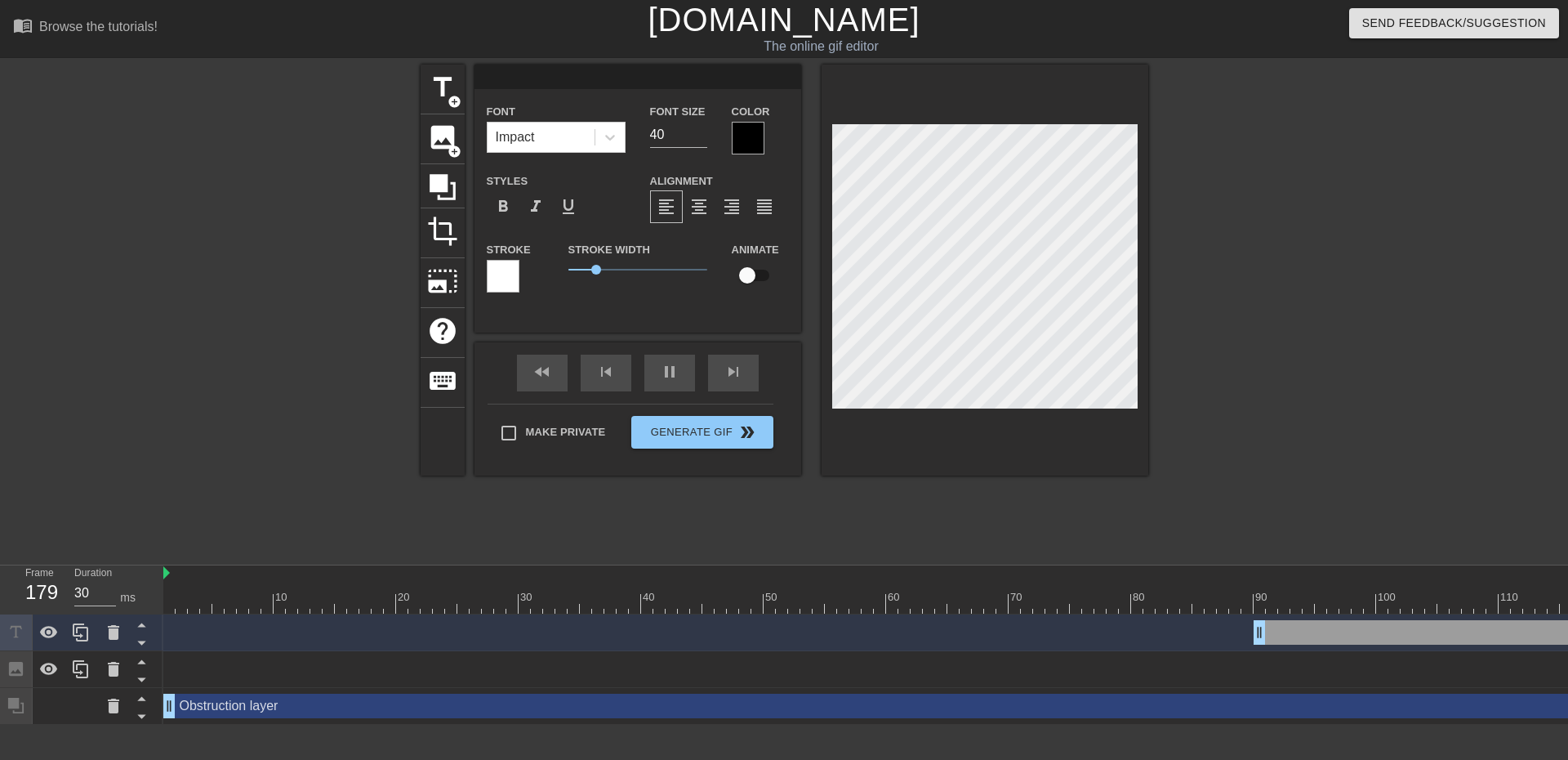
type textarea "R"
type input "40"
type input "Re"
type textarea "Re"
type input "30"
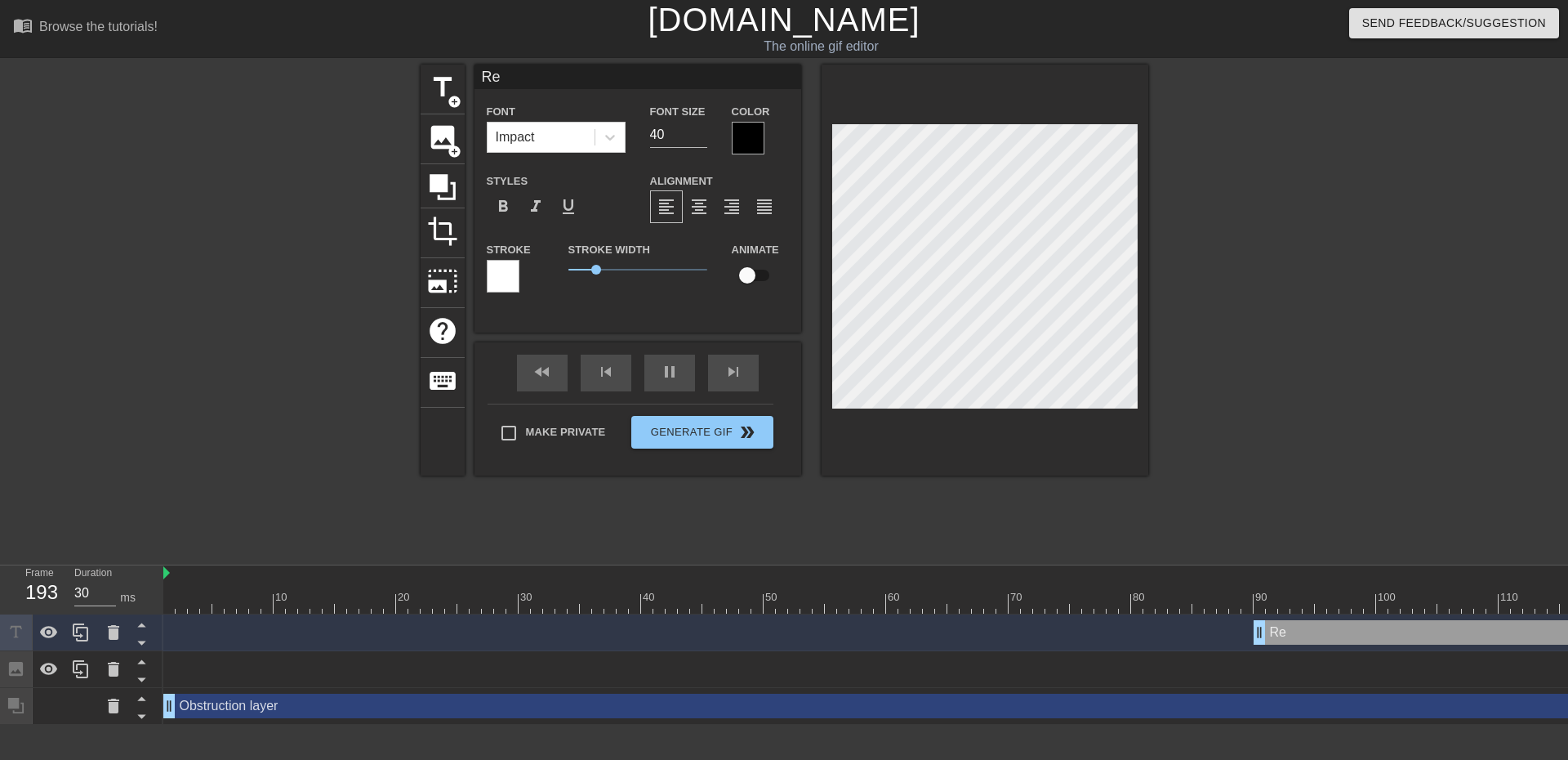
type input "R"
type textarea "R"
type input "40"
type input "C"
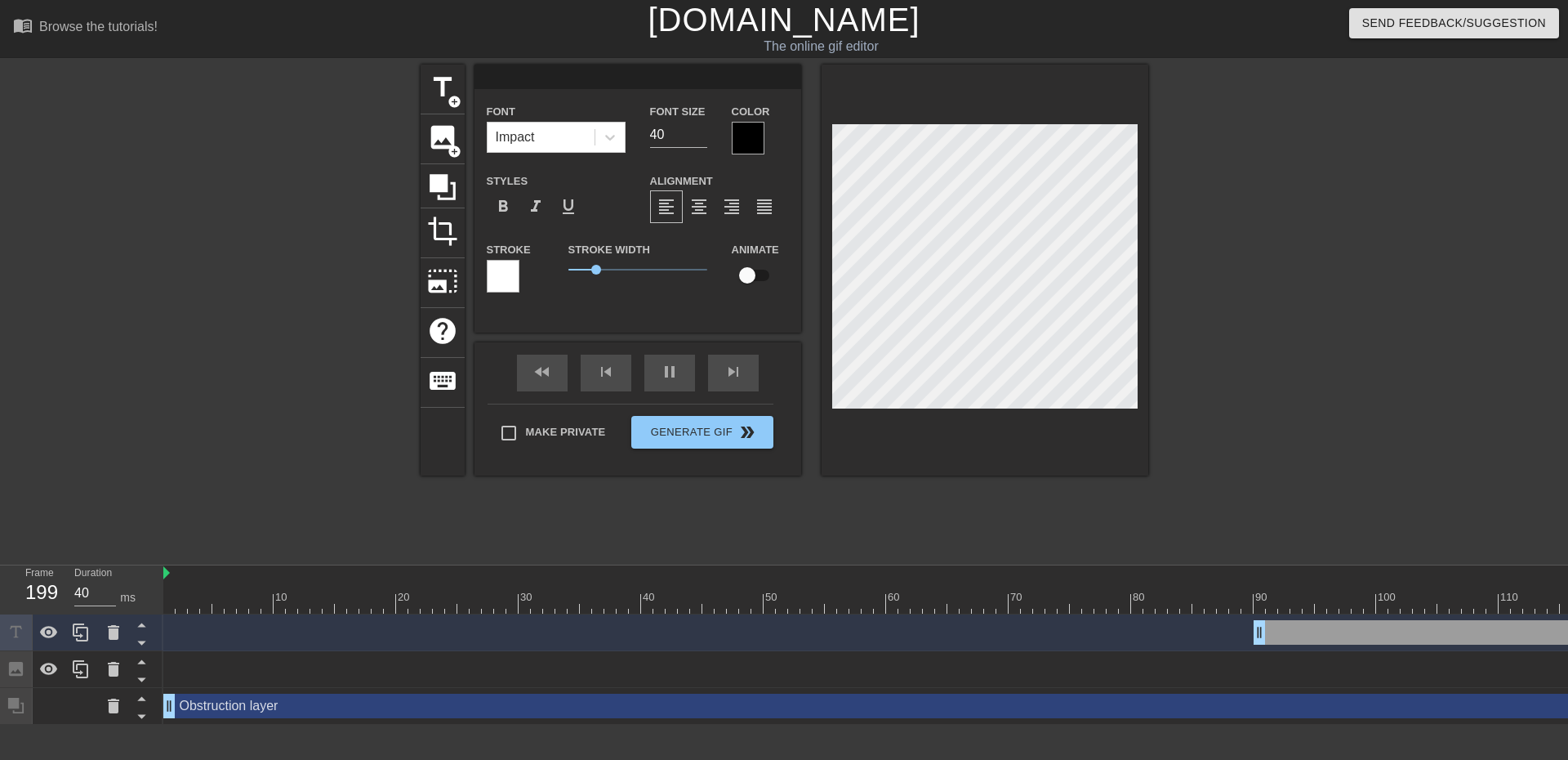
type textarea "C"
type input "30"
type input "Cg"
type textarea "Cg"
type input "40"
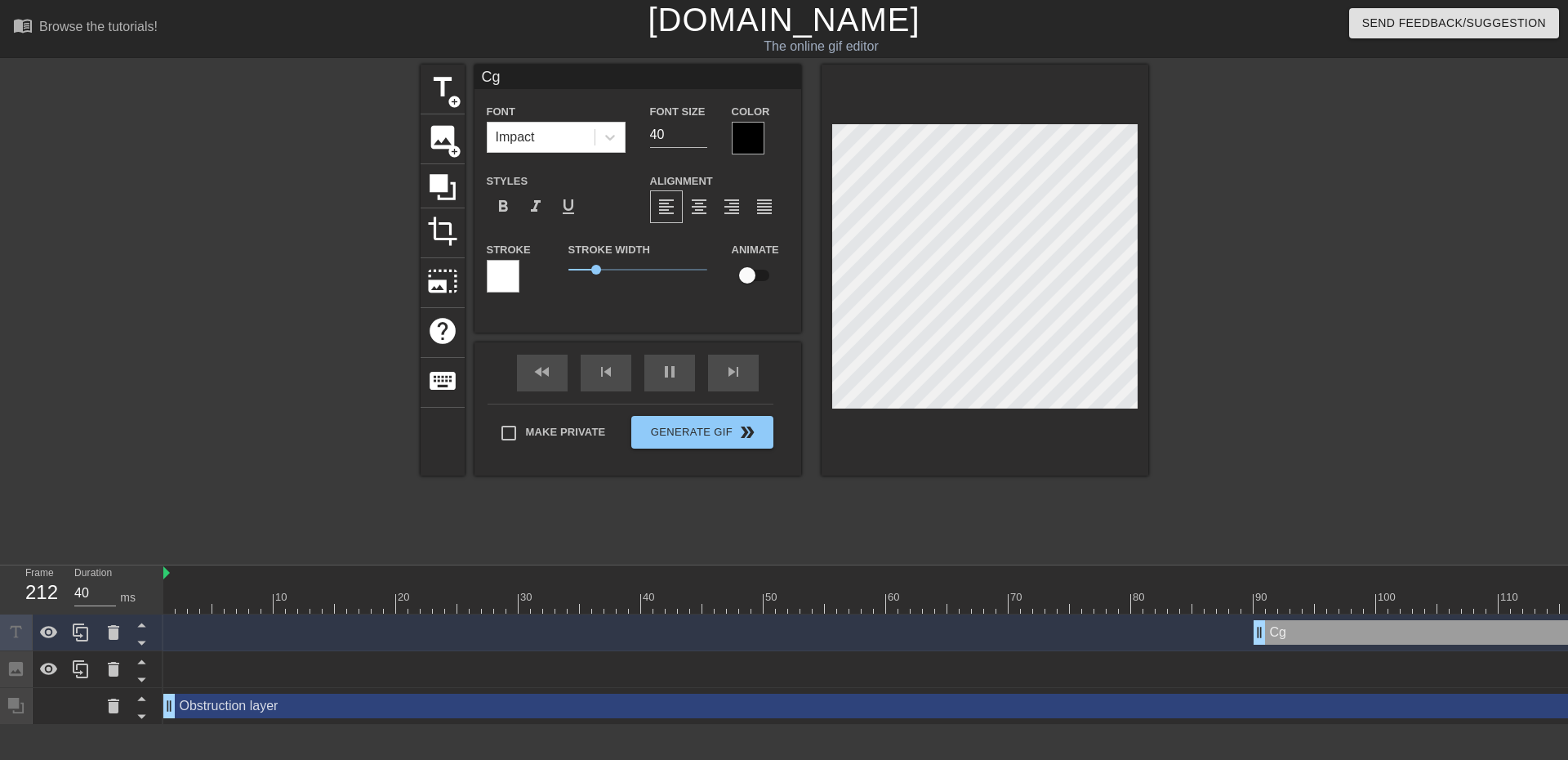
type input "Cge"
type textarea "Cge"
type input "40"
type input "Cg"
type textarea "Cg"
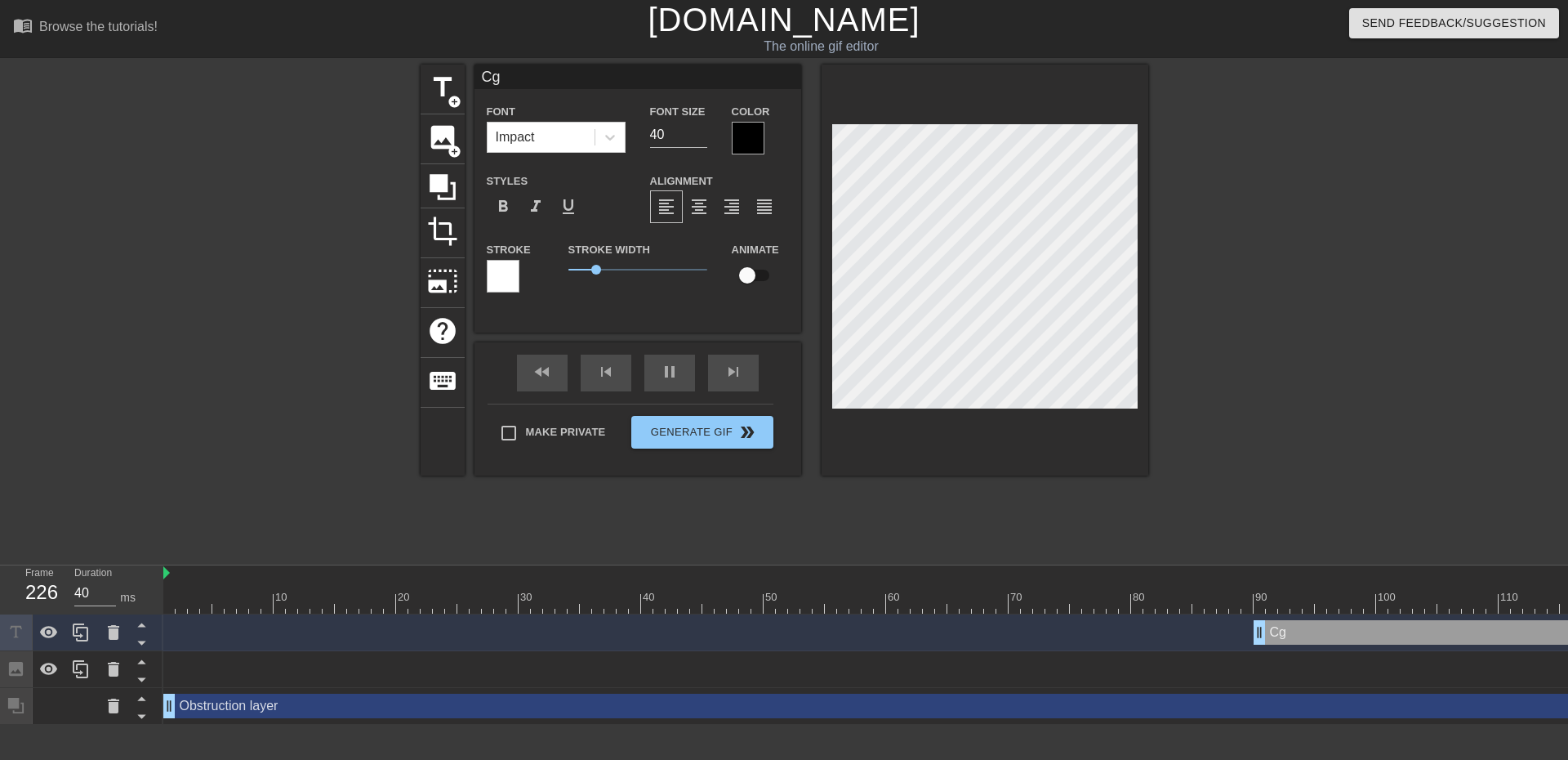
type input "30"
type input "C"
type textarea "C"
type input "30"
type input "Ch"
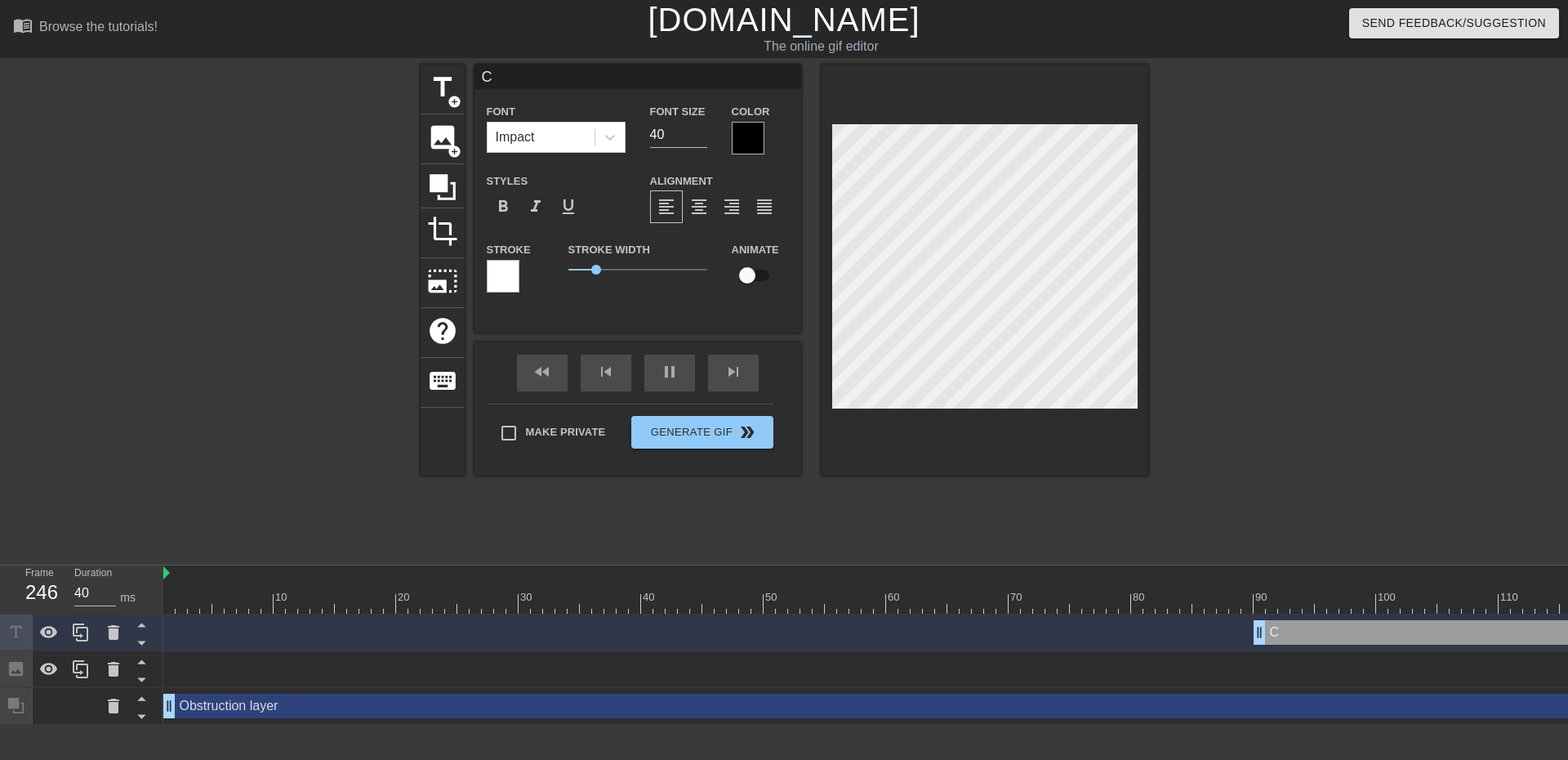
type textarea "Ch"
type input "30"
type input "Che"
type textarea "Che"
type input "40"
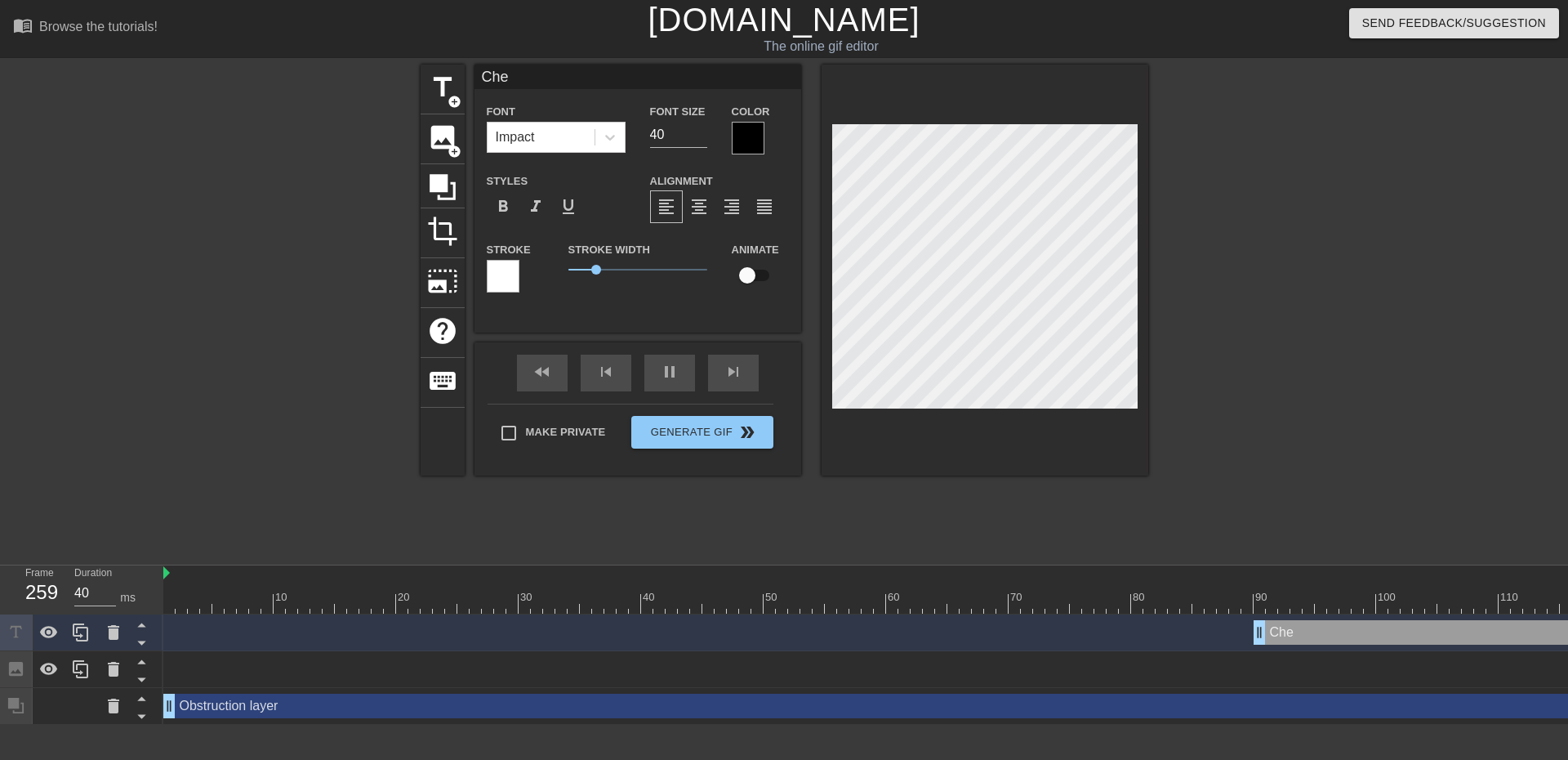
type input "Chea"
type textarea "Chea"
type input "40"
type input "Cheac"
type textarea "Cheac"
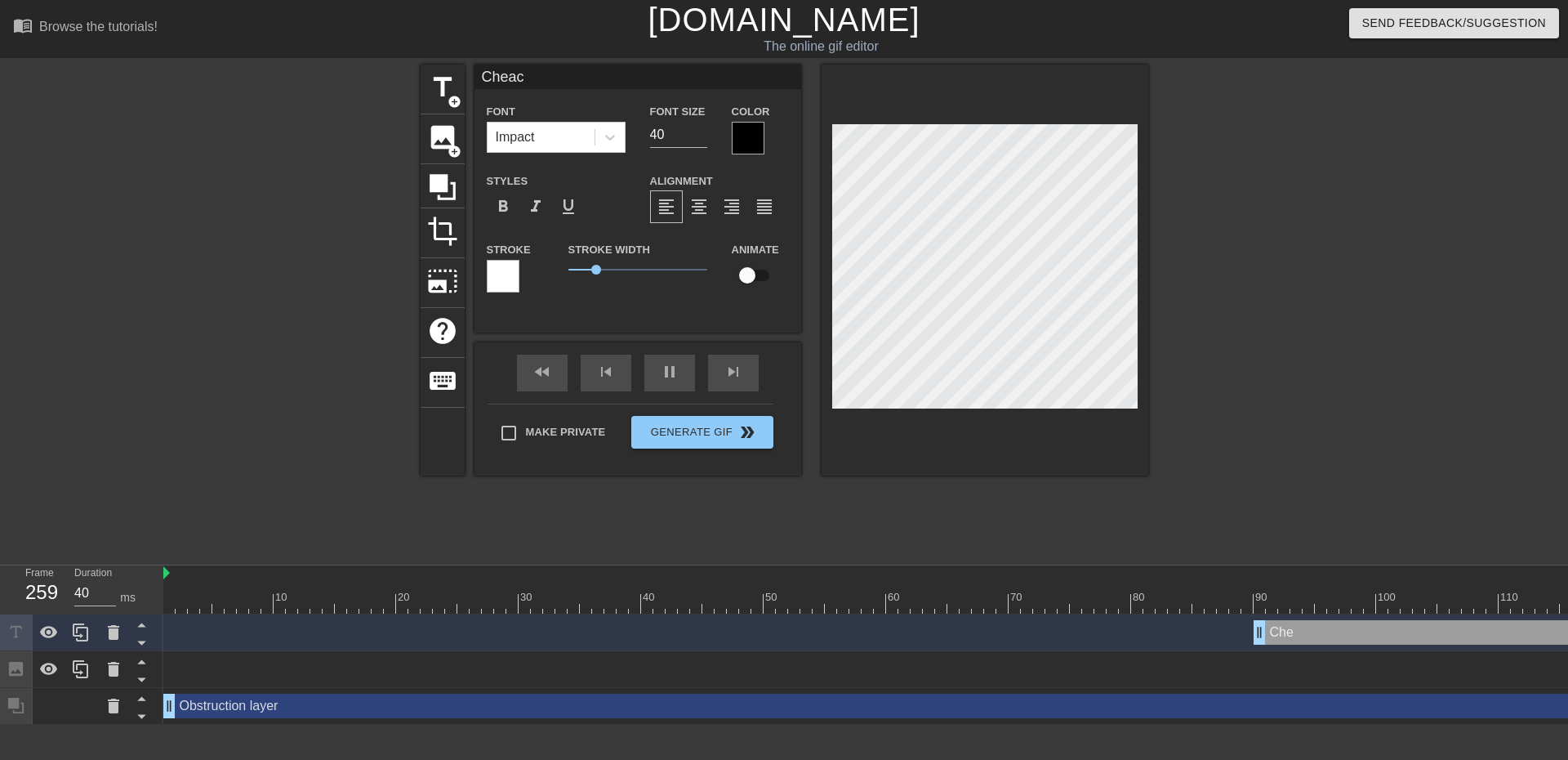
type input "30"
type input "Cheack"
type textarea "Cheack"
type input "40"
type input "Cheacki"
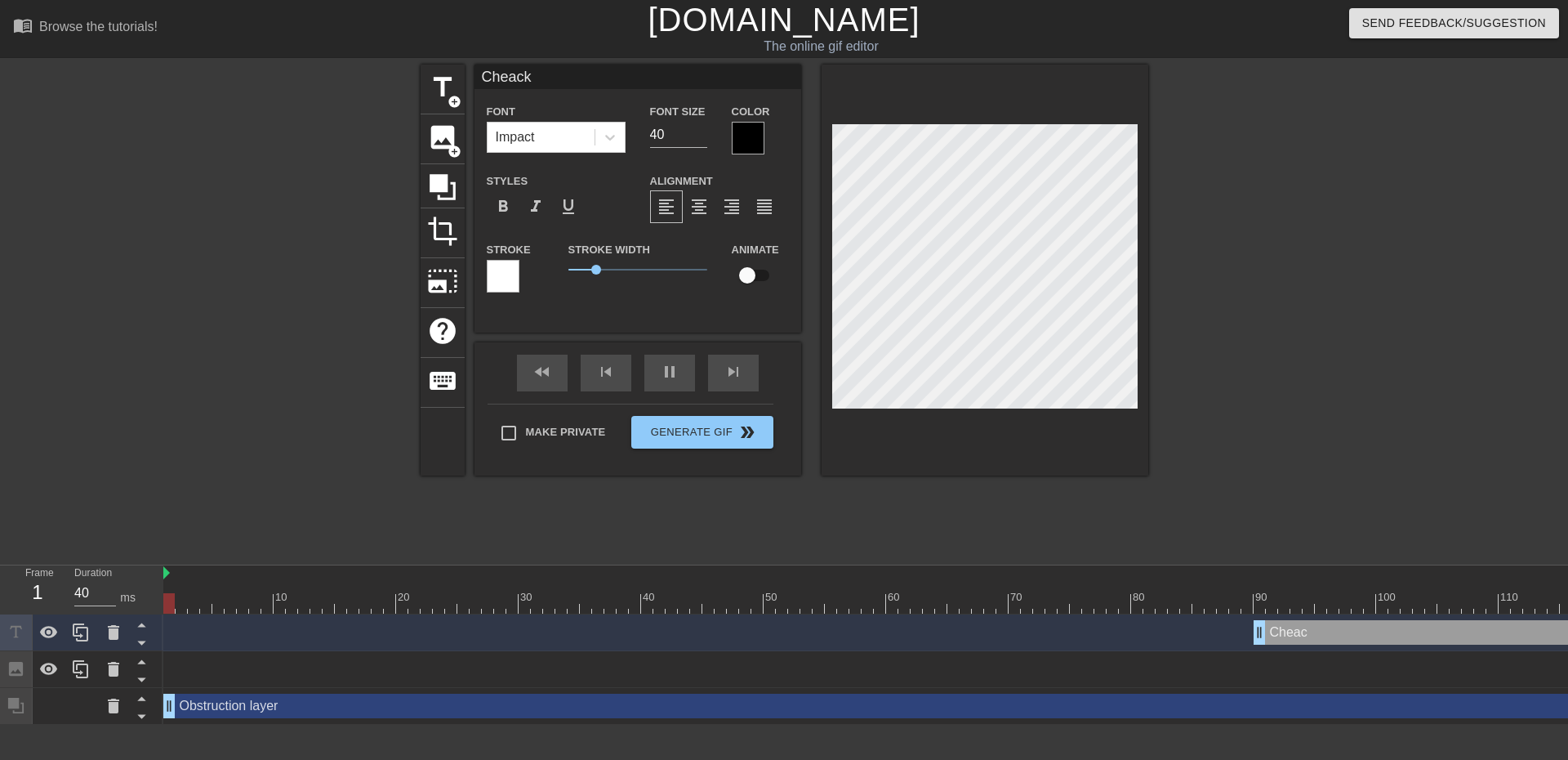
type textarea "Cheacki"
type input "30"
type input "Cheackin"
type textarea "Cheackin"
type input "40"
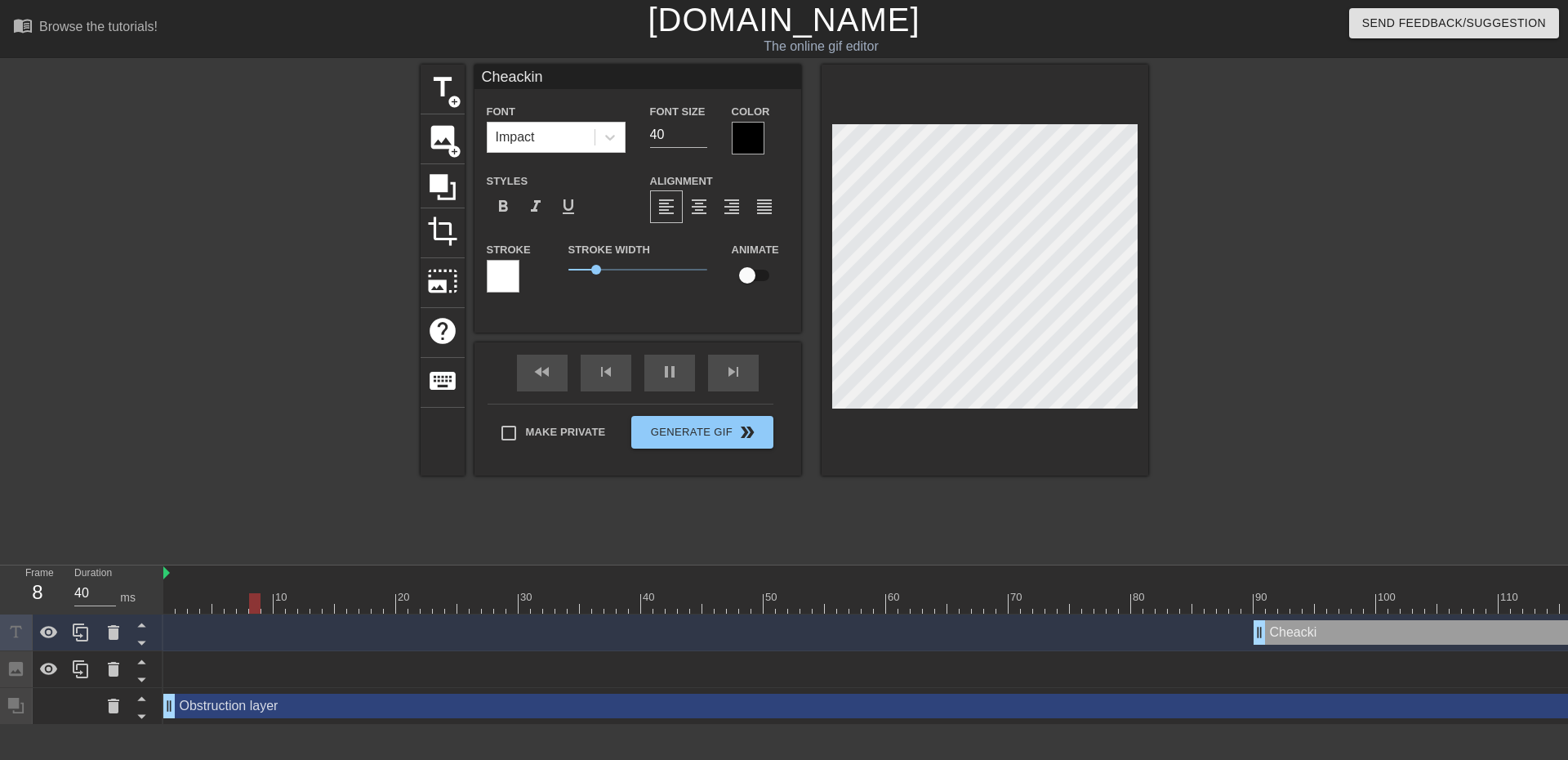
type input "Cheacking"
type textarea "Cheacking"
type input "30"
type input "Cheacking"
type textarea "Cheacking"
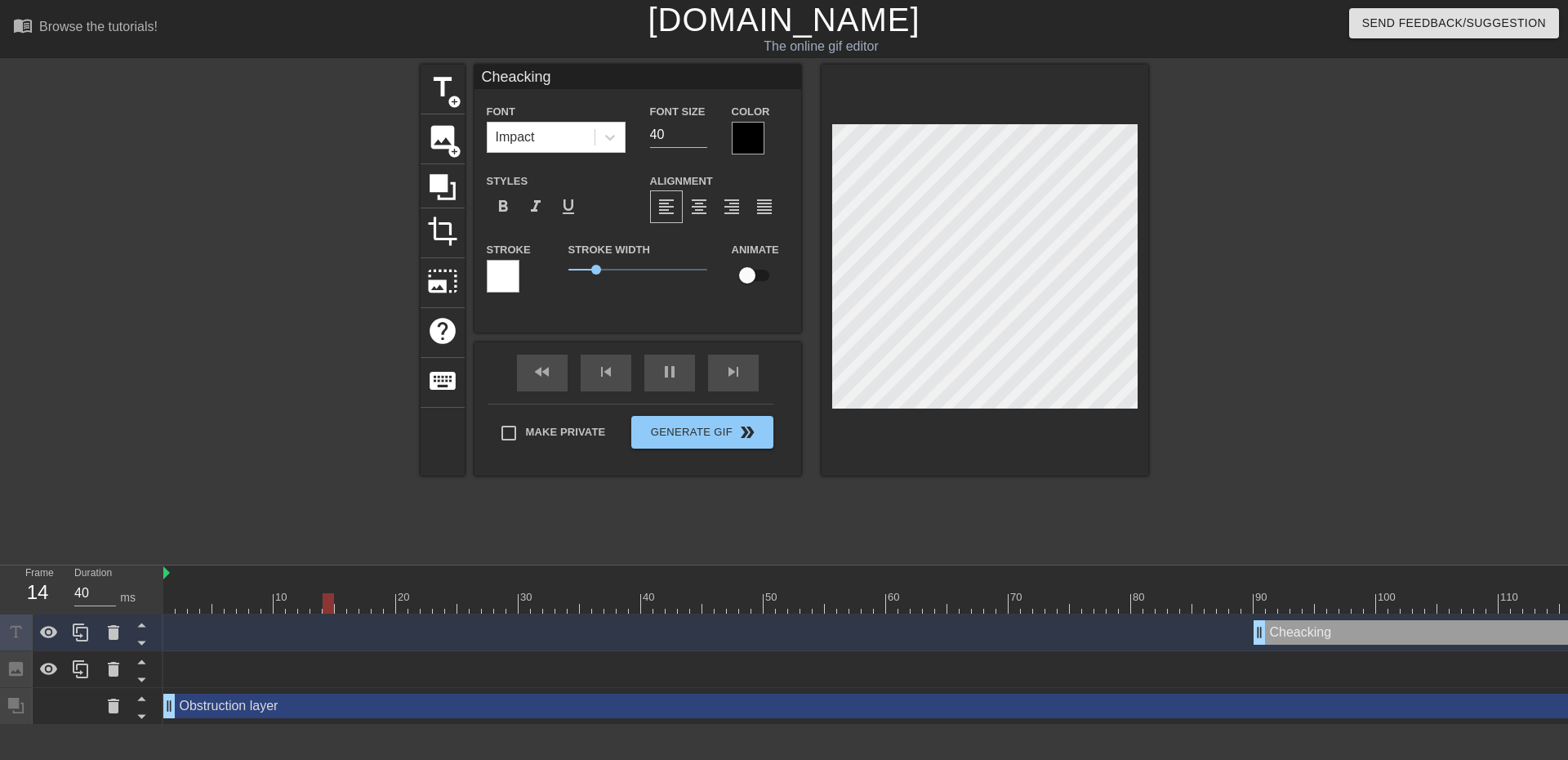
type input "30"
type input "Cheacking m"
type textarea "Cheacking m"
type input "30"
type input "Cheacking my"
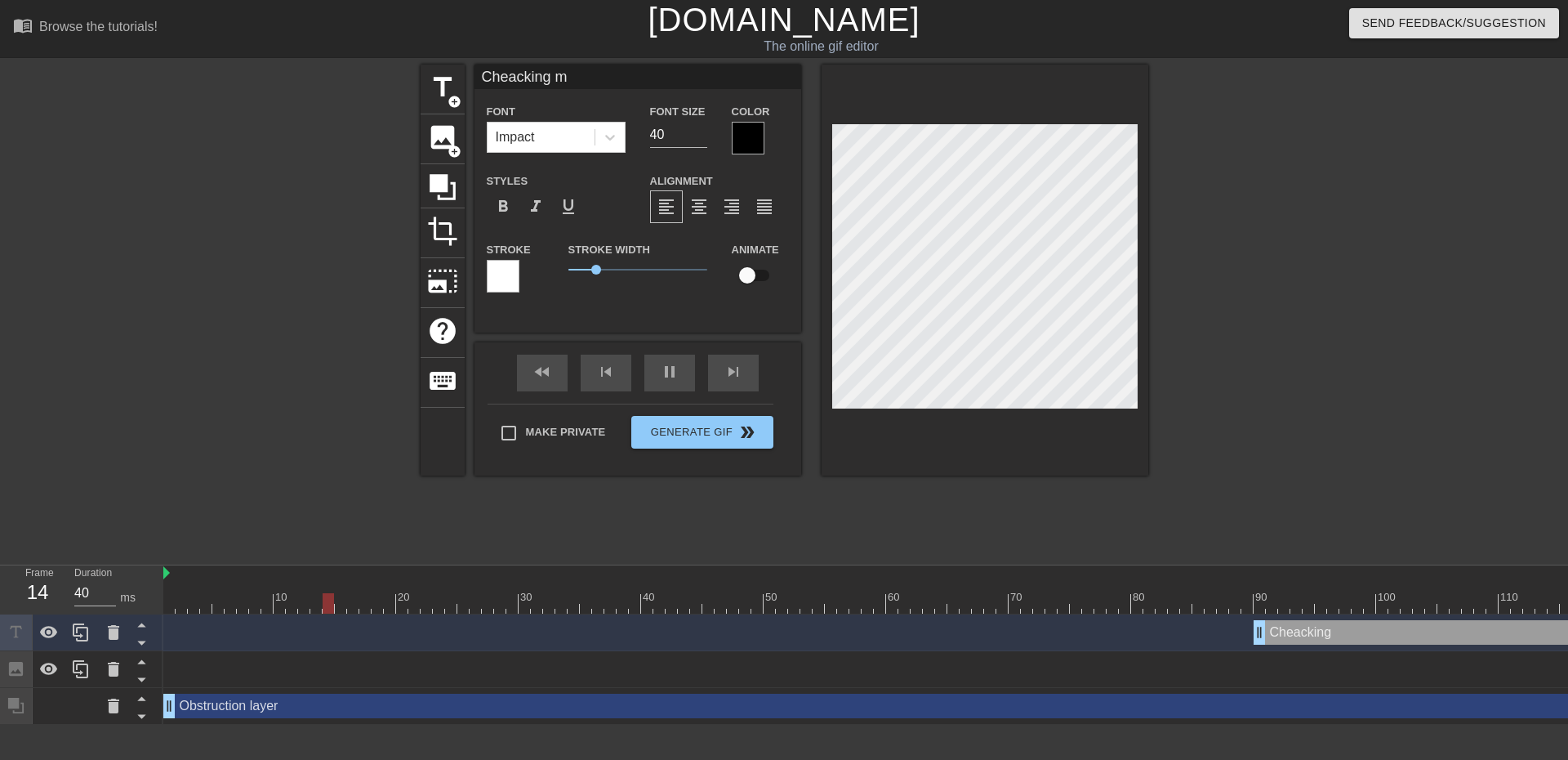
type textarea "Cheacking my"
type input "40"
type input "Cheacking my"
type textarea "Cheacking my"
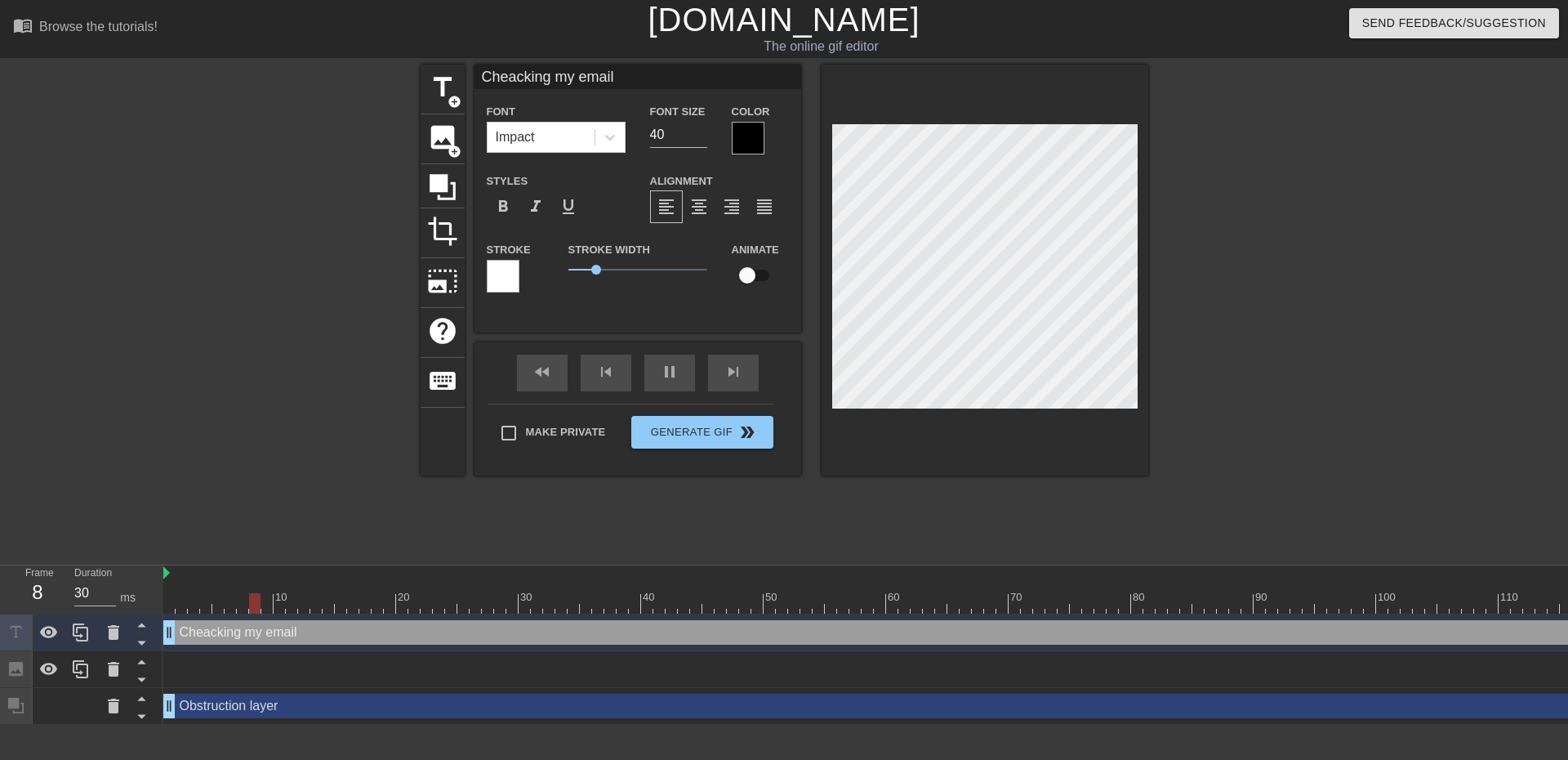
drag, startPoint x: 1262, startPoint y: 629, endPoint x: -44, endPoint y: 637, distance: 1306.0
click at [0, 637] on html "menu_book Browse the tutorials! [DOMAIN_NAME] The online gif editor Send Feedba…" at bounding box center [784, 362] width 1568 height 725
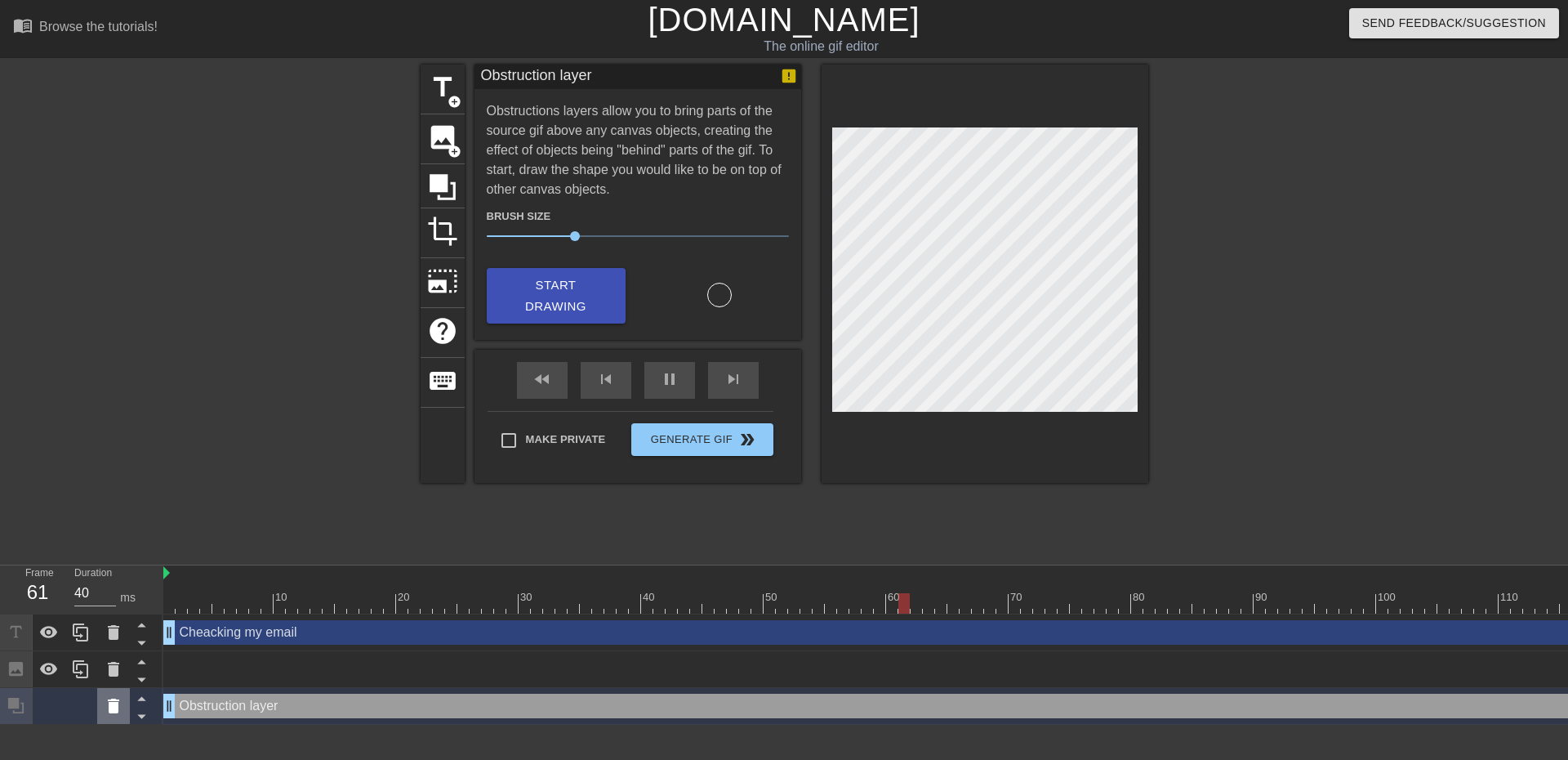
click at [113, 704] on icon at bounding box center [113, 706] width 12 height 15
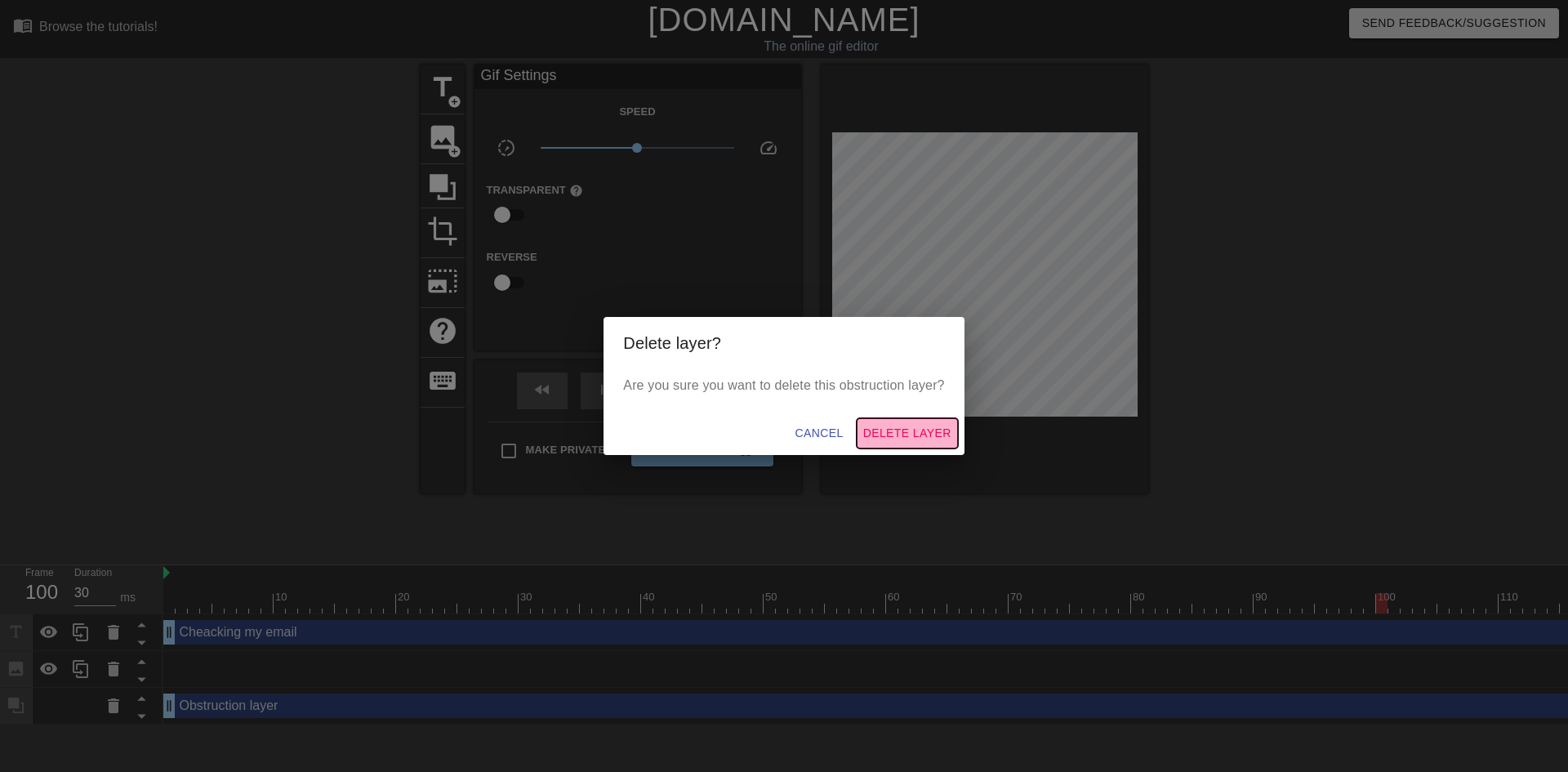
click at [911, 424] on span "Delete Layer" at bounding box center [907, 433] width 88 height 21
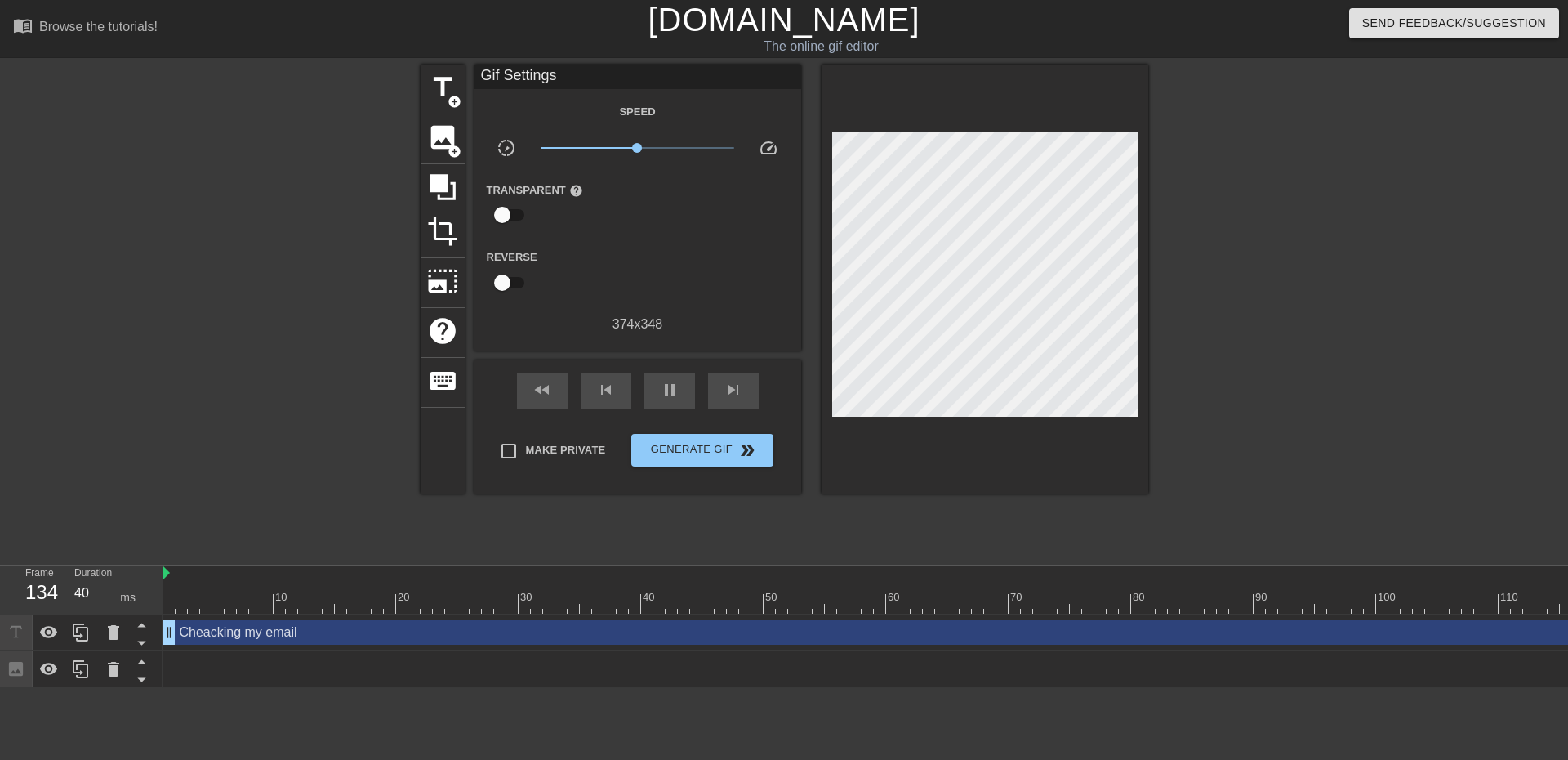
drag, startPoint x: 451, startPoint y: 687, endPoint x: 492, endPoint y: 680, distance: 41.6
click at [109, 667] on icon at bounding box center [113, 670] width 12 height 15
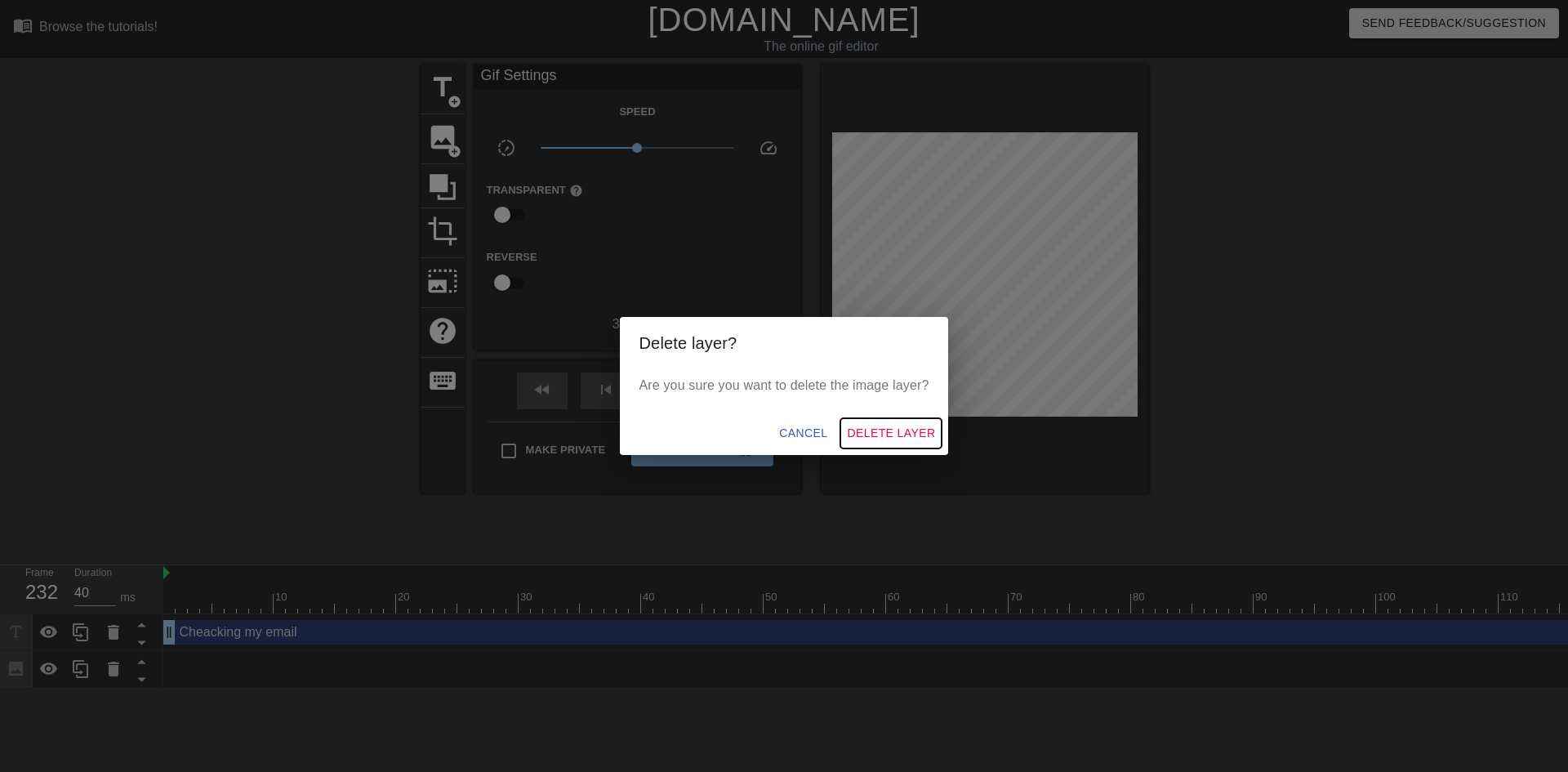
click at [863, 420] on button "Delete Layer" at bounding box center [891, 433] width 101 height 30
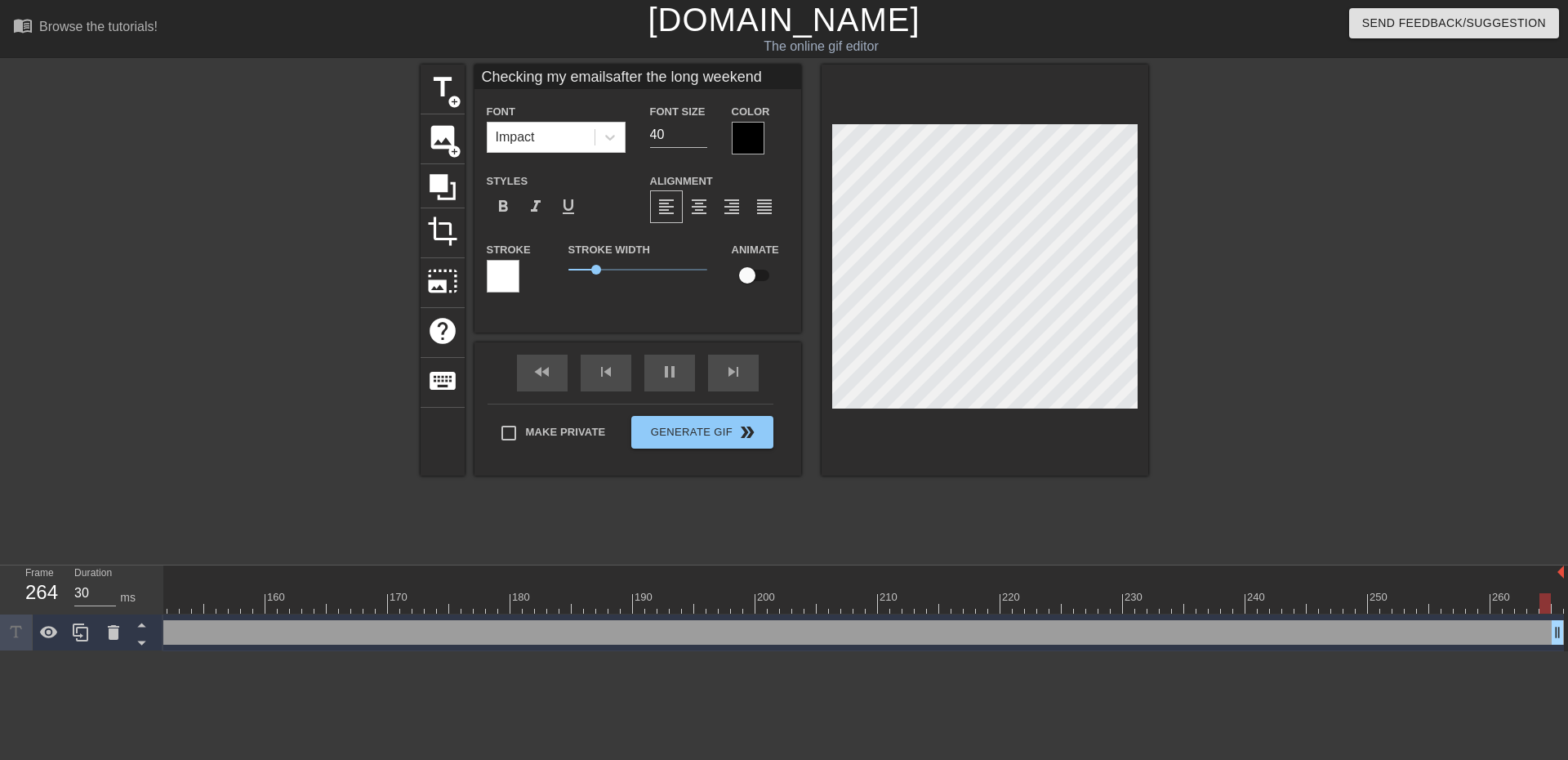
scroll to position [2, 9]
click at [695, 197] on span "format_align_center" at bounding box center [699, 207] width 20 height 20
click at [823, 291] on div at bounding box center [985, 270] width 326 height 411
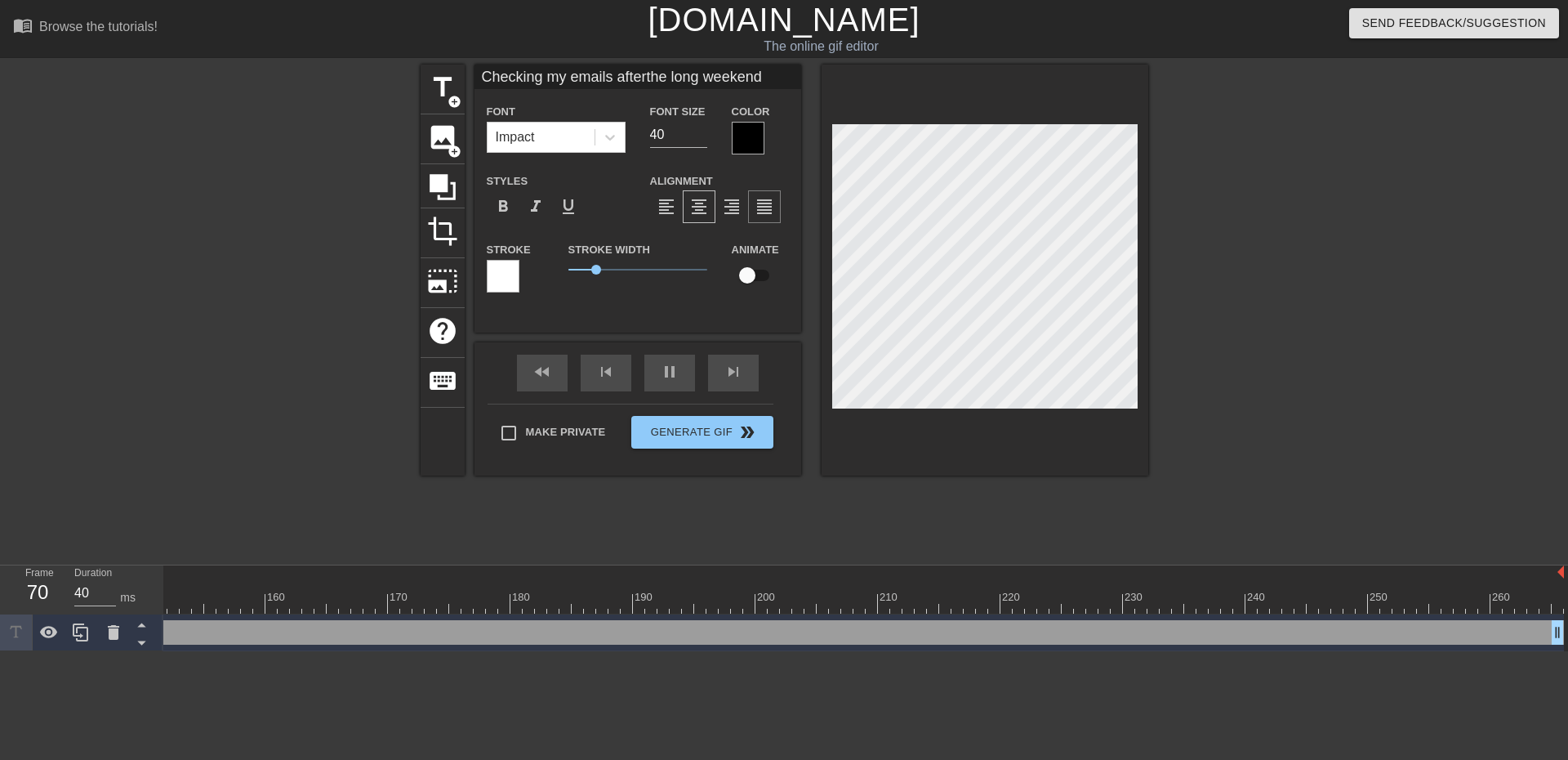
click at [769, 216] on div "title add_circle image add_circle crop photo_size_select_large help keyboard Ch…" at bounding box center [784, 270] width 728 height 411
click at [666, 133] on input "40" at bounding box center [678, 135] width 57 height 27
click at [697, 140] on input "39" at bounding box center [678, 135] width 57 height 27
click at [697, 140] on input "38" at bounding box center [678, 135] width 57 height 27
click at [697, 140] on input "37" at bounding box center [678, 135] width 57 height 27
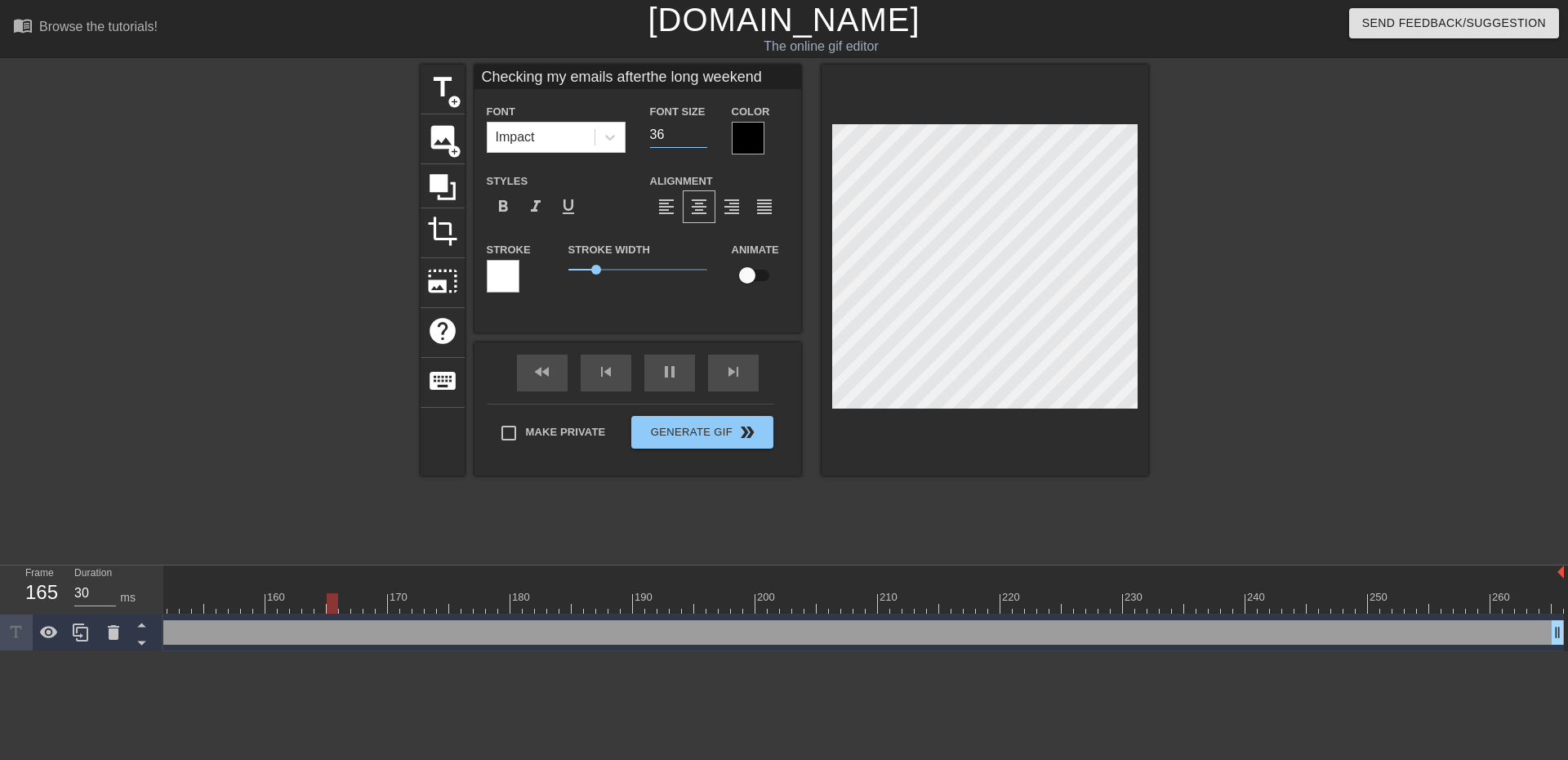
click at [697, 140] on input "36" at bounding box center [678, 135] width 57 height 27
click at [697, 140] on input "35" at bounding box center [678, 135] width 57 height 27
click at [1201, 307] on div at bounding box center [1291, 310] width 245 height 491
click at [823, 244] on div at bounding box center [985, 270] width 326 height 411
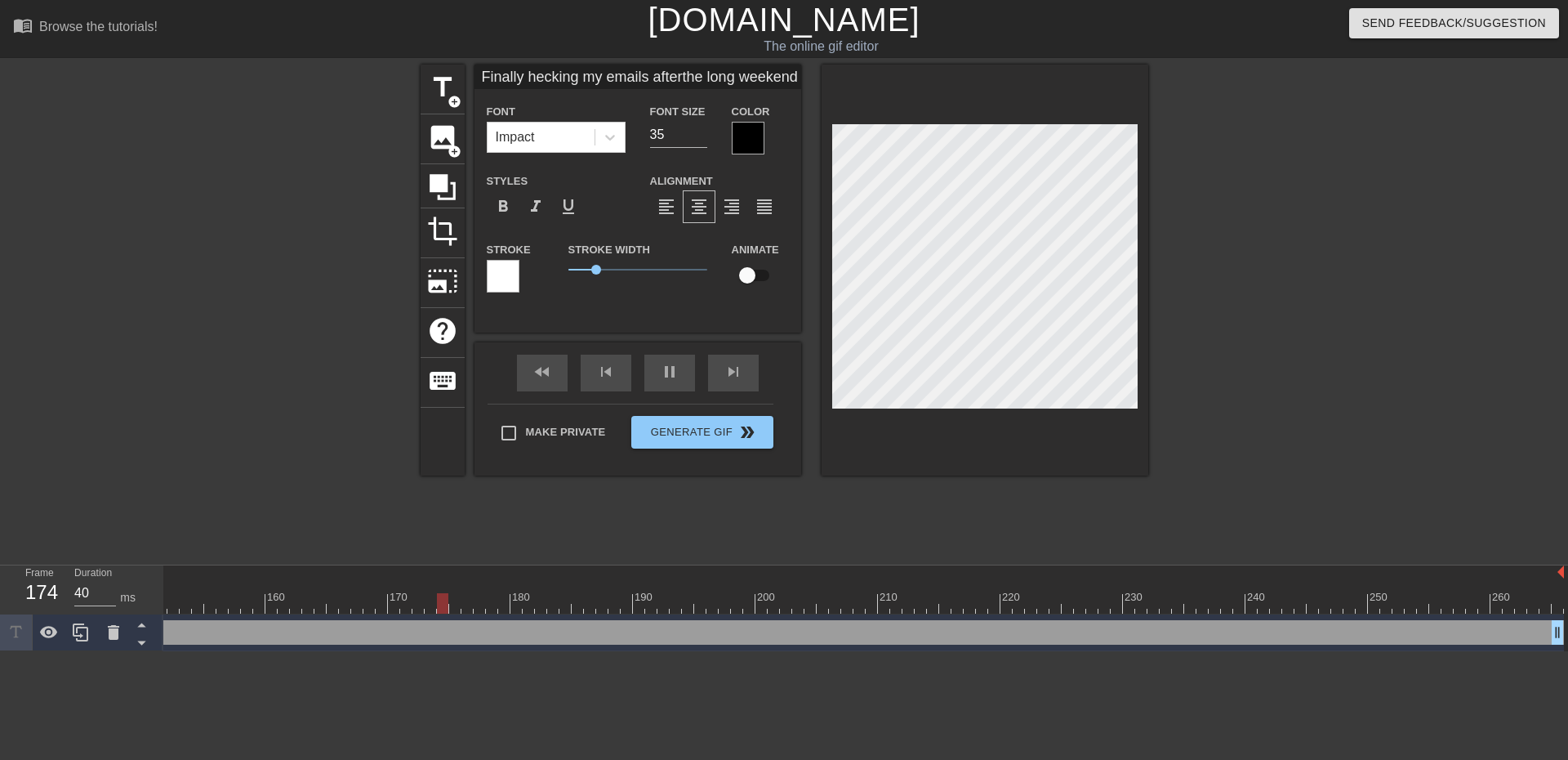
scroll to position [2, 4]
click at [1204, 243] on div "title add_circle image add_circle crop photo_size_select_large help keyboard Fi…" at bounding box center [784, 310] width 1568 height 491
click at [698, 142] on input "34" at bounding box center [678, 135] width 57 height 27
click at [698, 142] on input "33" at bounding box center [678, 135] width 57 height 27
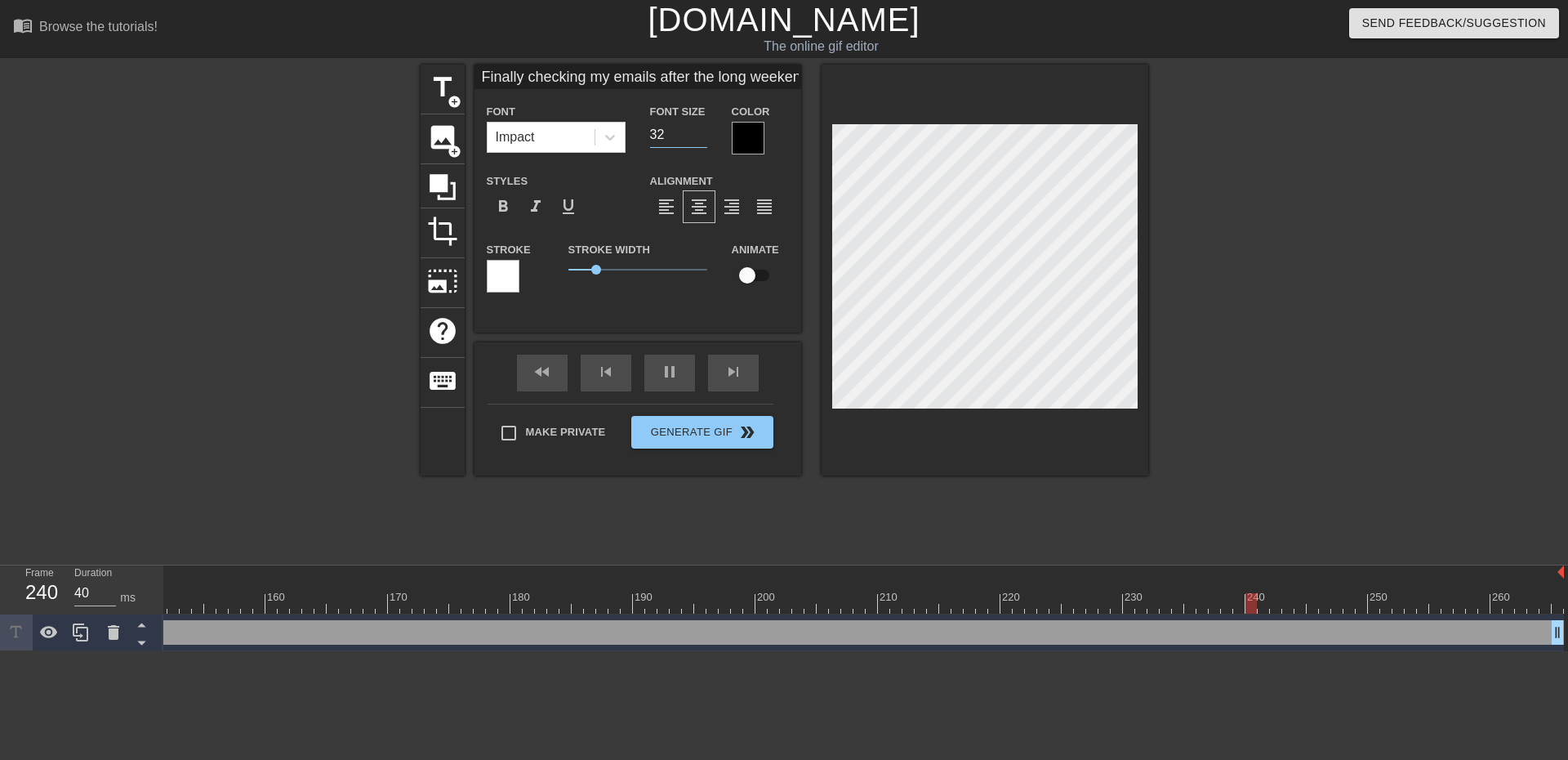
click at [698, 142] on input "32" at bounding box center [678, 135] width 57 height 27
click at [1253, 258] on div at bounding box center [1291, 310] width 245 height 491
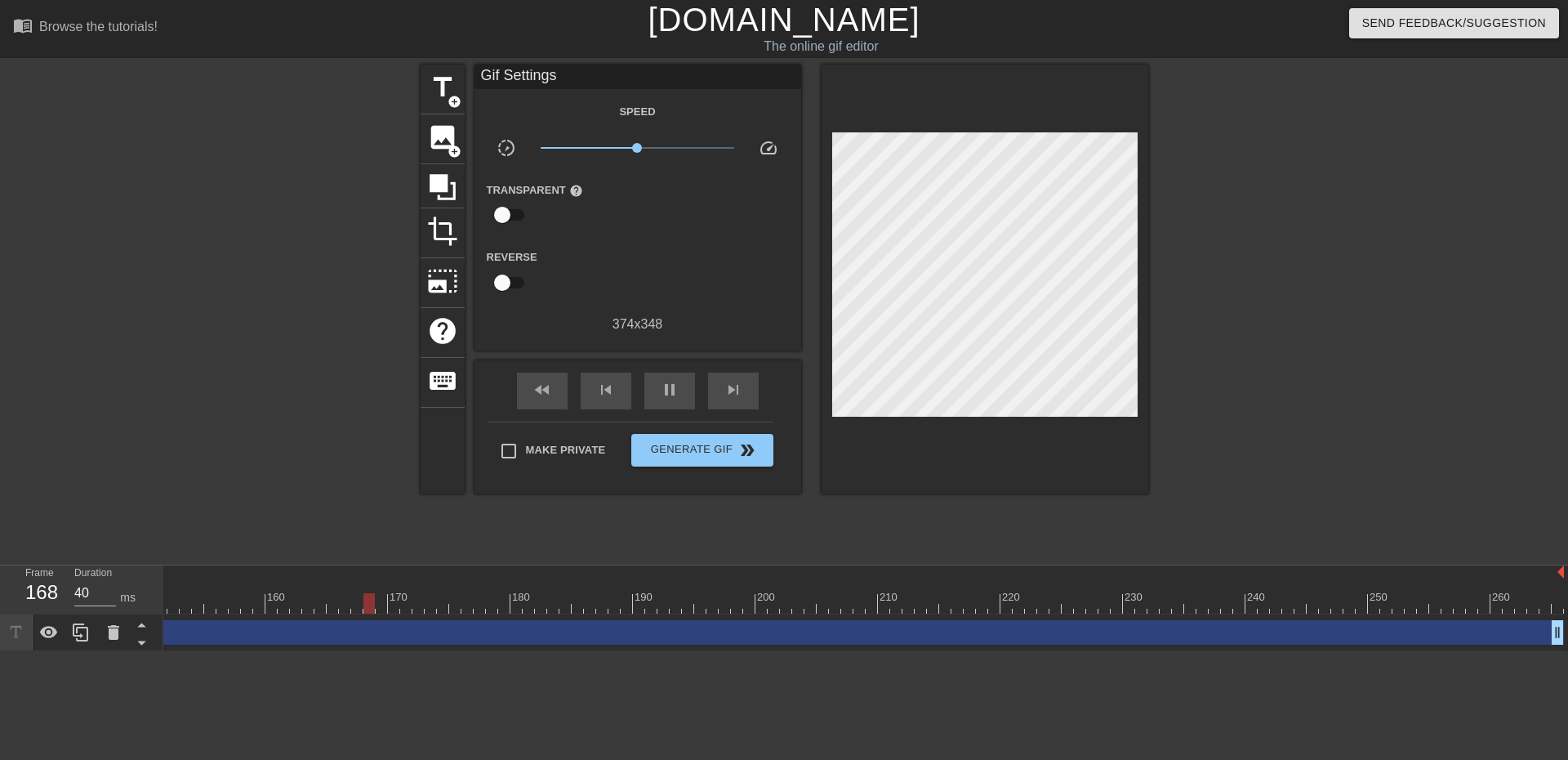
click at [1275, 124] on div at bounding box center [1291, 310] width 245 height 491
click at [503, 213] on input "checkbox" at bounding box center [502, 215] width 93 height 31
click at [503, 213] on input "checkbox" at bounding box center [518, 215] width 93 height 31
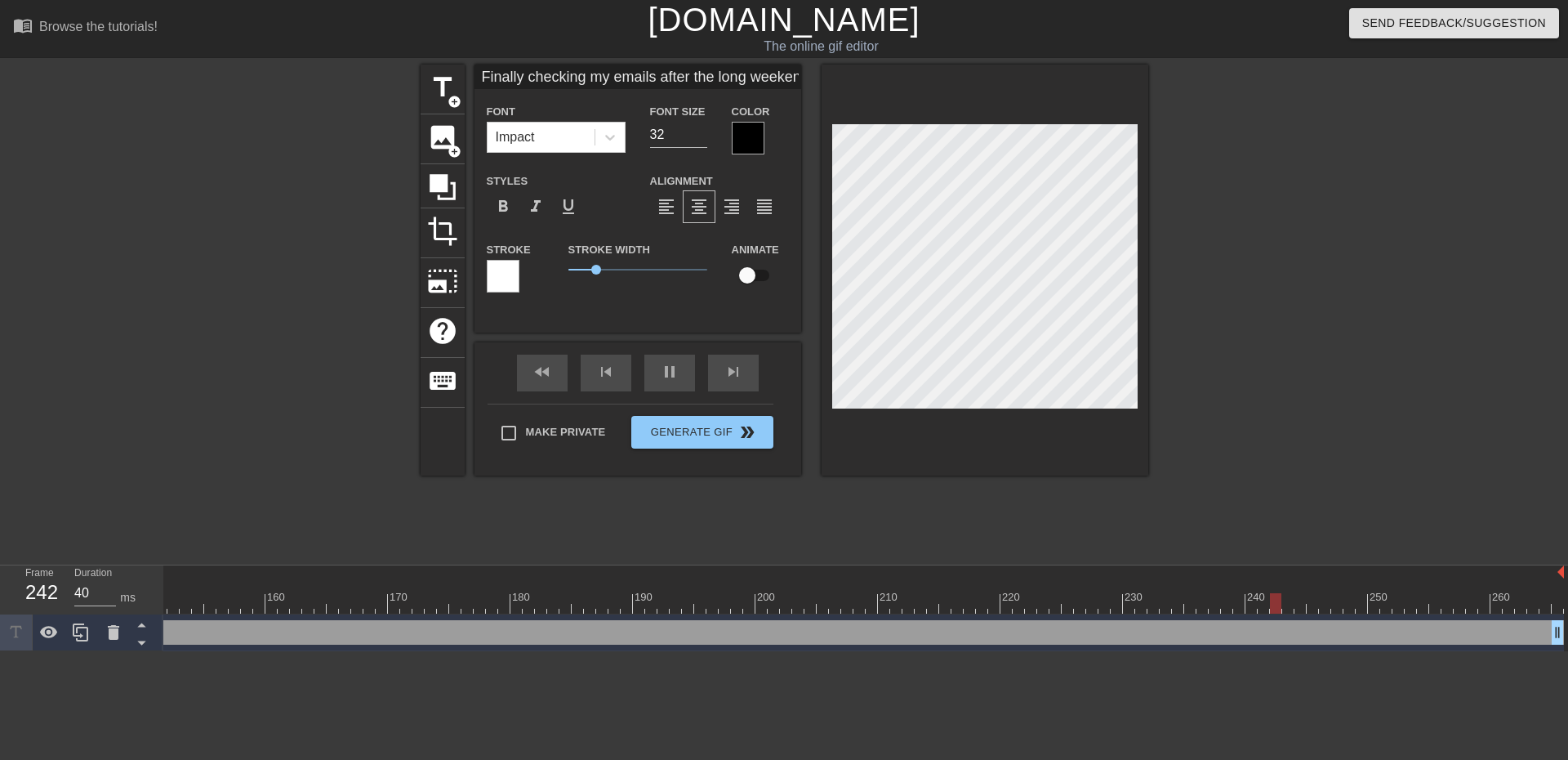
click at [745, 143] on div at bounding box center [748, 138] width 32 height 32
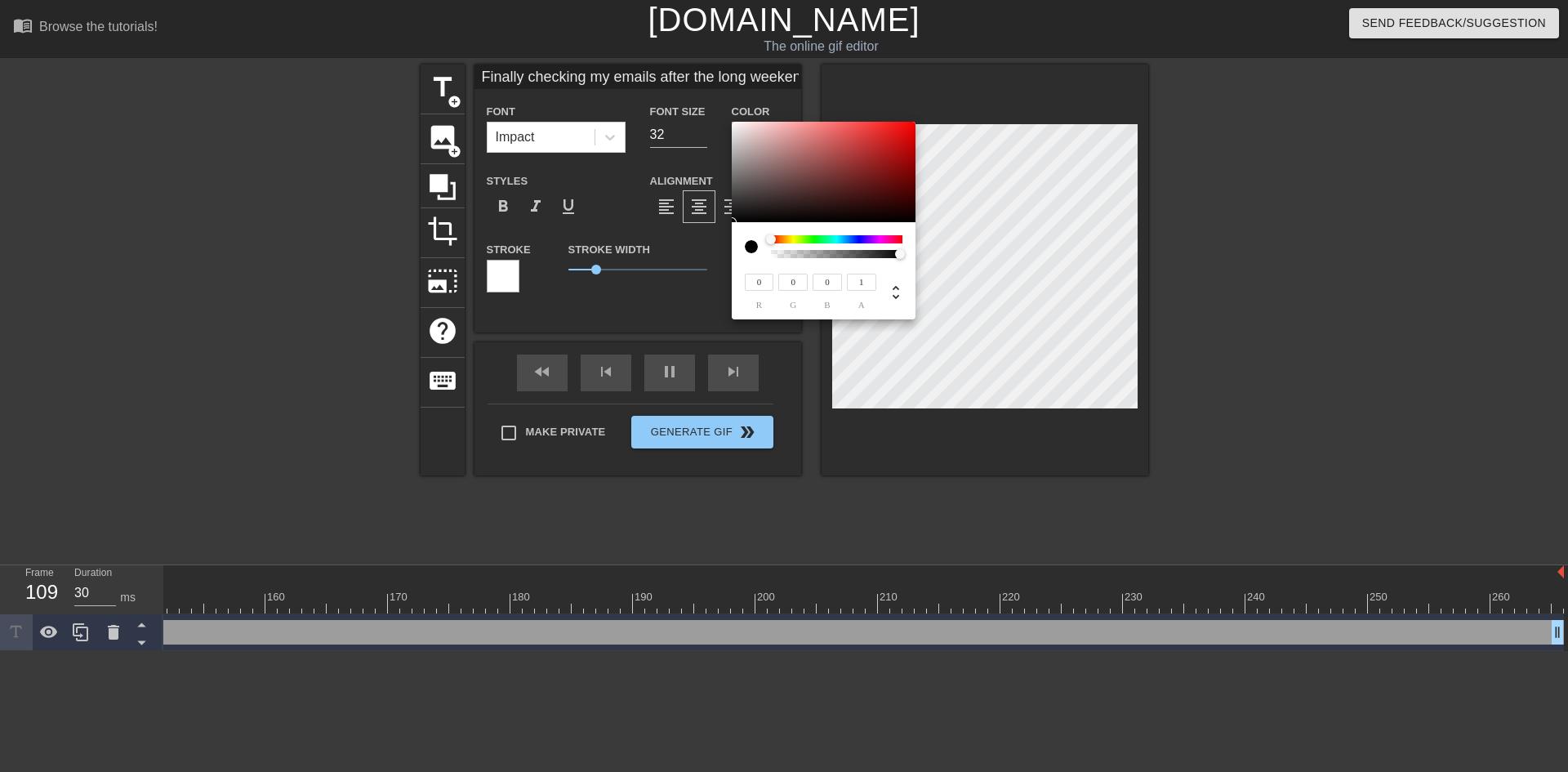
drag, startPoint x: 902, startPoint y: 258, endPoint x: 955, endPoint y: 270, distance: 54.3
click at [991, 277] on div "0 r 0 g 0 b 1 a" at bounding box center [784, 386] width 1568 height 772
drag, startPoint x: 775, startPoint y: 234, endPoint x: 861, endPoint y: 240, distance: 86.2
click at [868, 242] on div "0 r 0 g 0 b 1 a" at bounding box center [824, 270] width 184 height 97
click at [753, 247] on div at bounding box center [751, 247] width 13 height 13
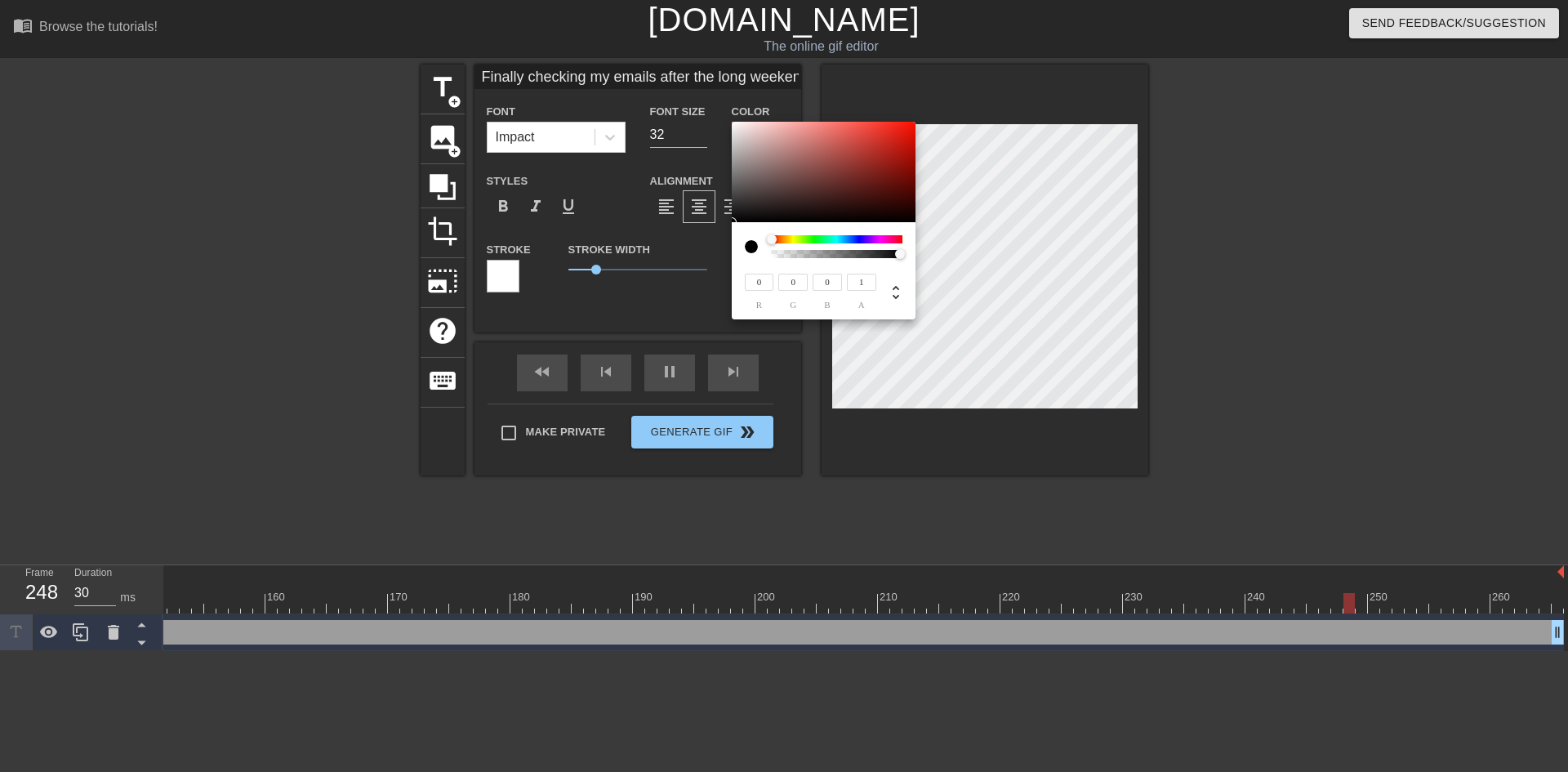
drag, startPoint x: 771, startPoint y: 236, endPoint x: 745, endPoint y: 243, distance: 26.9
click at [745, 243] on div at bounding box center [823, 247] width 157 height 23
click at [745, 215] on div at bounding box center [745, 215] width 10 height 10
drag, startPoint x: 745, startPoint y: 215, endPoint x: 731, endPoint y: 222, distance: 15.7
click at [732, 222] on div at bounding box center [824, 172] width 184 height 101
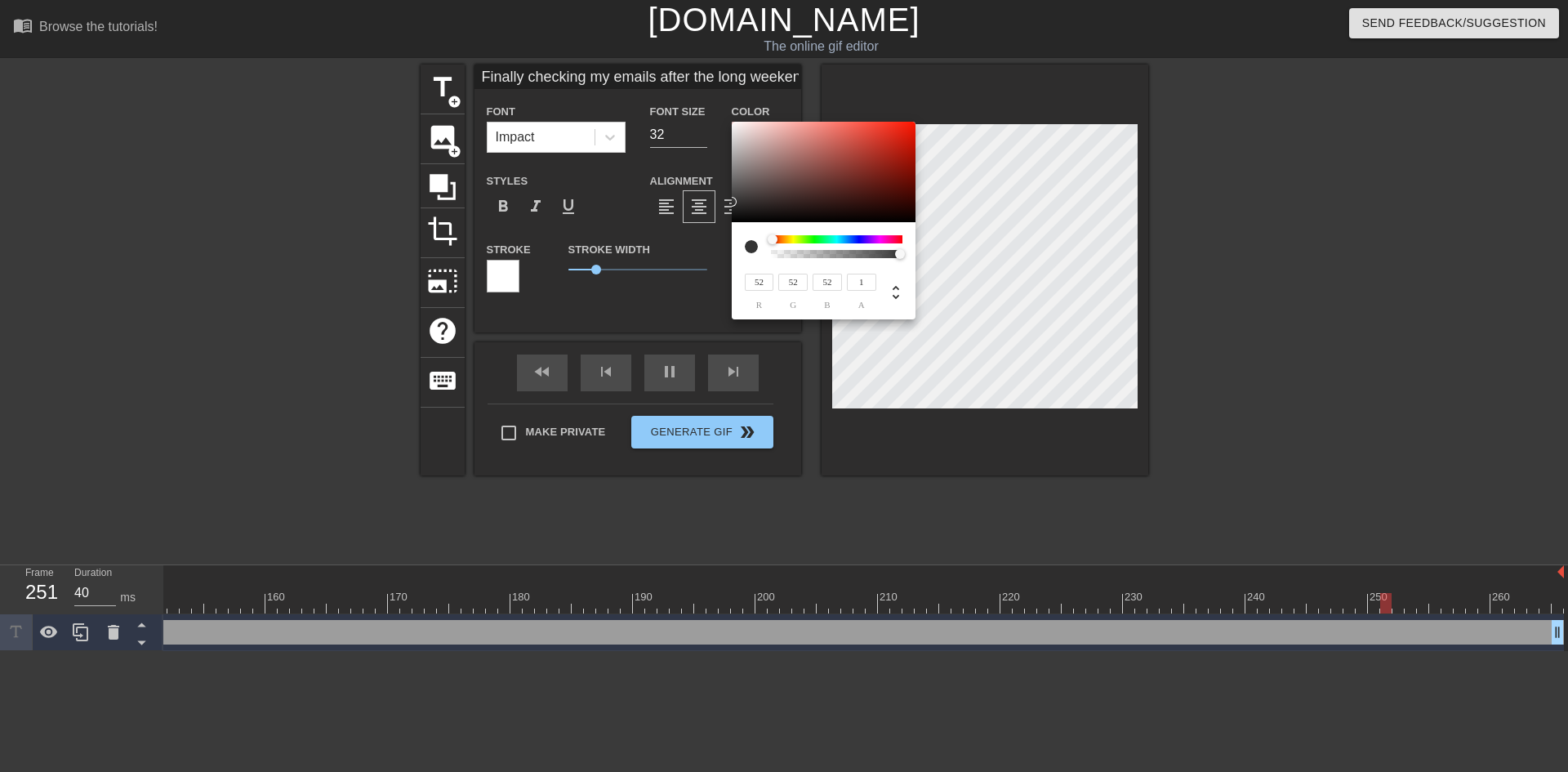
click at [772, 282] on input "52" at bounding box center [759, 282] width 29 height 17
drag, startPoint x: 772, startPoint y: 282, endPoint x: 721, endPoint y: 282, distance: 51.0
click at [721, 282] on div "52 r 52 g 52 b 1 a" at bounding box center [784, 386] width 1568 height 772
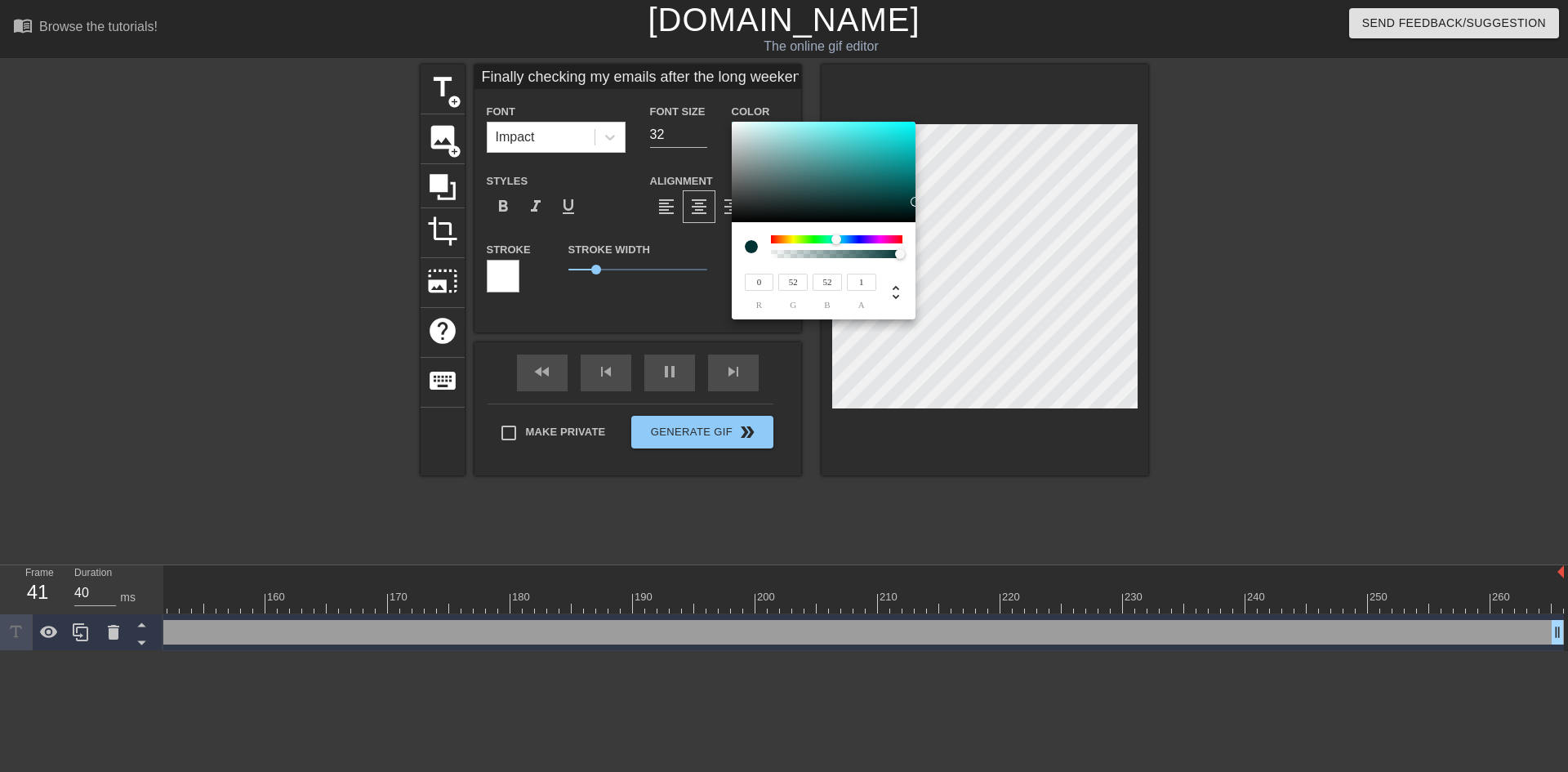
click at [798, 280] on input "52" at bounding box center [793, 282] width 29 height 17
drag, startPoint x: 798, startPoint y: 280, endPoint x: 779, endPoint y: 282, distance: 19.1
click at [779, 282] on input "52" at bounding box center [793, 282] width 29 height 17
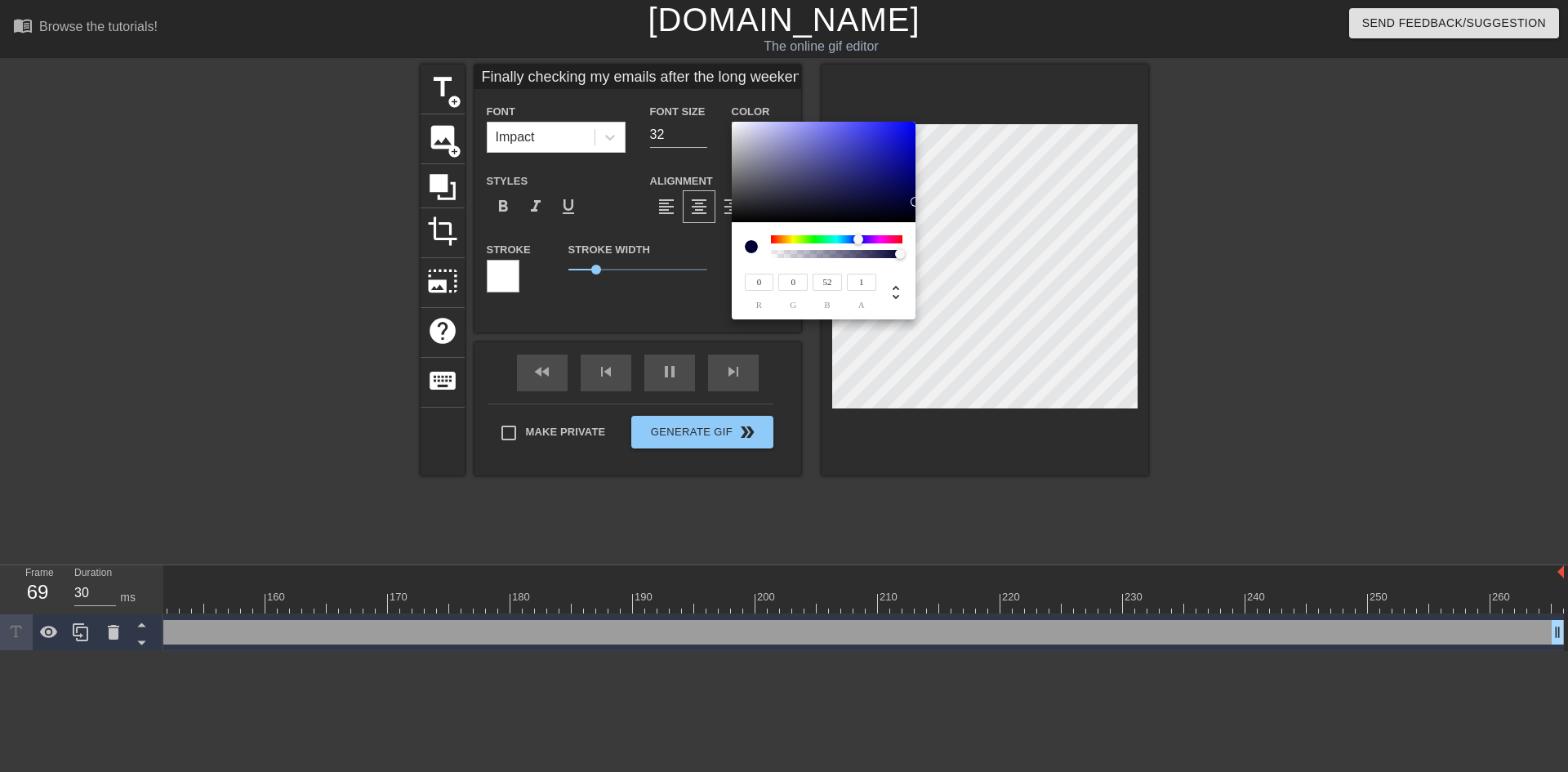
click at [830, 275] on input "52" at bounding box center [827, 282] width 29 height 17
drag, startPoint x: 837, startPoint y: 278, endPoint x: 804, endPoint y: 282, distance: 33.2
click at [804, 282] on div "0 r 0 g 52 b 1 a" at bounding box center [808, 290] width 137 height 38
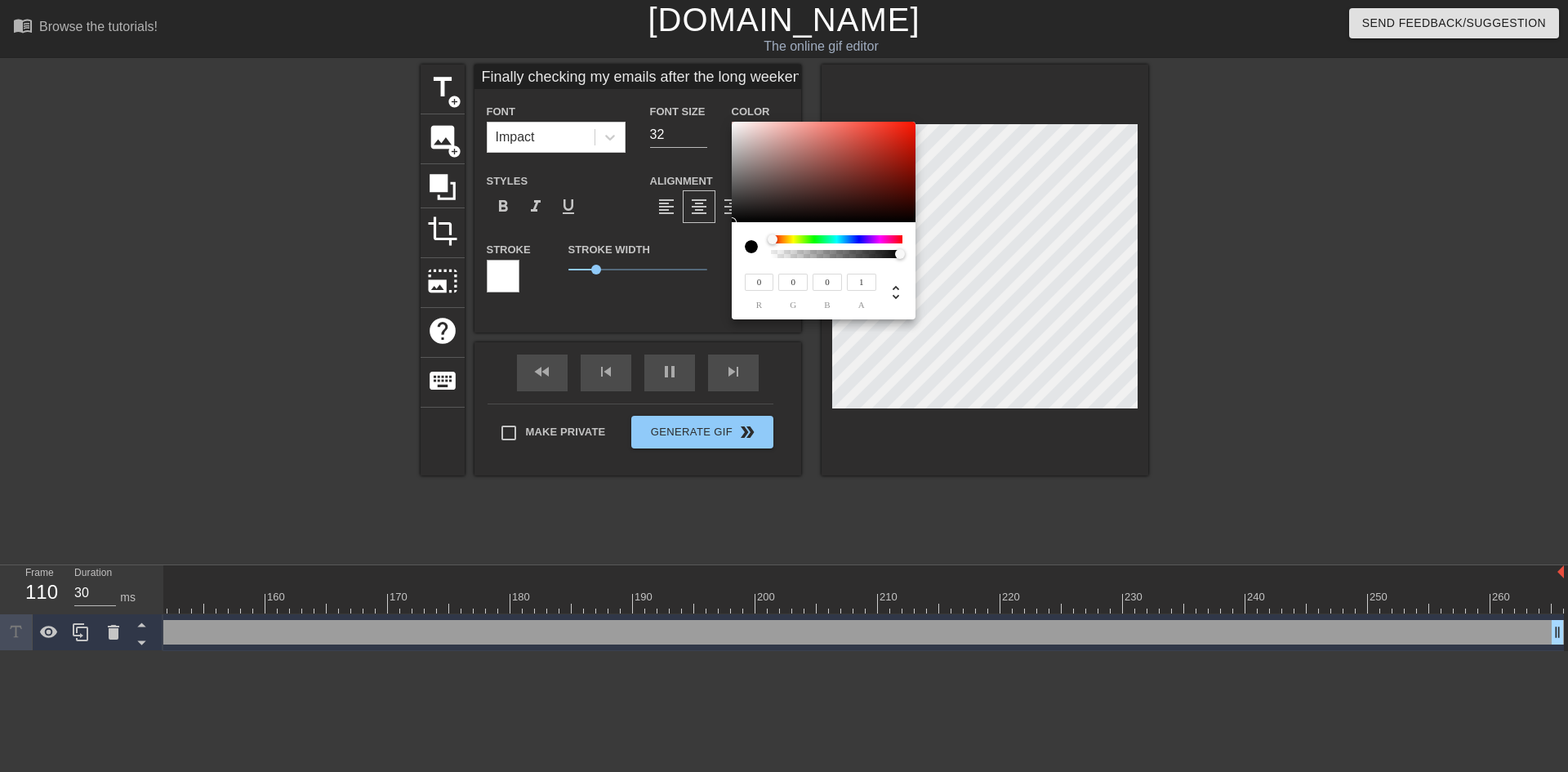
click at [865, 282] on input "1" at bounding box center [861, 282] width 29 height 17
drag, startPoint x: 870, startPoint y: 282, endPoint x: 847, endPoint y: 285, distance: 23.2
click at [847, 285] on input "1" at bounding box center [861, 282] width 29 height 17
click at [898, 271] on div at bounding box center [890, 290] width 27 height 38
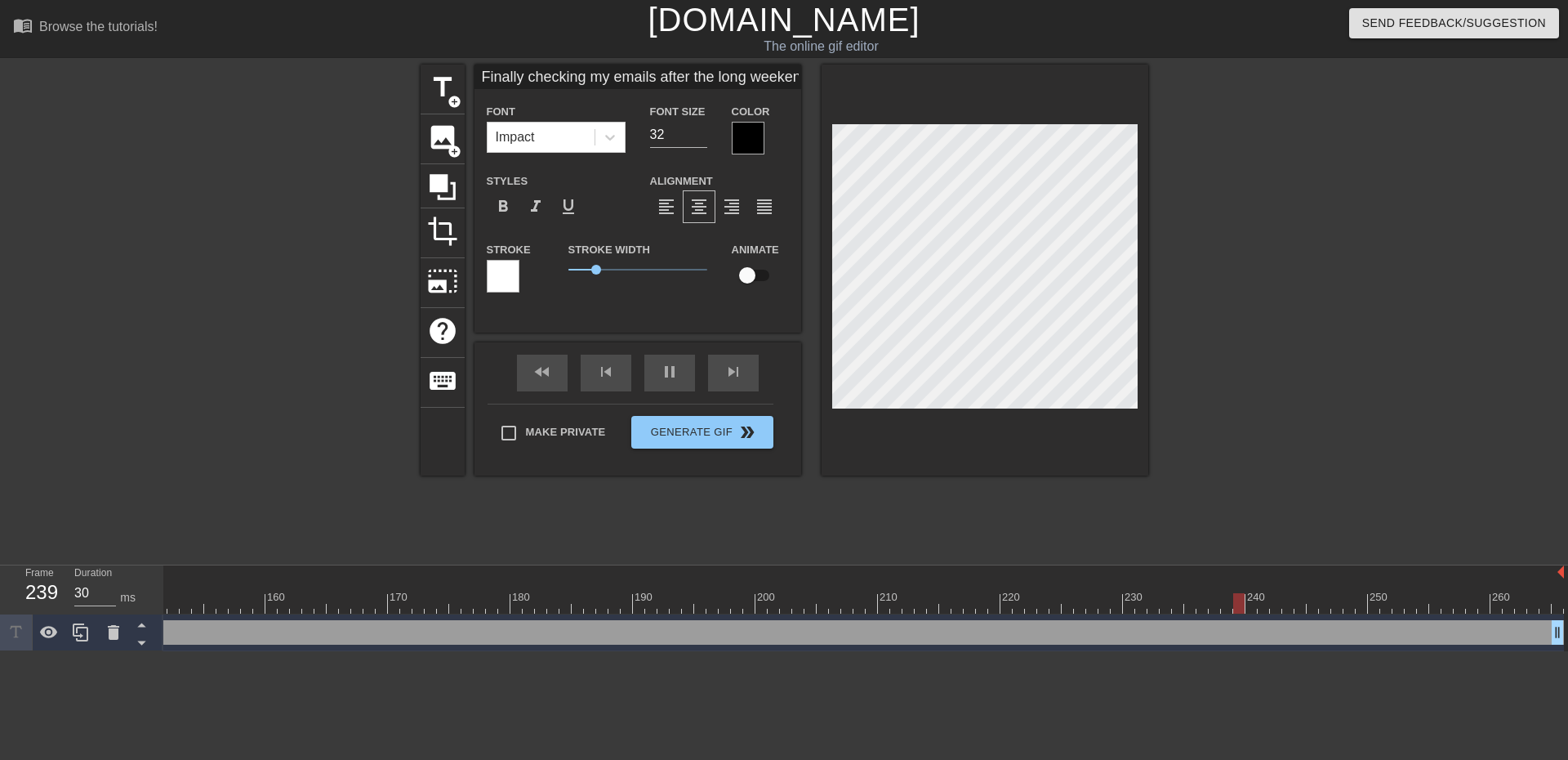
click at [566, 291] on div "Stroke Width 1" at bounding box center [638, 274] width 163 height 68
click at [1339, 214] on div at bounding box center [1291, 310] width 245 height 491
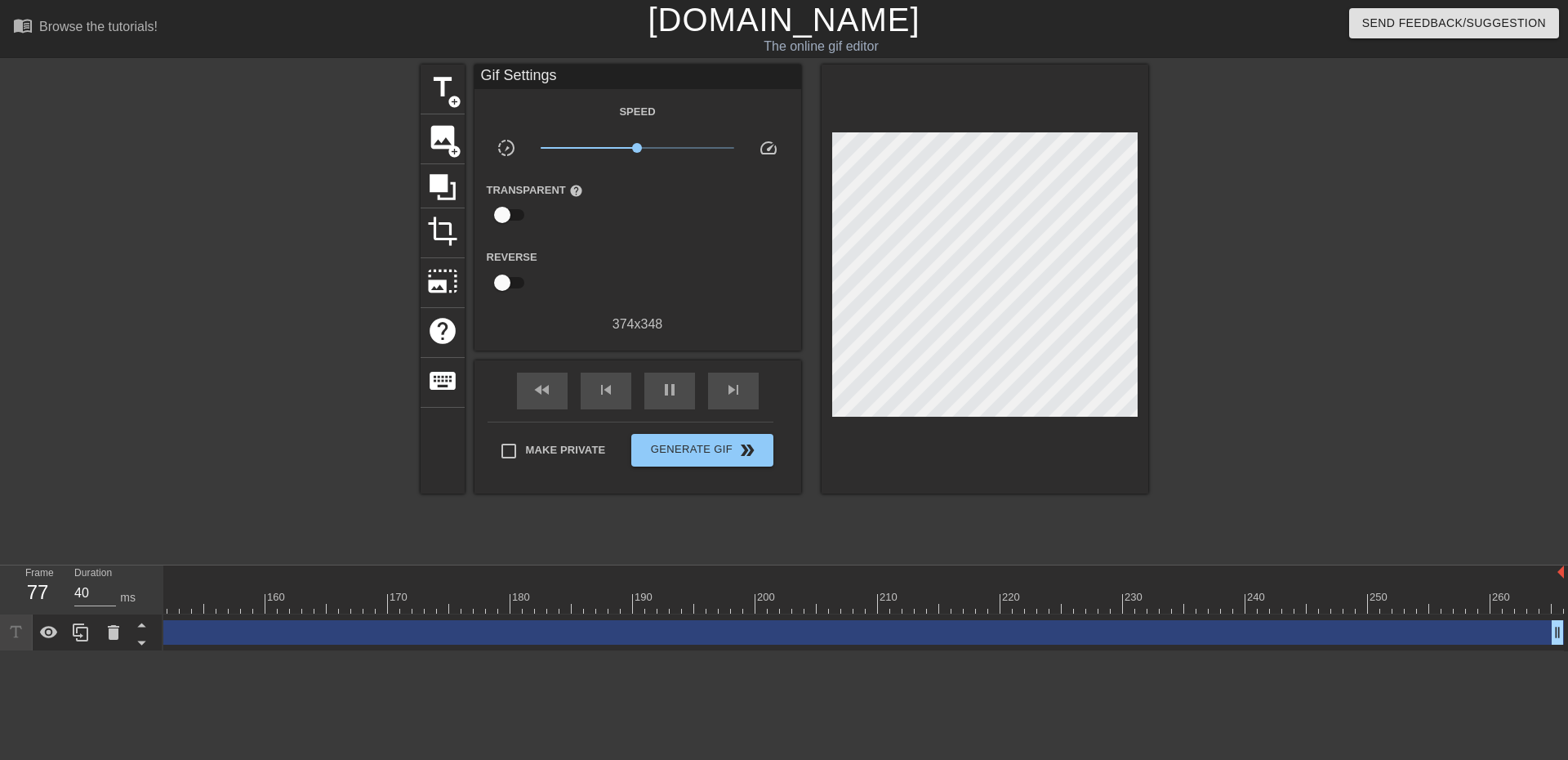
click at [1211, 192] on div at bounding box center [1291, 310] width 245 height 491
drag, startPoint x: 778, startPoint y: 262, endPoint x: 1237, endPoint y: 226, distance: 460.4
click at [1240, 225] on div at bounding box center [1291, 310] width 245 height 491
click at [692, 453] on span "Generate Gif double_arrow" at bounding box center [702, 450] width 128 height 20
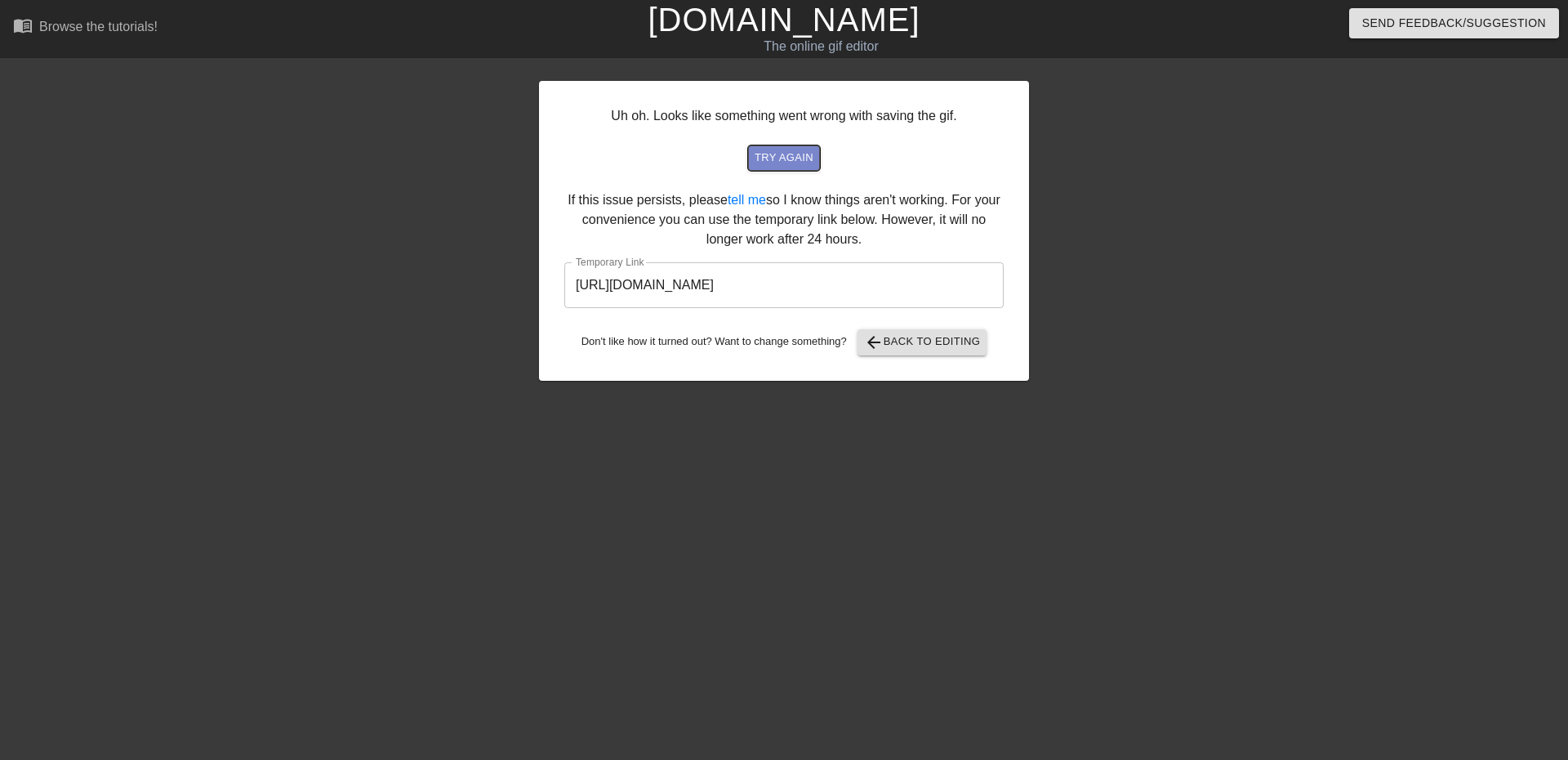
click at [796, 167] on span "try again" at bounding box center [784, 157] width 59 height 19
click at [957, 341] on span "arrow_back Back to Editing" at bounding box center [922, 342] width 117 height 20
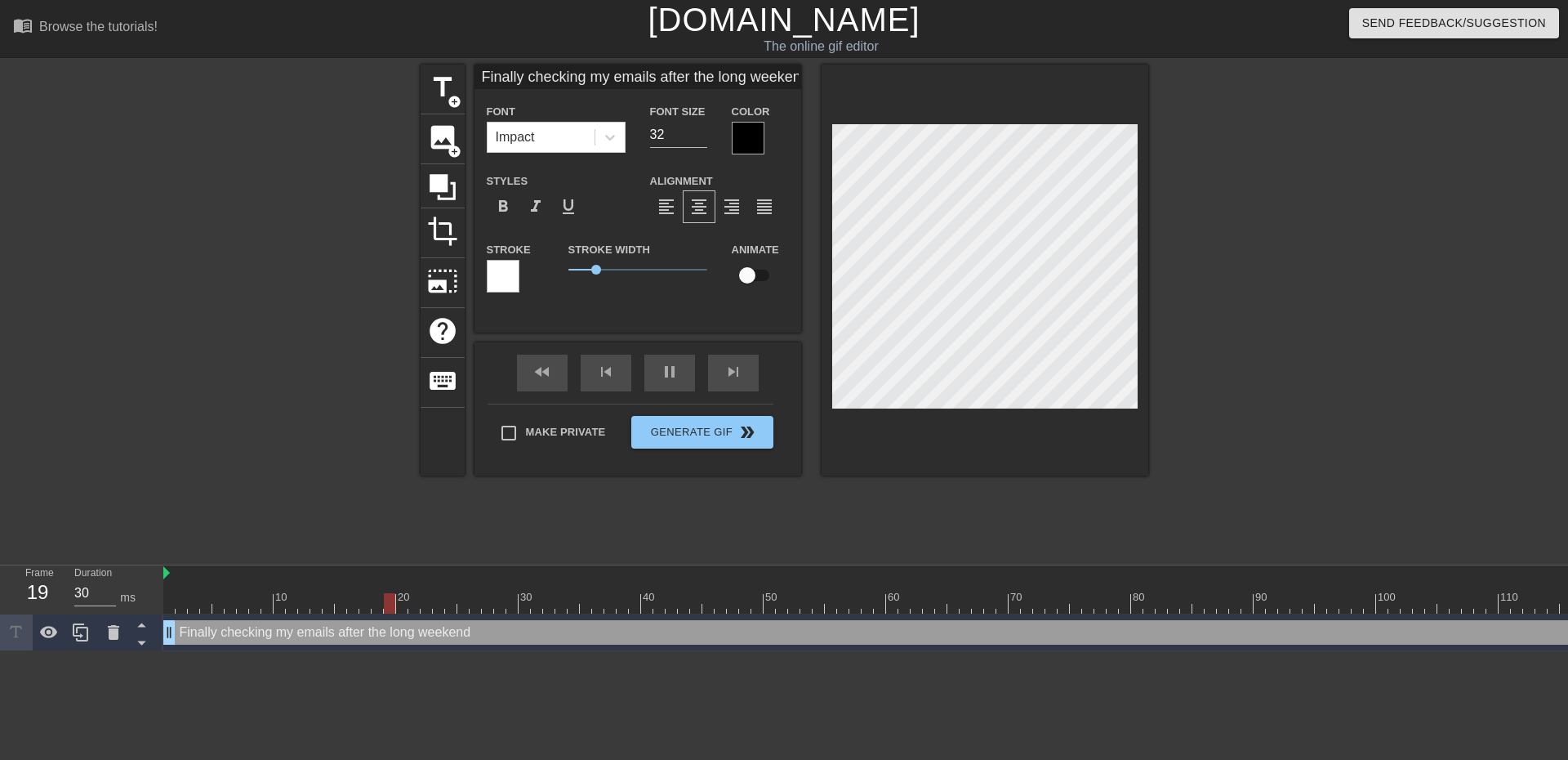
scroll to position [0, 12]
drag, startPoint x: 482, startPoint y: 75, endPoint x: 839, endPoint y: 61, distance: 357.3
click at [839, 61] on div "menu_book Browse the tutorials! [DOMAIN_NAME] The online gif editor Send Feedba…" at bounding box center [784, 326] width 1568 height 651
click at [762, 75] on input "Coming back from the long weekend" at bounding box center [638, 77] width 326 height 25
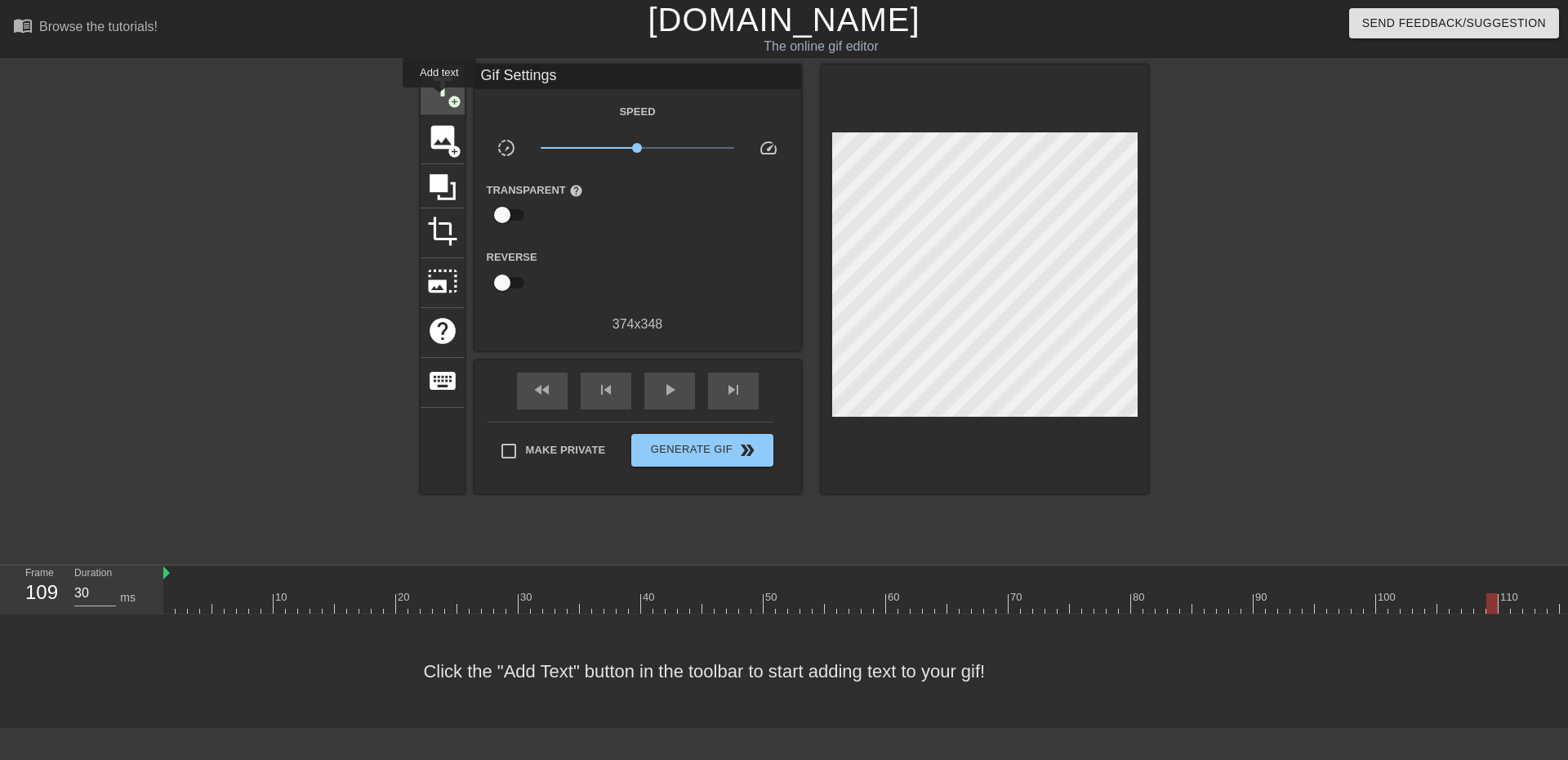
click at [440, 99] on span "title" at bounding box center [442, 87] width 31 height 31
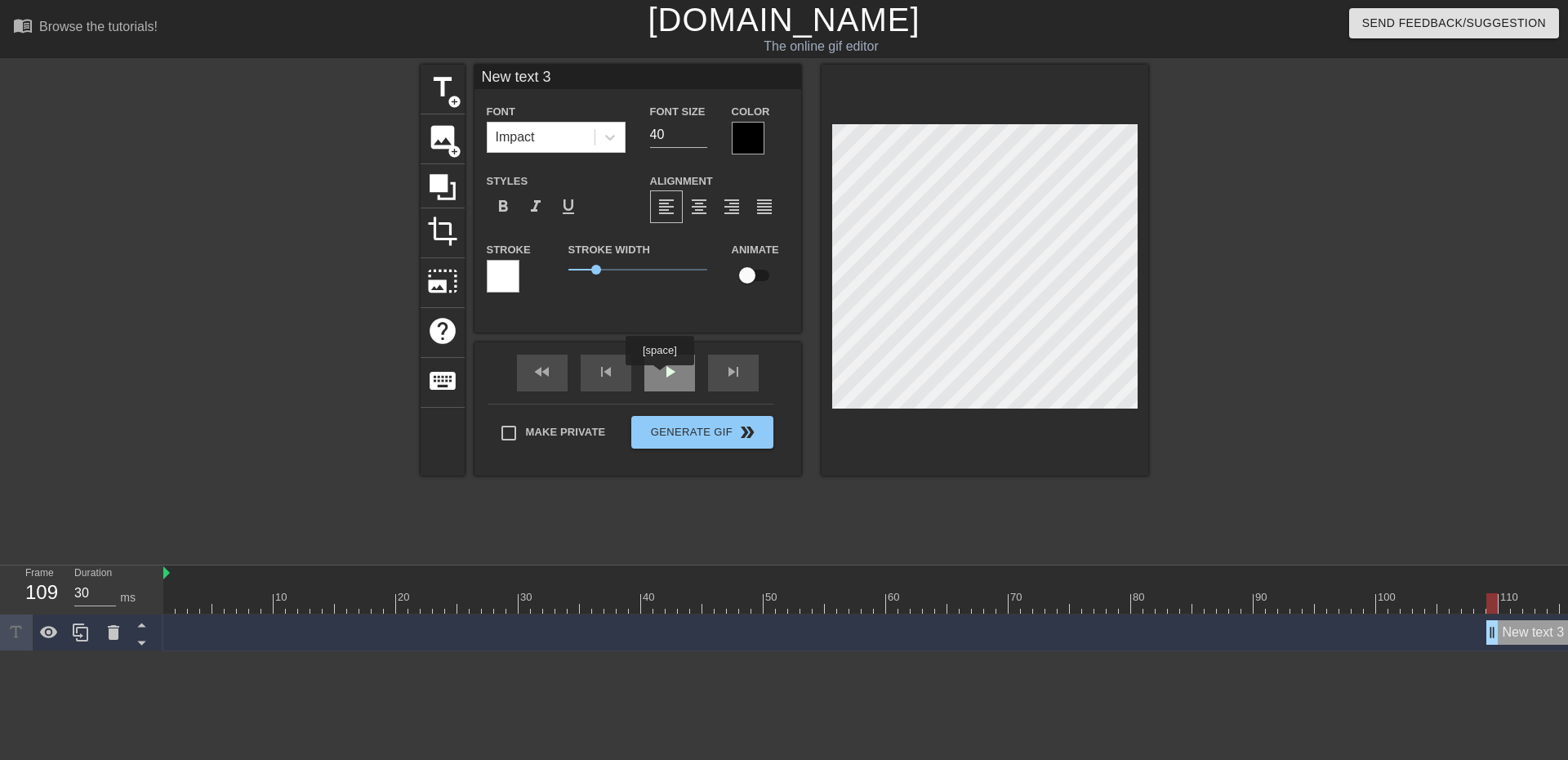
click at [660, 377] on div "play_arrow" at bounding box center [669, 373] width 51 height 36
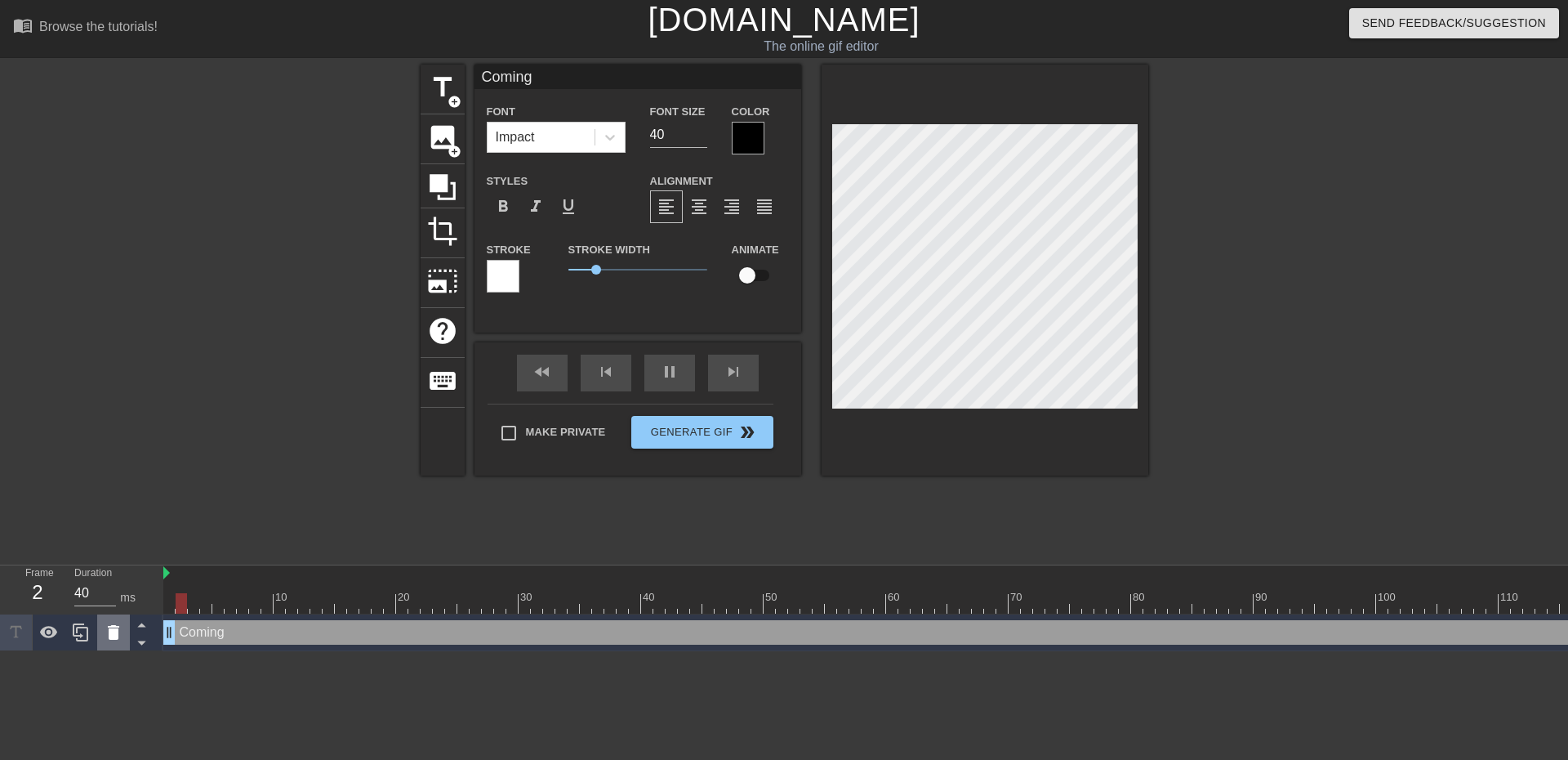
drag, startPoint x: 1489, startPoint y: 628, endPoint x: 107, endPoint y: 640, distance: 1382.1
click at [107, 640] on div "Frame 2 Duration 40 ms 10 20 30 40 50 60 70 80 90 100 110 120 130 140 150" at bounding box center [784, 608] width 1568 height 86
